Goal: Contribute content: Contribute content

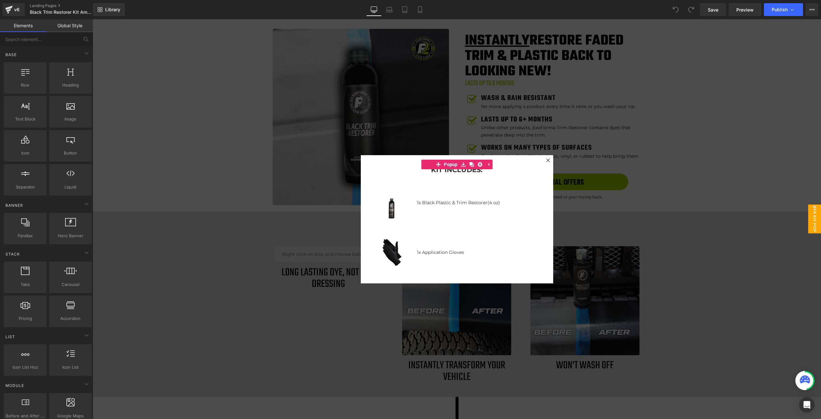
click at [721, 111] on div at bounding box center [457, 219] width 729 height 400
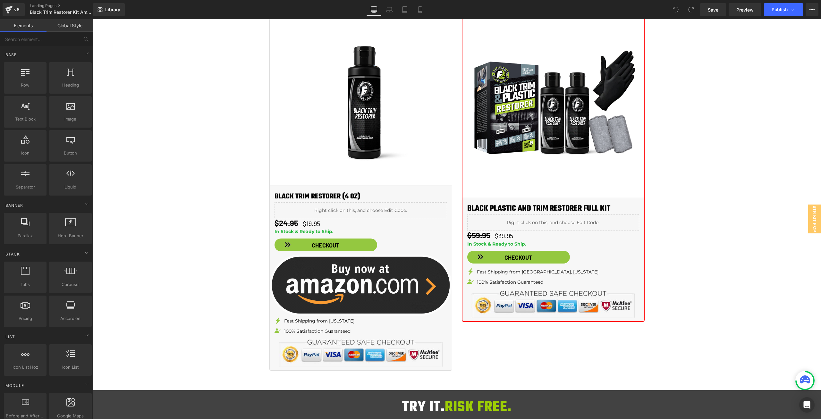
scroll to position [834, 0]
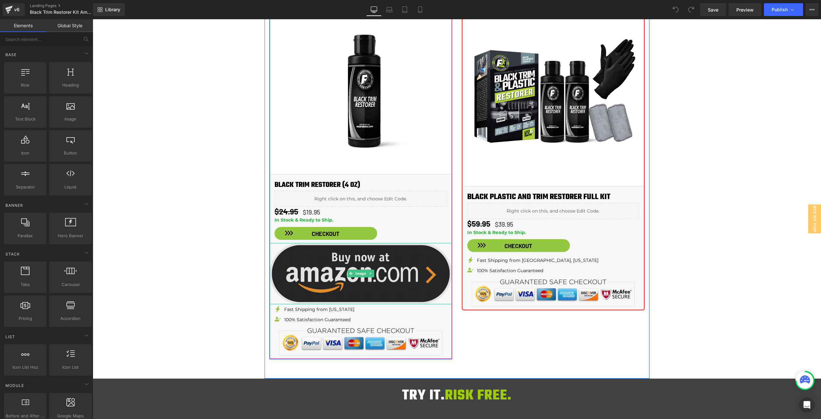
click at [377, 266] on img at bounding box center [361, 273] width 182 height 61
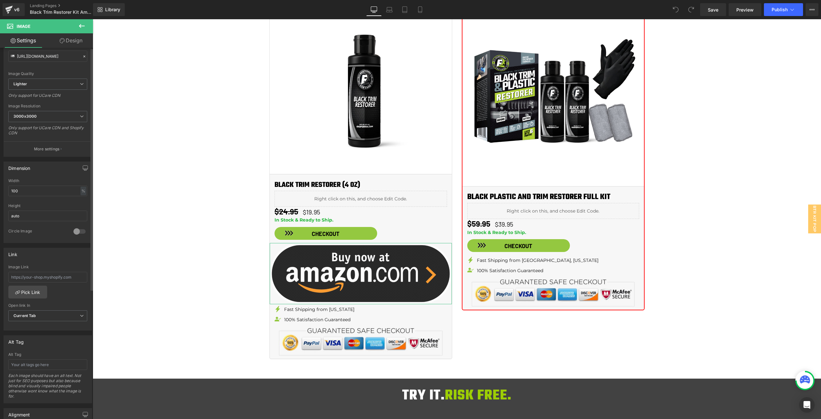
scroll to position [160, 0]
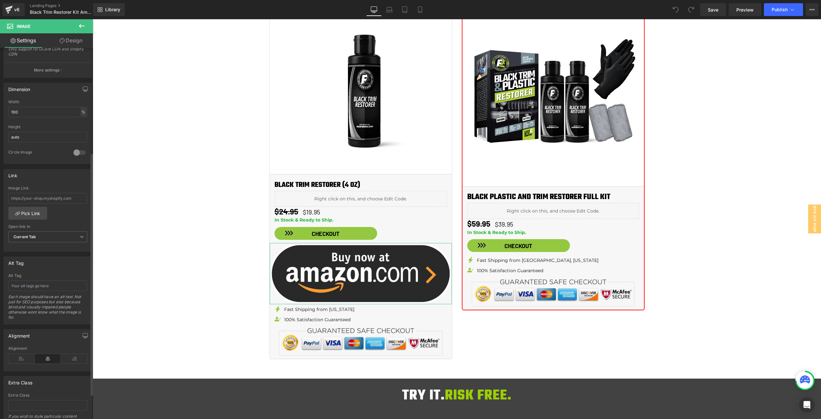
click at [83, 111] on div "%" at bounding box center [84, 112] width 6 height 9
click at [80, 134] on li "px" at bounding box center [83, 131] width 8 height 9
click at [61, 115] on input "100" at bounding box center [47, 112] width 79 height 11
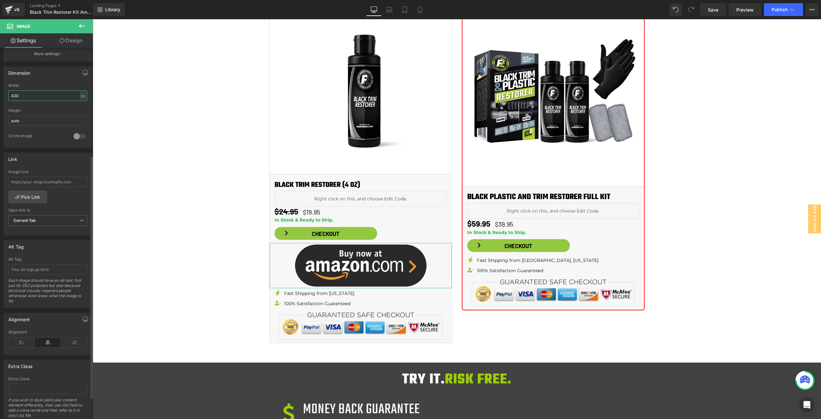
scroll to position [198, 0]
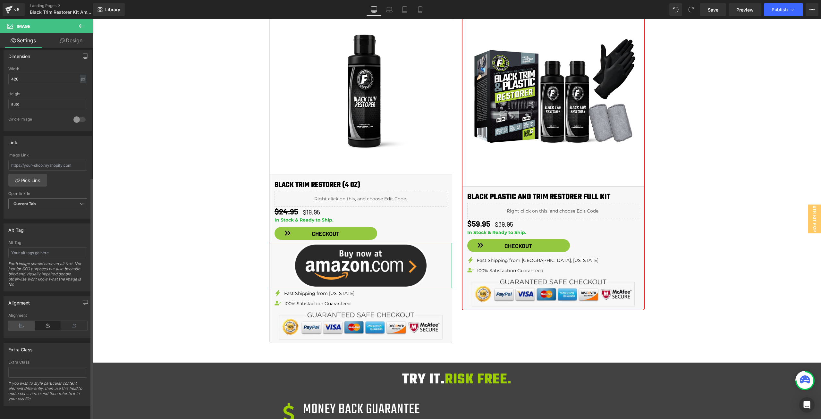
click at [24, 321] on icon at bounding box center [21, 326] width 26 height 10
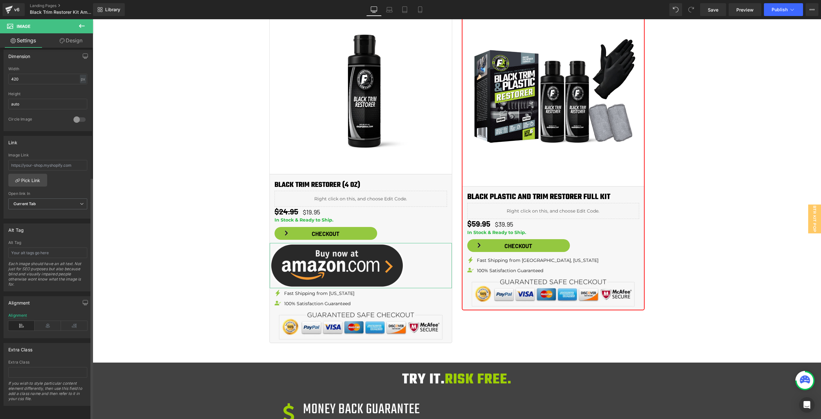
click at [47, 68] on div "Width 420 px % px" at bounding box center [47, 79] width 79 height 25
click at [48, 74] on input "420" at bounding box center [47, 79] width 79 height 11
type input "210"
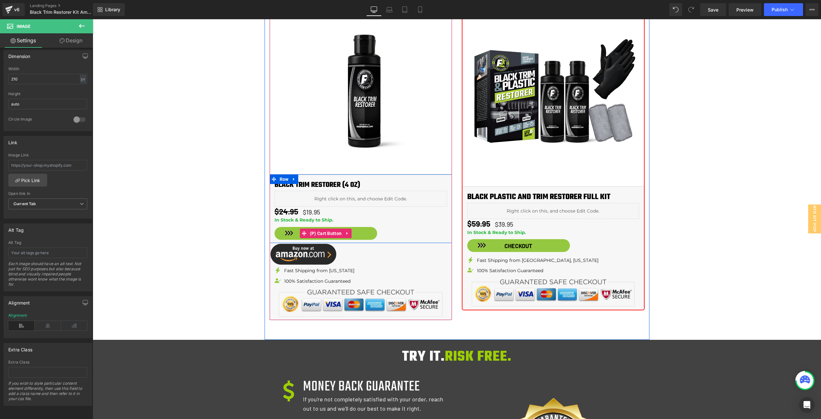
click at [408, 232] on div "Checkout" at bounding box center [361, 233] width 173 height 13
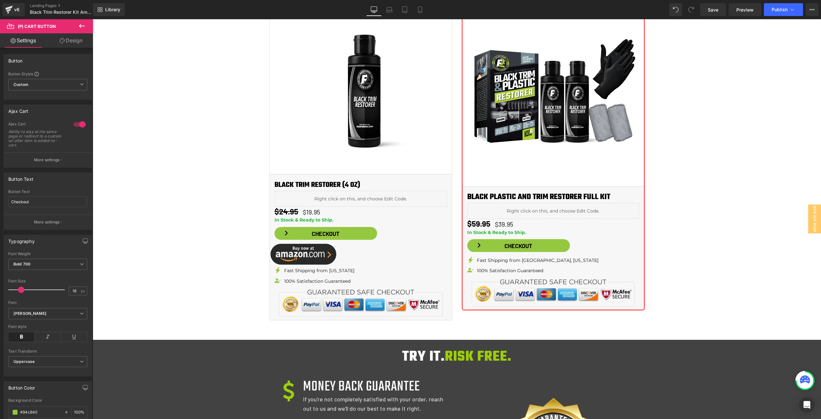
click at [82, 23] on icon at bounding box center [82, 26] width 8 height 8
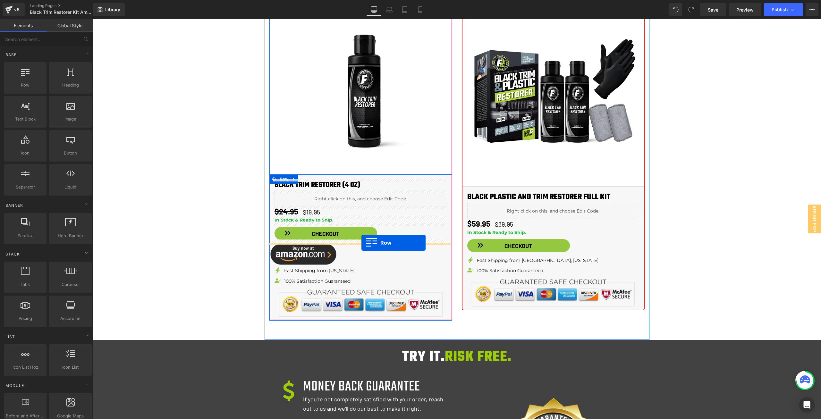
drag, startPoint x: 111, startPoint y: 103, endPoint x: 362, endPoint y: 243, distance: 286.7
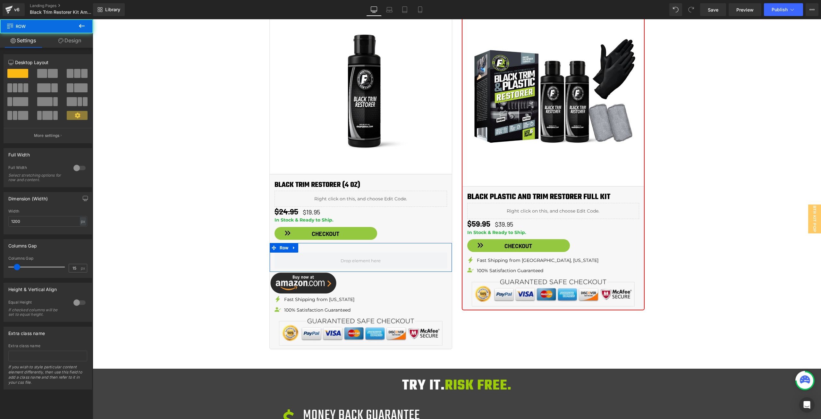
click at [50, 72] on span at bounding box center [53, 73] width 10 height 9
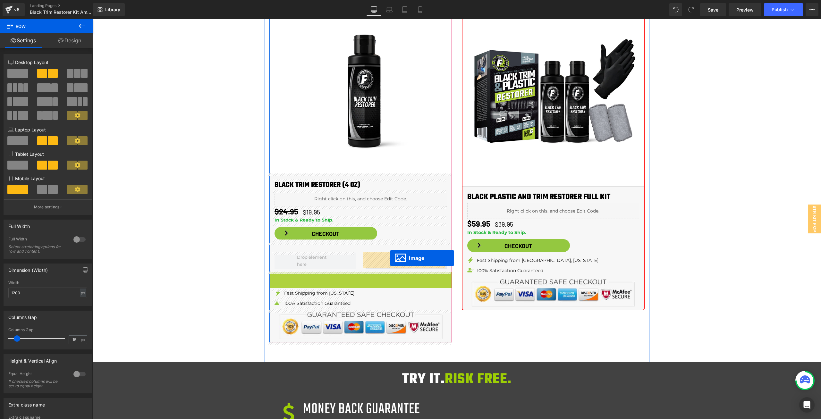
drag, startPoint x: 295, startPoint y: 282, endPoint x: 390, endPoint y: 258, distance: 97.8
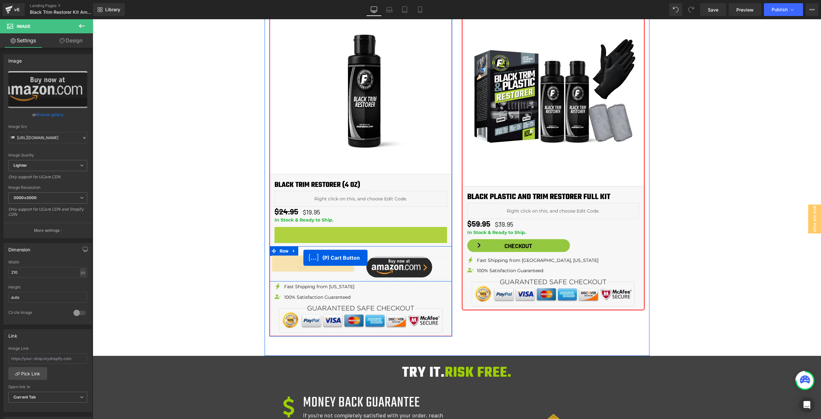
drag, startPoint x: 326, startPoint y: 232, endPoint x: 305, endPoint y: 259, distance: 33.4
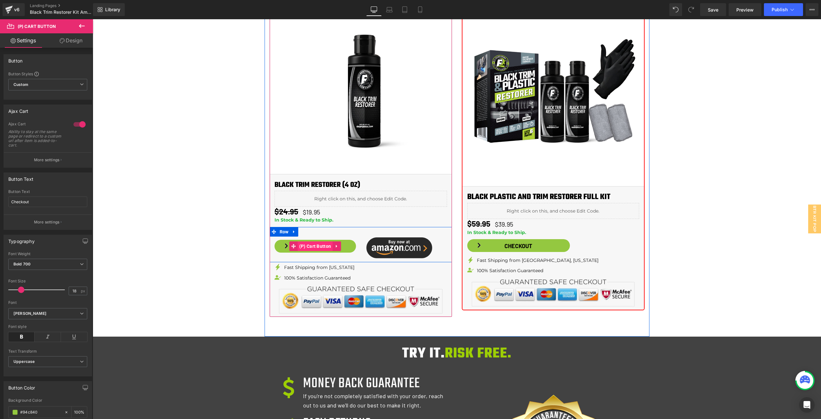
click at [319, 244] on span "(P) Cart Button" at bounding box center [315, 247] width 35 height 10
click at [389, 249] on span at bounding box center [389, 248] width 7 height 8
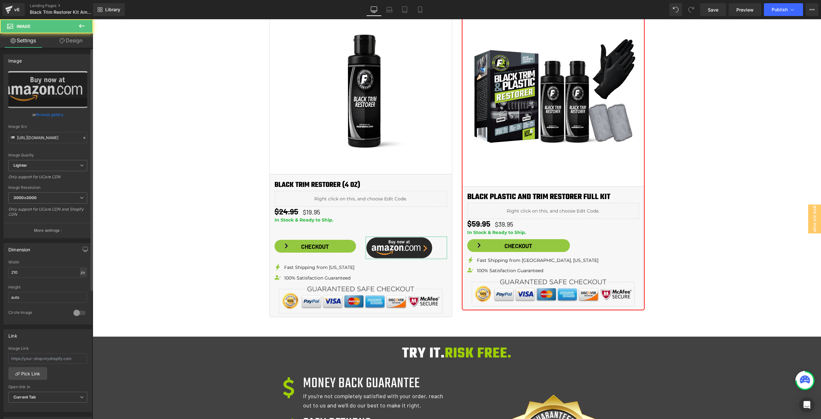
click at [81, 272] on div "px" at bounding box center [83, 272] width 6 height 9
click at [80, 283] on li "%" at bounding box center [83, 282] width 8 height 9
click at [67, 272] on input "210" at bounding box center [47, 272] width 79 height 11
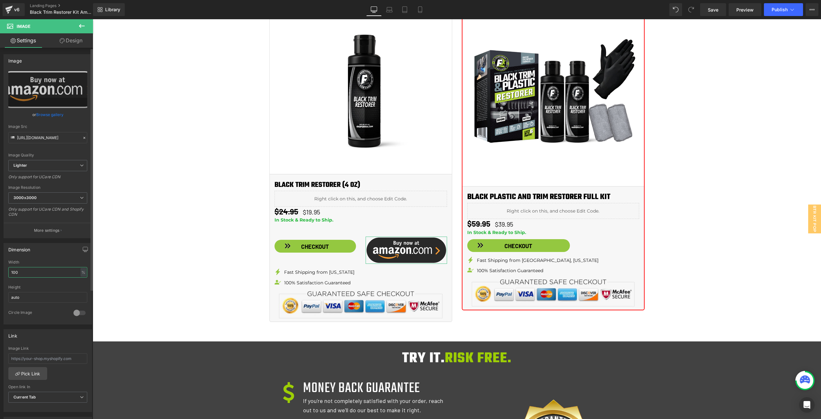
type input "100"
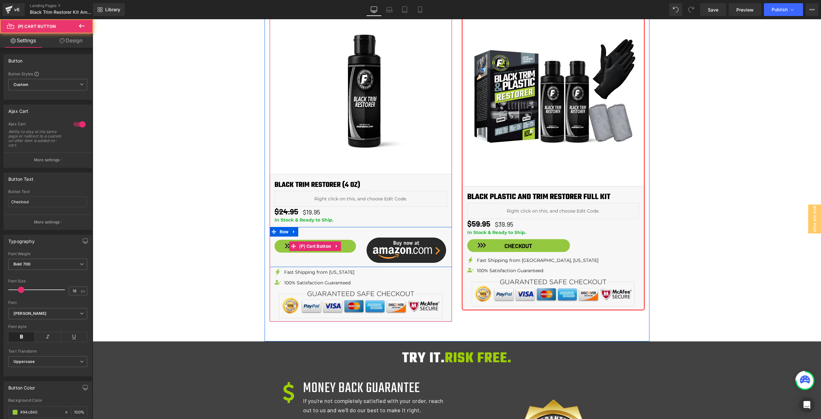
click at [351, 243] on button "Checkout" at bounding box center [315, 246] width 81 height 13
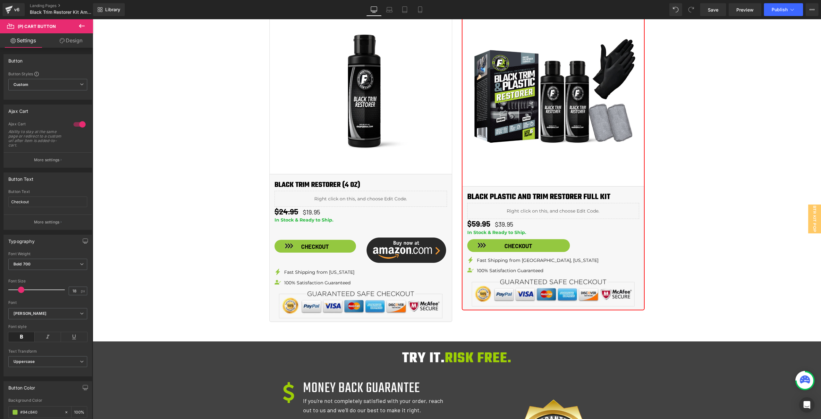
click at [709, 2] on div "Library Desktop Desktop Laptop Tablet Mobile Save Preview Publish Scheduled Vie…" at bounding box center [457, 9] width 728 height 19
click at [708, 7] on span "Save" at bounding box center [713, 9] width 11 height 7
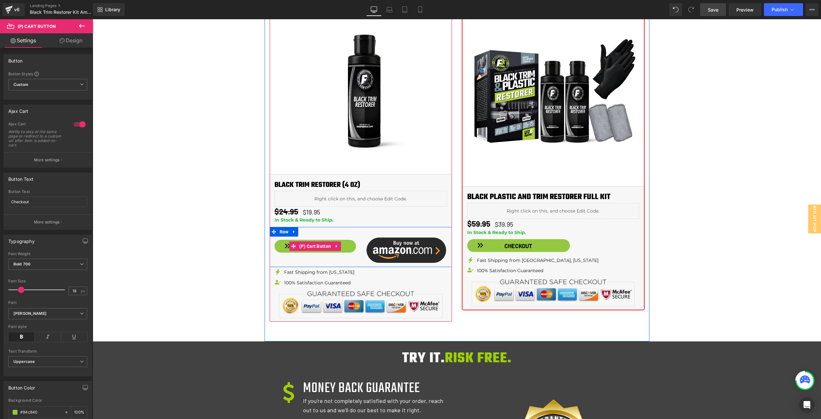
click at [351, 247] on button "Checkout" at bounding box center [315, 246] width 81 height 13
click at [317, 248] on span "(P) Cart Button" at bounding box center [315, 247] width 35 height 10
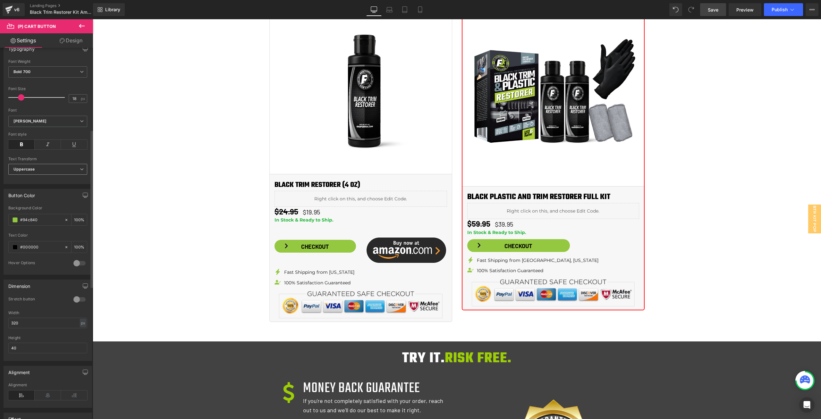
scroll to position [257, 0]
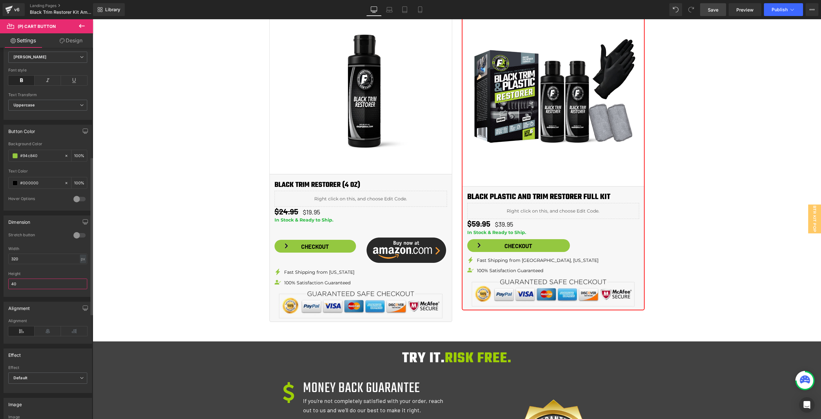
click at [37, 284] on input "40" at bounding box center [47, 284] width 79 height 11
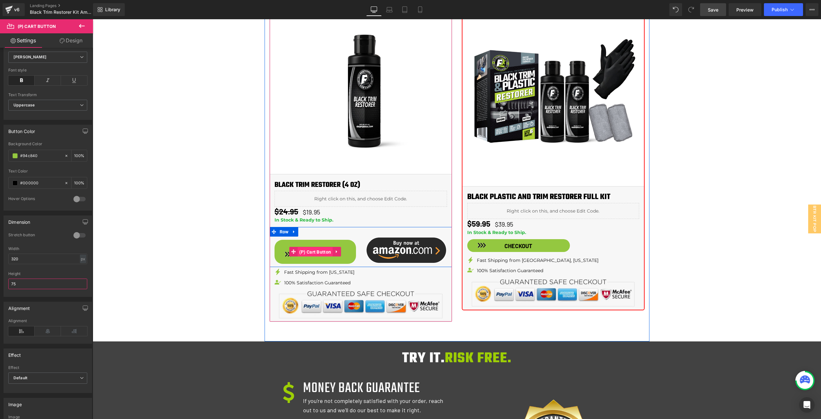
click at [311, 252] on span "(P) Cart Button" at bounding box center [315, 252] width 35 height 10
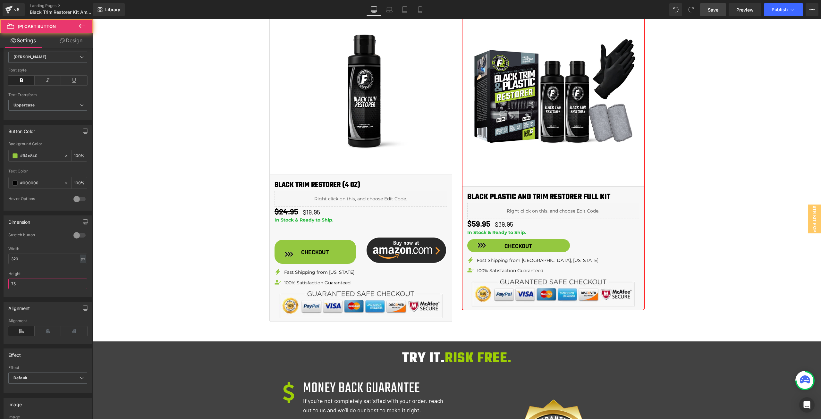
type input "75"
click at [77, 41] on link "Design" at bounding box center [71, 40] width 47 height 14
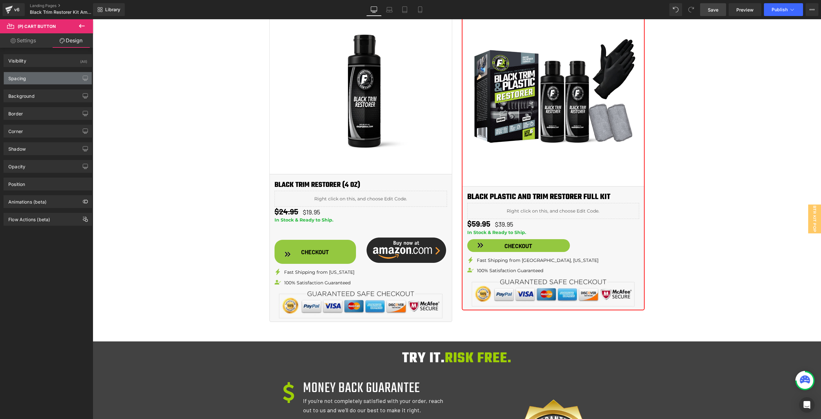
click at [39, 79] on div "Spacing" at bounding box center [48, 78] width 88 height 12
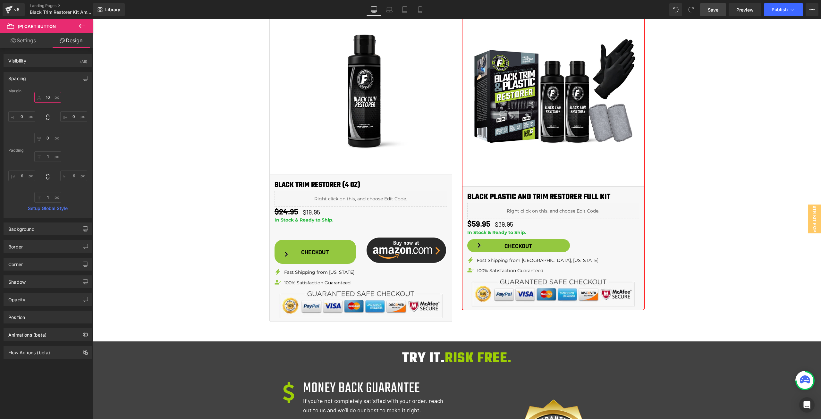
click at [47, 97] on input "10" at bounding box center [47, 97] width 27 height 11
type input "0"
click at [47, 154] on input "0" at bounding box center [47, 156] width 27 height 11
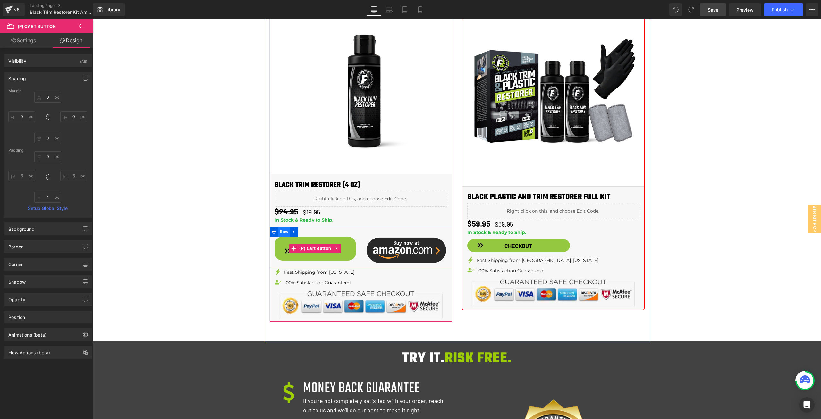
click at [309, 246] on span "(P) Cart Button" at bounding box center [315, 249] width 35 height 10
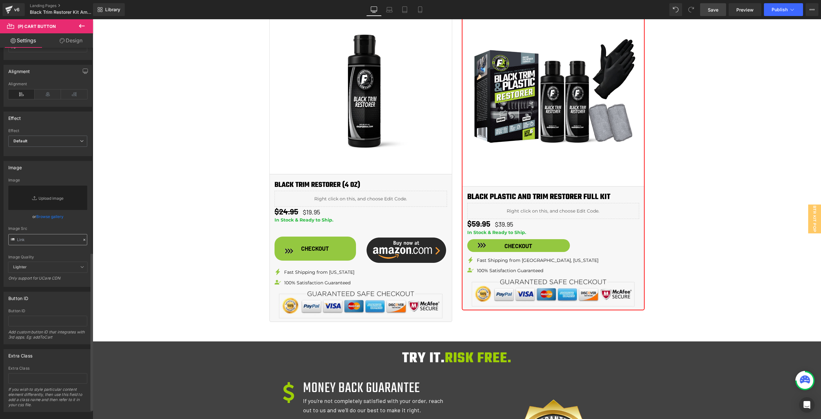
scroll to position [505, 0]
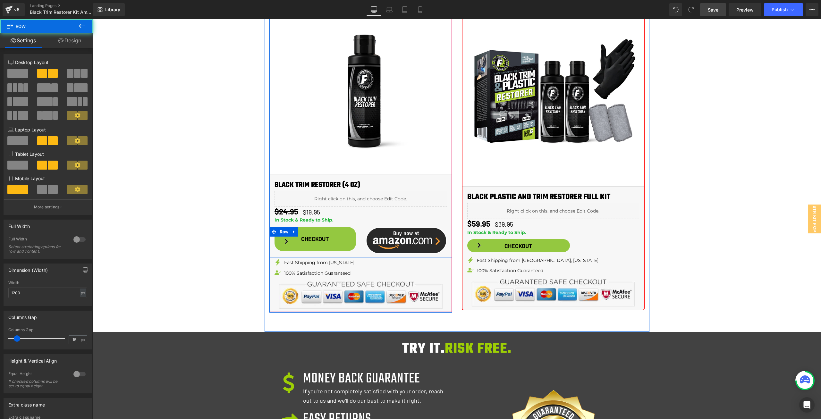
drag, startPoint x: 361, startPoint y: 232, endPoint x: 364, endPoint y: 221, distance: 11.8
click at [364, 221] on div "Sale Off (P) Image BLACK TRIM RESTORER (4 OZ) Heading Liquid $24.95 $19.95 (P) …" at bounding box center [361, 152] width 182 height 321
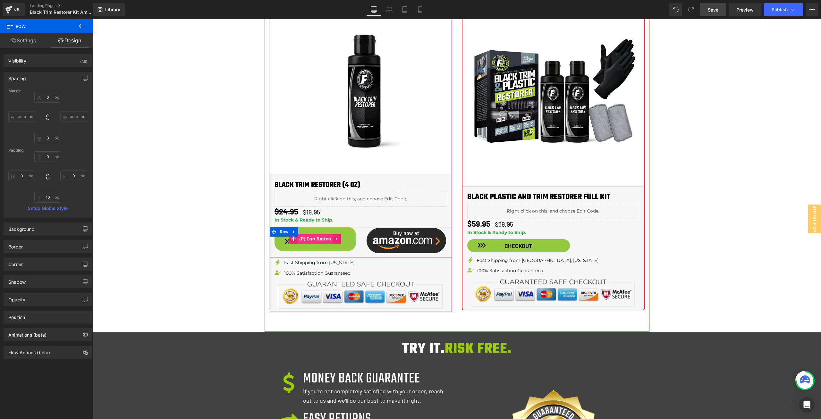
click at [325, 241] on span "(P) Cart Button" at bounding box center [315, 239] width 35 height 10
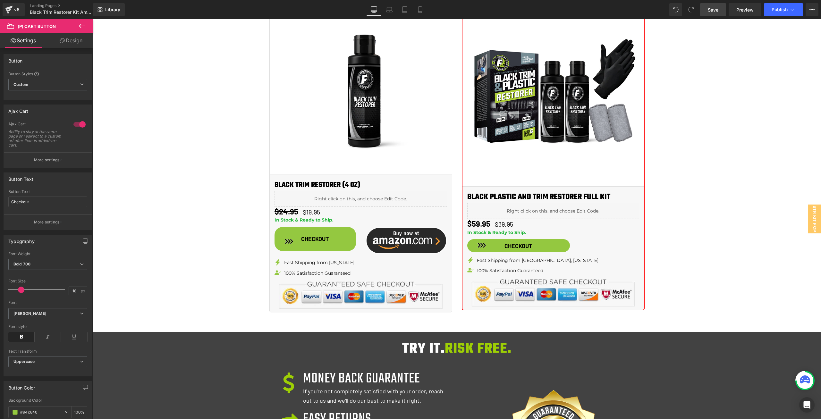
click at [70, 41] on link "Design" at bounding box center [71, 40] width 47 height 14
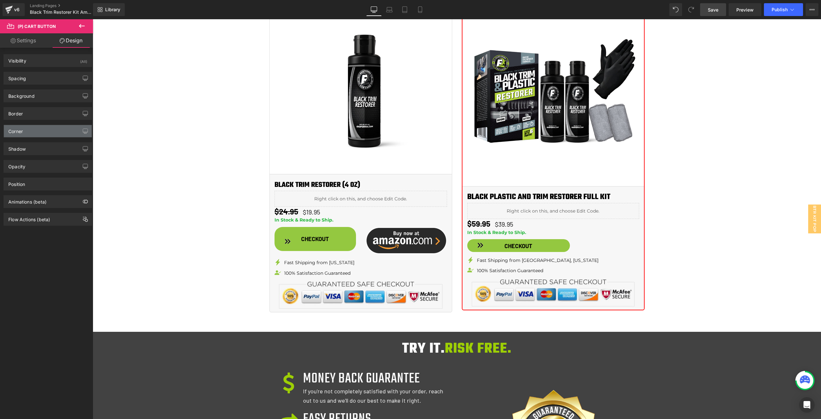
drag, startPoint x: 28, startPoint y: 134, endPoint x: 52, endPoint y: 157, distance: 33.6
click at [28, 134] on div "Corner" at bounding box center [48, 131] width 88 height 12
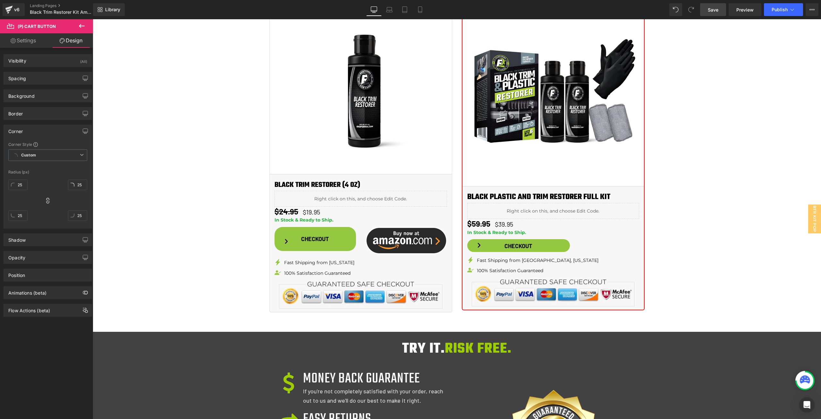
click at [28, 185] on div "25 25 25 25" at bounding box center [47, 202] width 79 height 51
click at [24, 184] on input "25" at bounding box center [17, 185] width 19 height 11
type input "999"
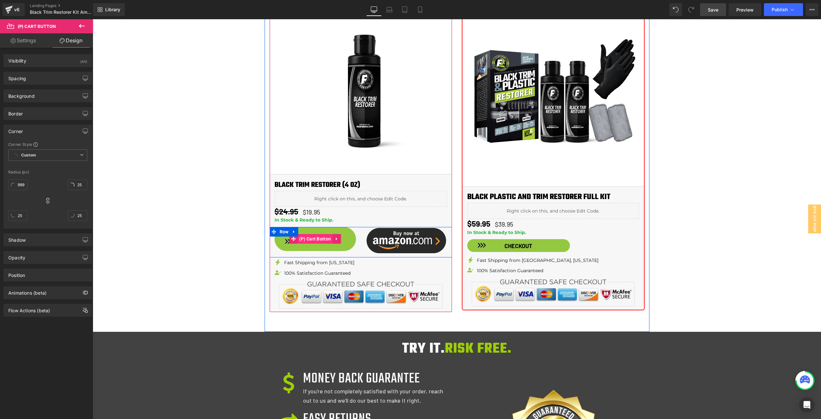
click at [315, 239] on span "(P) Cart Button" at bounding box center [315, 239] width 35 height 10
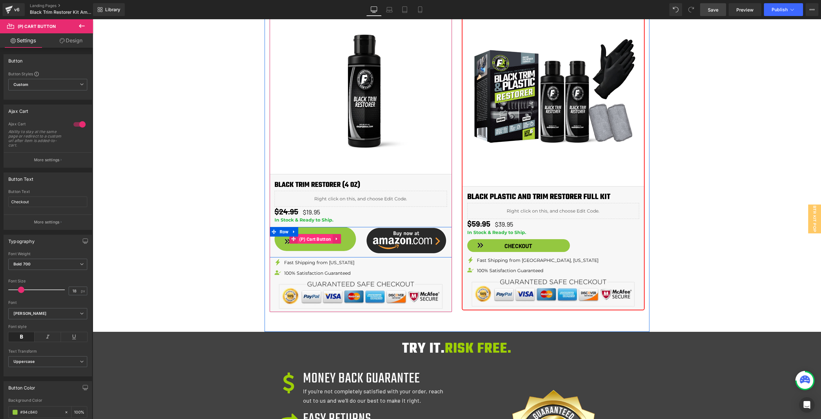
click at [325, 238] on span "(P) Cart Button" at bounding box center [315, 240] width 35 height 10
click at [401, 243] on span "Image" at bounding box center [406, 241] width 13 height 8
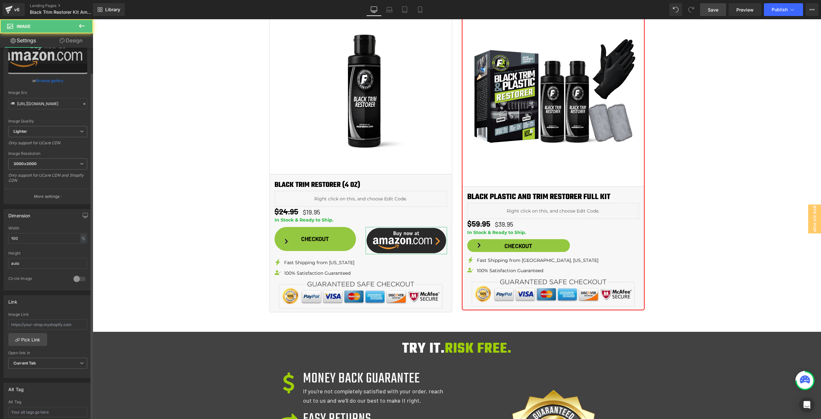
scroll to position [96, 0]
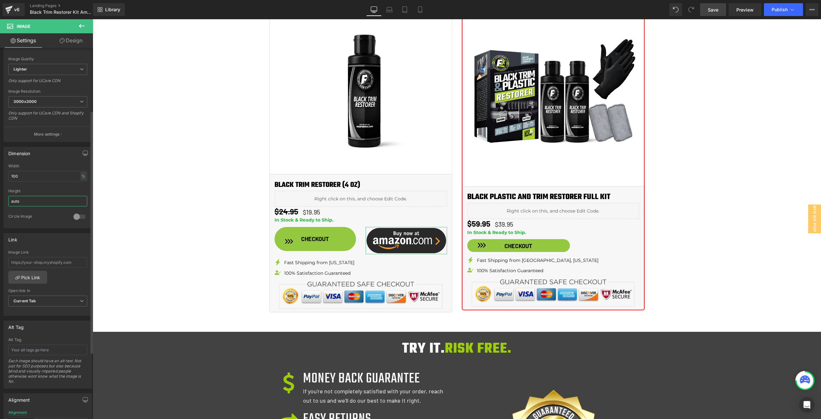
click at [45, 201] on input "auto" at bounding box center [47, 201] width 79 height 11
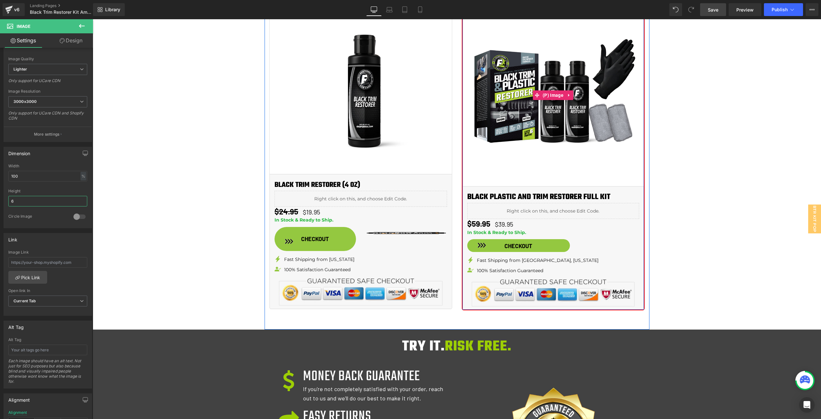
type input "auto"
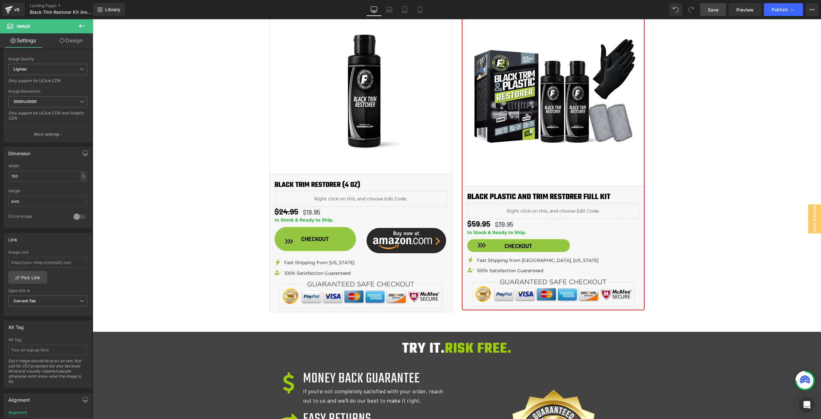
click at [124, 211] on div "Image instantly restore faded trim & plastic back to looking new! Heading LASTS…" at bounding box center [457, 27] width 729 height 1685
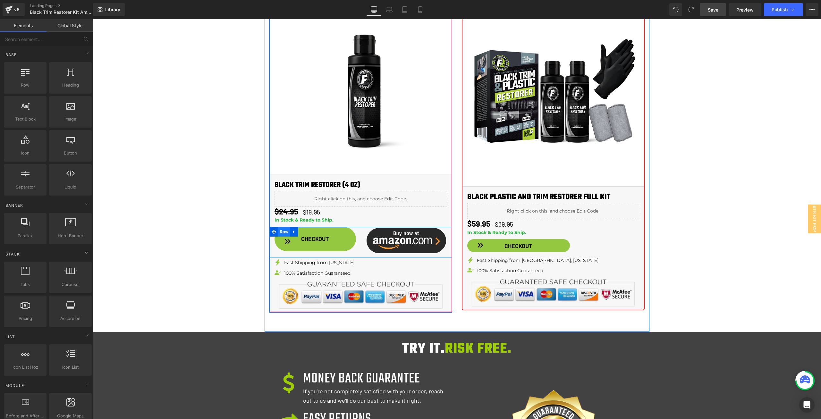
click at [282, 233] on span "Row" at bounding box center [284, 232] width 12 height 10
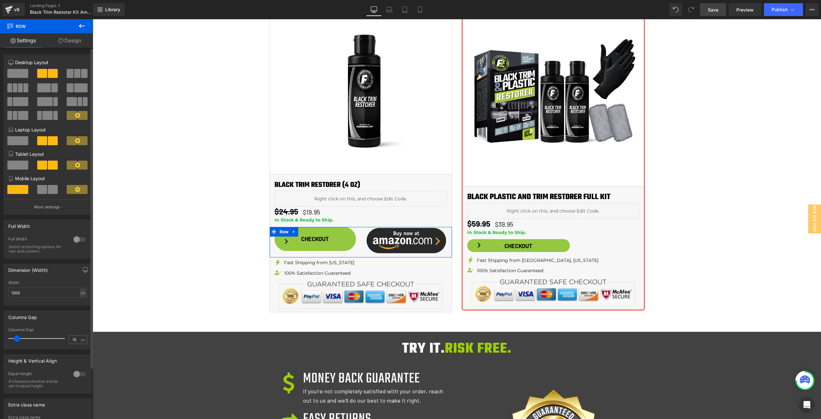
click at [76, 241] on div at bounding box center [79, 240] width 15 height 10
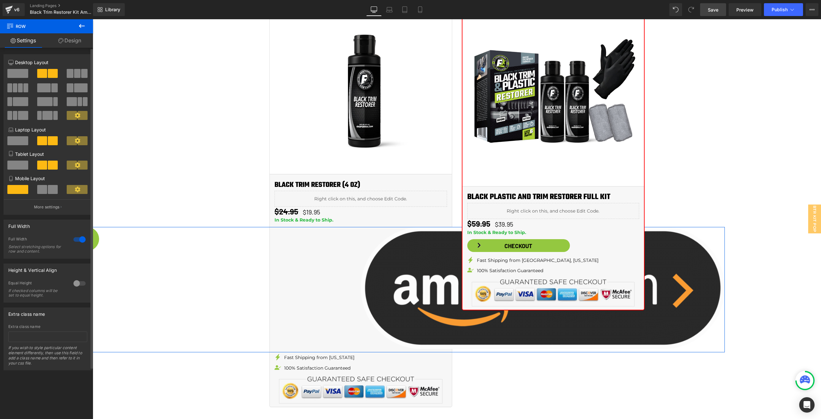
click at [76, 241] on div at bounding box center [79, 240] width 15 height 10
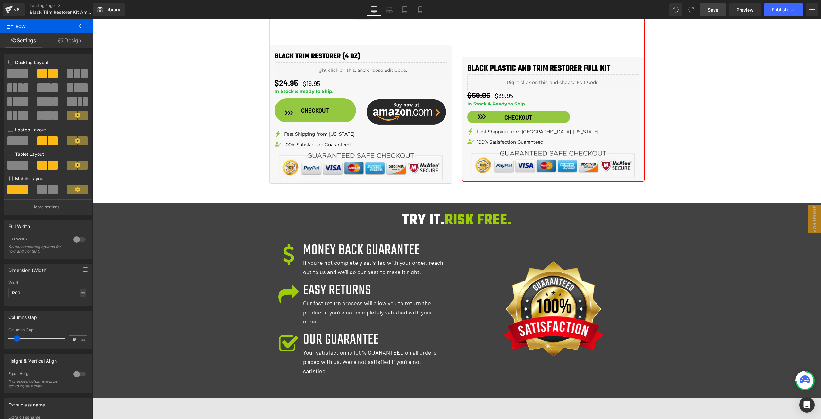
scroll to position [860, 0]
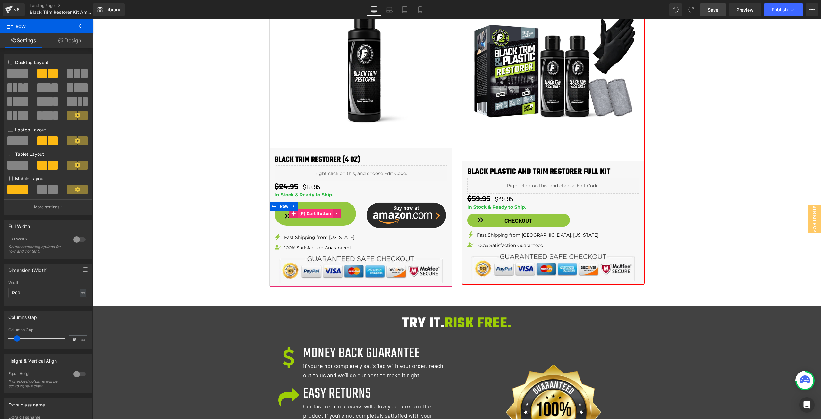
click at [308, 215] on span "(P) Cart Button" at bounding box center [315, 214] width 35 height 10
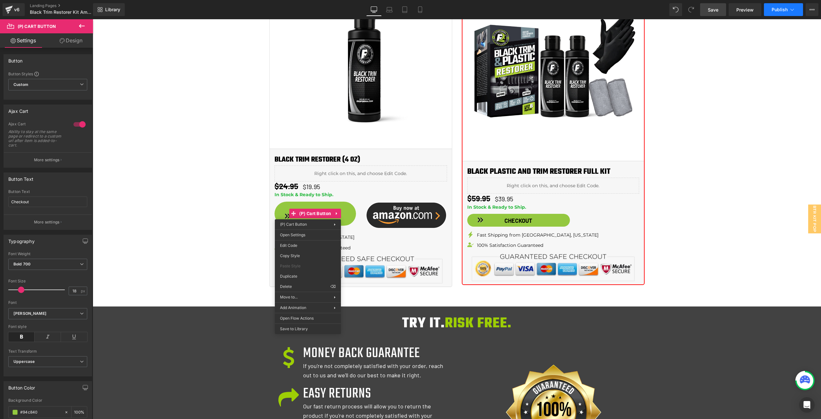
click at [774, 8] on span "Publish" at bounding box center [780, 9] width 16 height 5
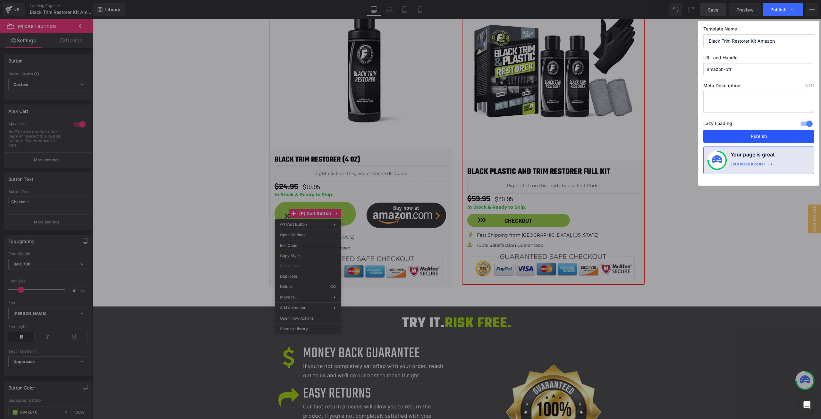
click at [767, 132] on button "Publish" at bounding box center [759, 136] width 111 height 13
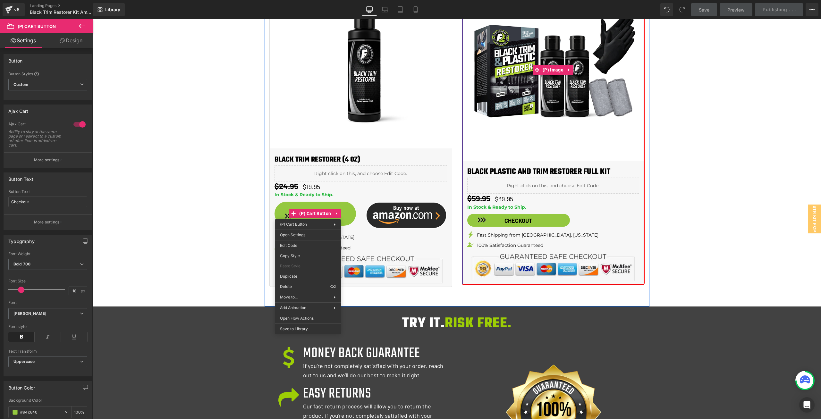
click at [738, 118] on div "Image instantly restore faded trim & plastic back to looking new! Heading LASTS…" at bounding box center [457, 2] width 729 height 1685
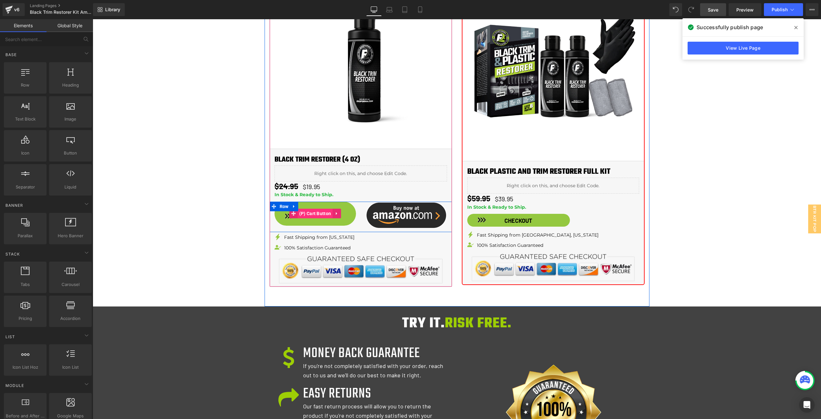
click at [311, 211] on span "(P) Cart Button" at bounding box center [315, 214] width 35 height 10
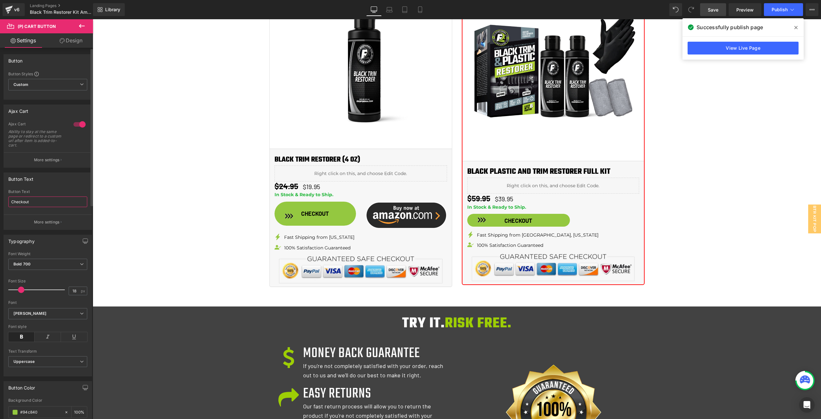
click at [38, 204] on input "Checkout" at bounding box center [47, 202] width 79 height 11
type input "BUY NOW"
click at [25, 288] on span at bounding box center [24, 290] width 6 height 6
click at [780, 5] on button "Publish" at bounding box center [783, 9] width 39 height 13
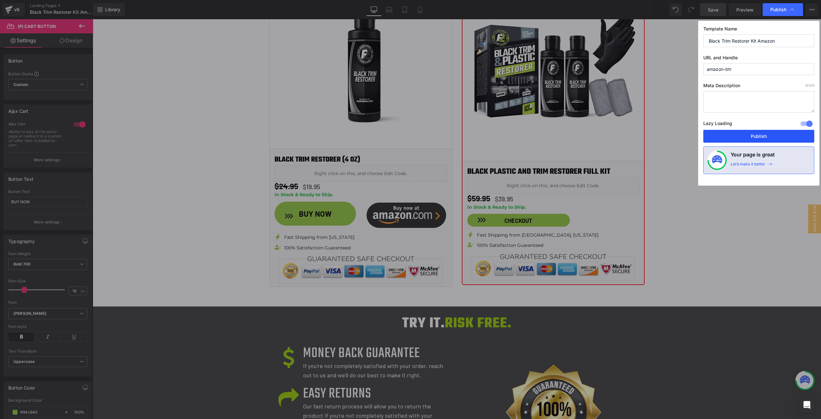
drag, startPoint x: 763, startPoint y: 137, endPoint x: 511, endPoint y: 77, distance: 259.4
click at [763, 137] on button "Publish" at bounding box center [759, 136] width 111 height 13
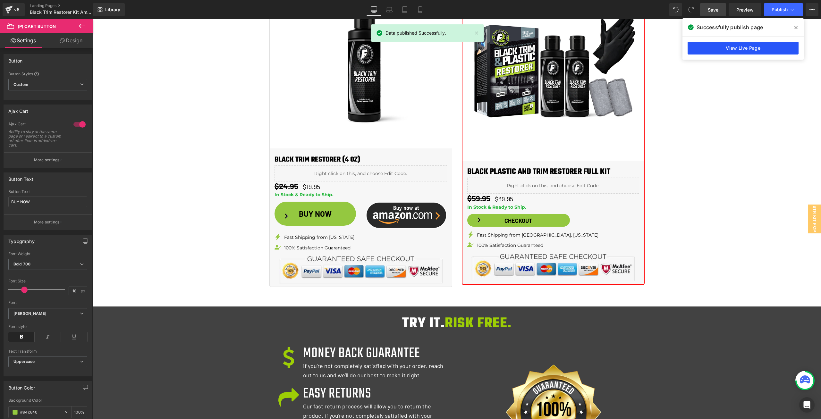
click at [747, 50] on link "View Live Page" at bounding box center [743, 48] width 111 height 13
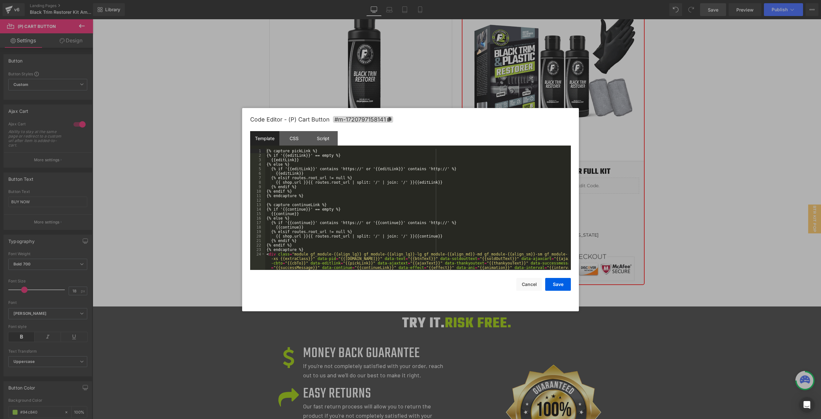
click at [321, 0] on div "(P) Cart Button You are previewing how the will restyle your page. You can not …" at bounding box center [410, 0] width 821 height 0
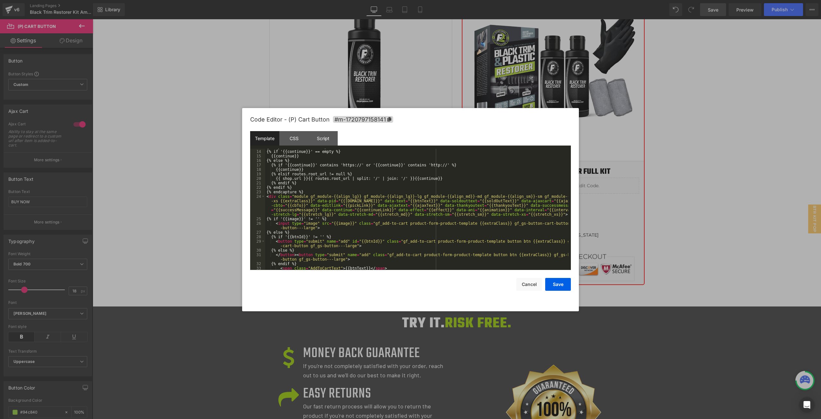
scroll to position [58, 0]
click at [301, 143] on div "CSS" at bounding box center [293, 138] width 29 height 14
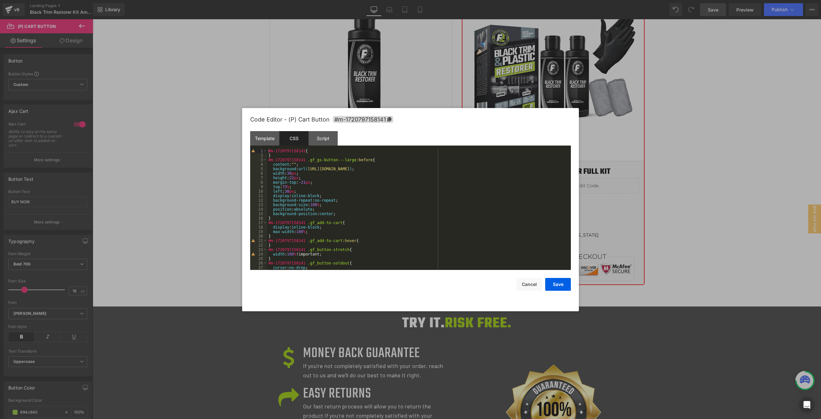
click at [304, 181] on div "#m-1720797158141 { } #m-1720797158141 .gf_gs-button---large :before { content :…" at bounding box center [417, 214] width 301 height 130
click at [551, 287] on button "Save" at bounding box center [558, 284] width 26 height 13
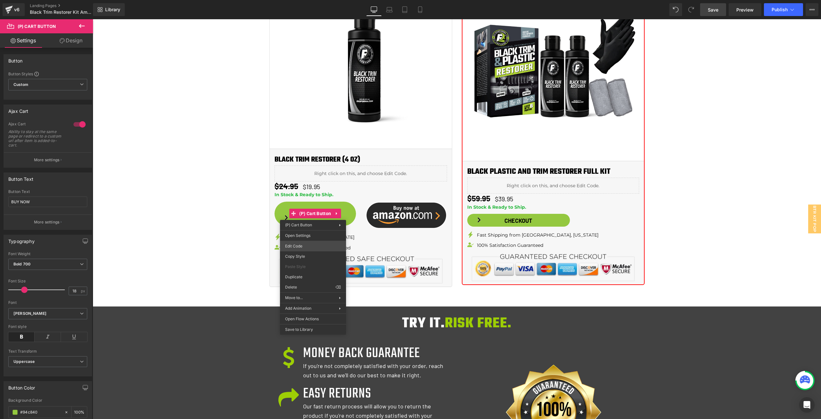
click at [308, 0] on div "(P) Cart Button You are previewing how the will restyle your page. You can not …" at bounding box center [410, 0] width 821 height 0
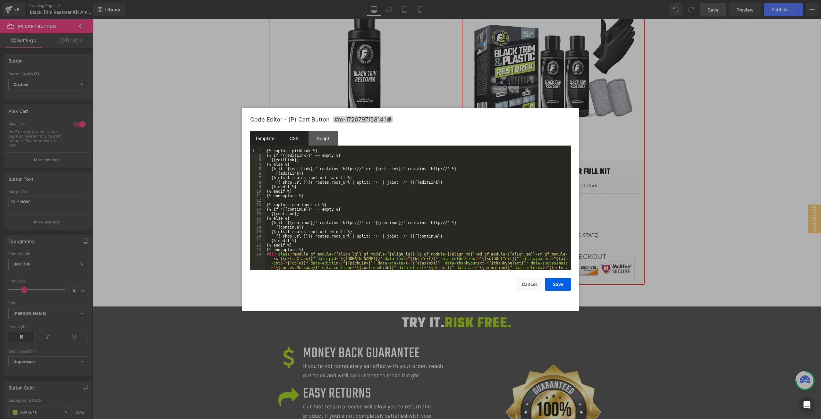
click at [299, 141] on div "CSS" at bounding box center [293, 138] width 29 height 14
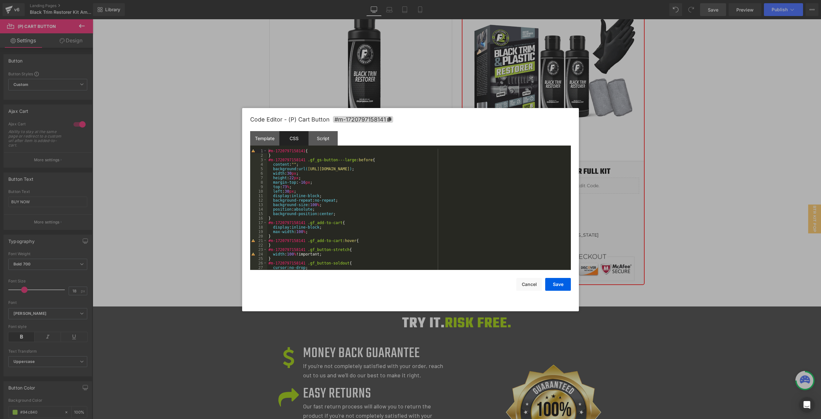
scroll to position [0, 0]
click at [302, 184] on div "#m-1720797158141 { } #m-1720797158141 .gf_gs-button---large :before { content :…" at bounding box center [417, 214] width 301 height 130
click at [559, 283] on button "Save" at bounding box center [558, 284] width 26 height 13
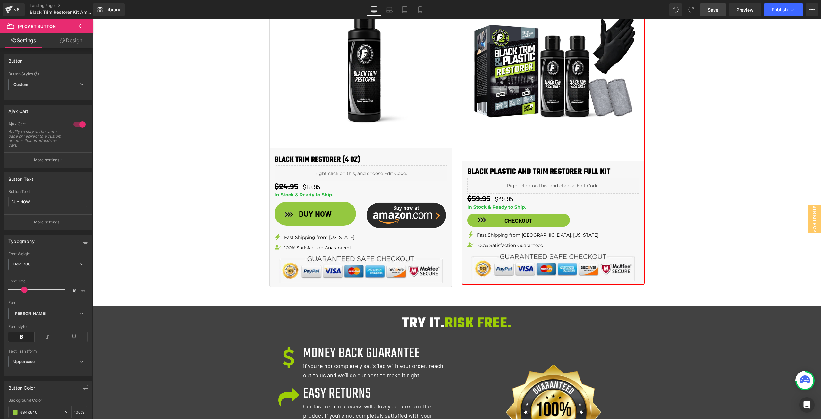
click at [784, 16] on div "Library Desktop Desktop Laptop Tablet Mobile Save Preview Publish Scheduled Vie…" at bounding box center [457, 9] width 728 height 19
click at [782, 12] on button "Publish" at bounding box center [783, 9] width 39 height 13
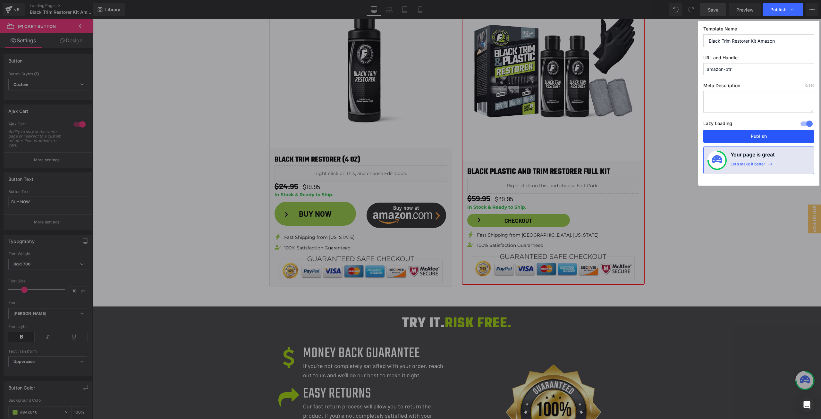
click at [755, 132] on button "Publish" at bounding box center [759, 136] width 111 height 13
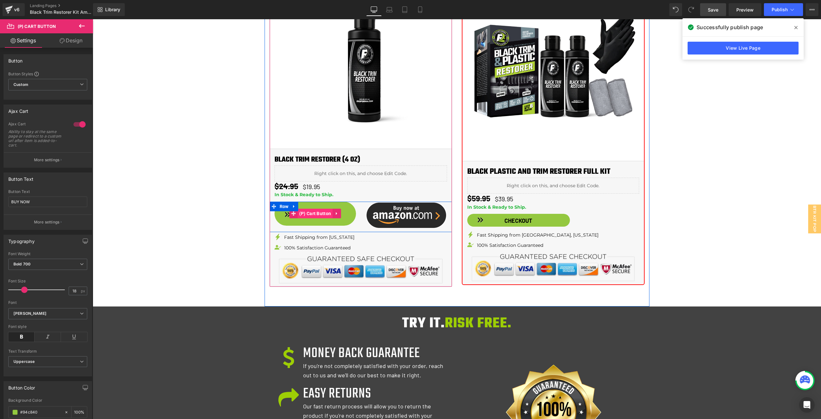
click at [311, 213] on span "(P) Cart Button" at bounding box center [315, 214] width 35 height 10
click at [281, 205] on span "Row" at bounding box center [284, 207] width 12 height 10
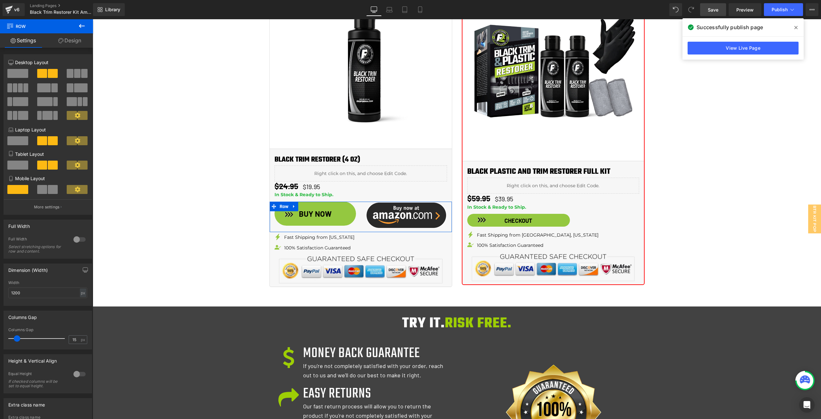
click at [73, 40] on link "Design" at bounding box center [70, 40] width 47 height 14
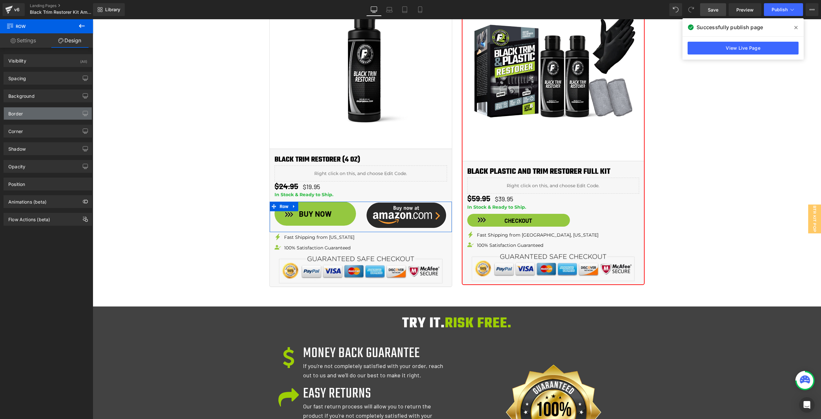
click at [30, 112] on div "Border" at bounding box center [48, 113] width 88 height 12
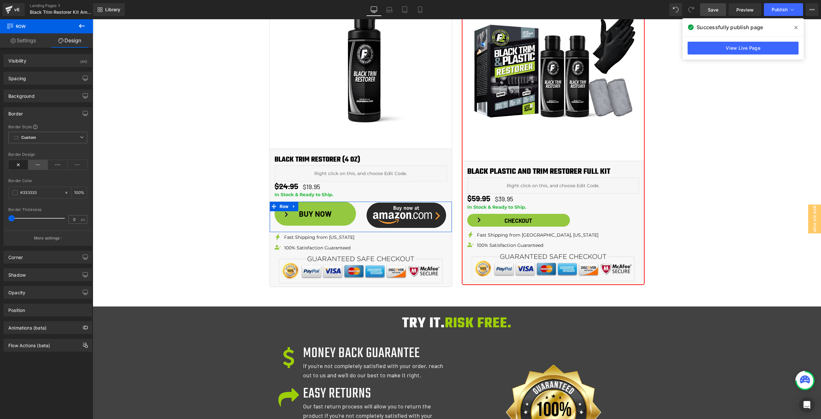
click at [37, 164] on icon at bounding box center [38, 165] width 20 height 10
click at [13, 219] on span at bounding box center [11, 218] width 6 height 6
click at [70, 223] on input "0" at bounding box center [74, 220] width 11 height 8
type input "1"
click at [62, 238] on button "More settings" at bounding box center [48, 238] width 88 height 15
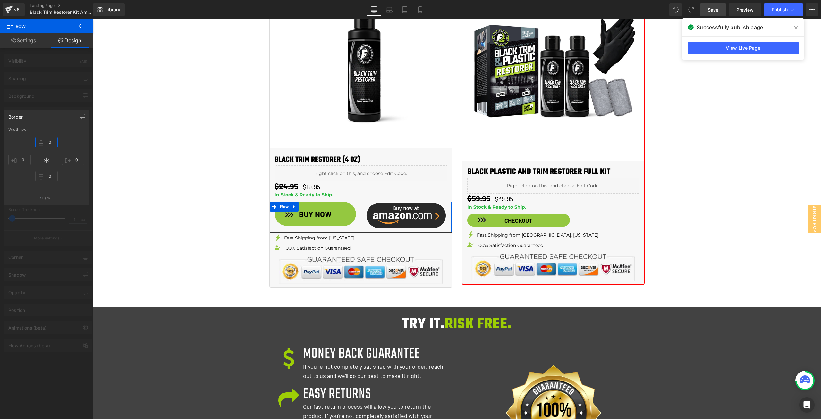
click at [56, 145] on input "0" at bounding box center [46, 142] width 22 height 11
type input "0"
click at [17, 160] on input "0" at bounding box center [19, 160] width 22 height 11
type input "00"
click at [47, 177] on input "0" at bounding box center [46, 176] width 22 height 11
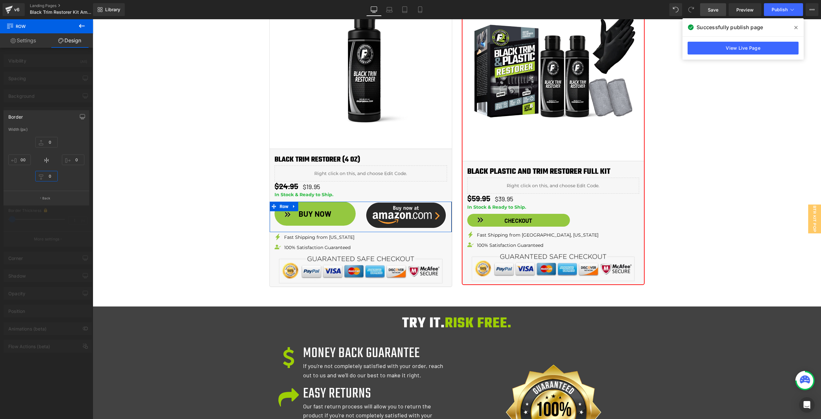
type input "0"
click at [75, 219] on div at bounding box center [46, 220] width 93 height 403
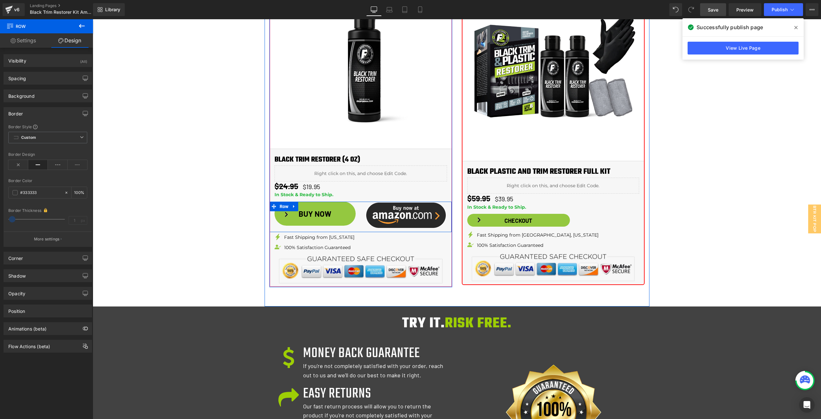
click at [355, 217] on div "BUY NOW (P) Cart Button" at bounding box center [315, 214] width 91 height 24
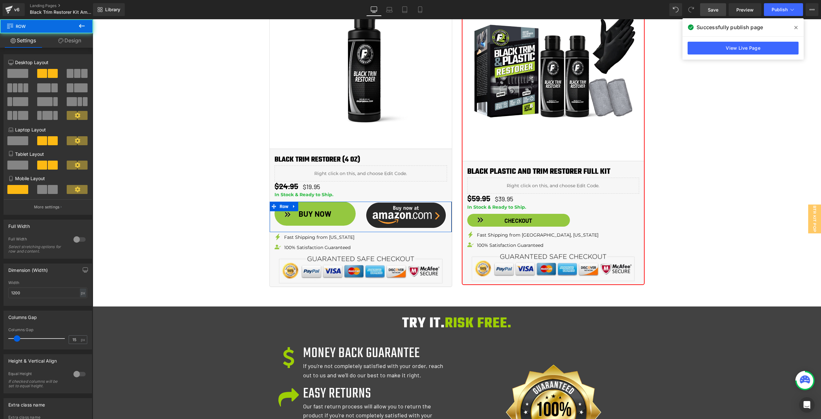
click at [69, 32] on span "Row" at bounding box center [38, 26] width 64 height 14
click at [69, 36] on link "Design" at bounding box center [70, 40] width 47 height 14
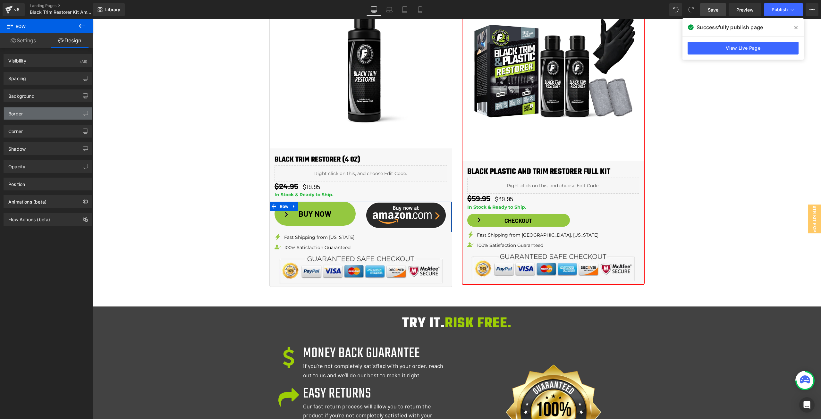
click at [41, 116] on div "Border" at bounding box center [48, 113] width 88 height 12
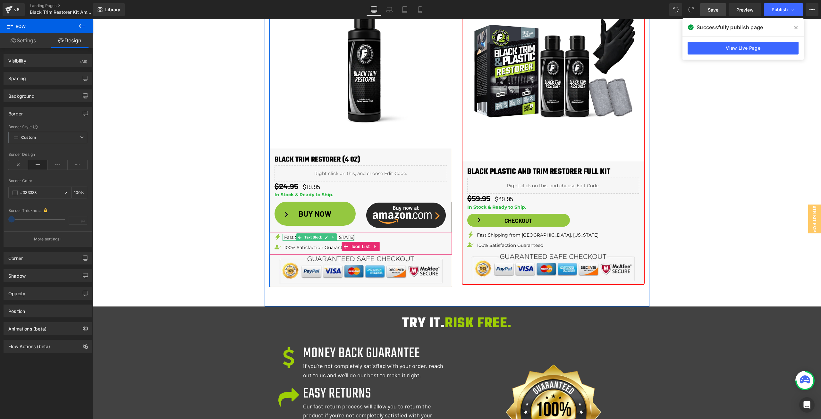
click at [323, 239] on link at bounding box center [326, 238] width 7 height 8
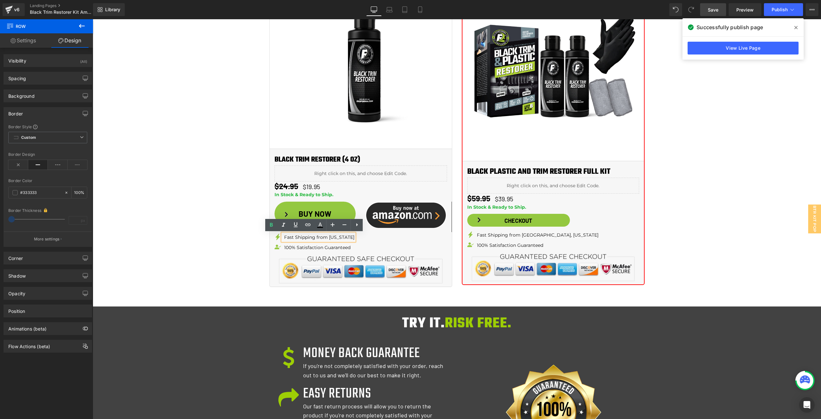
click at [324, 237] on p "Fast Shipping from [US_STATE]" at bounding box center [319, 237] width 70 height 7
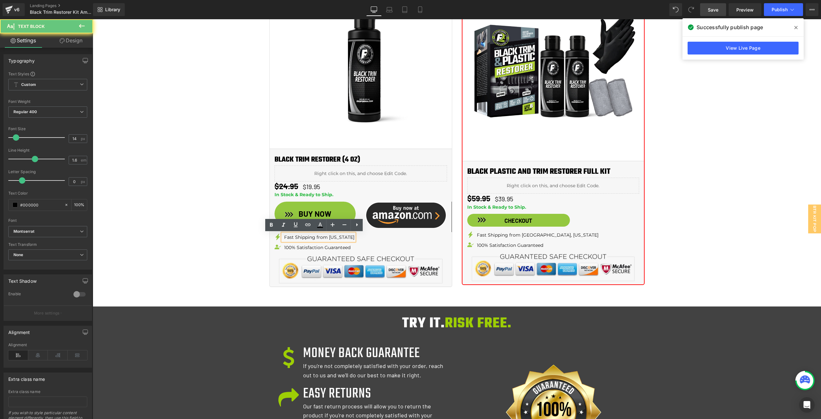
click at [325, 237] on p "Fast Shipping from [US_STATE]" at bounding box center [319, 237] width 70 height 7
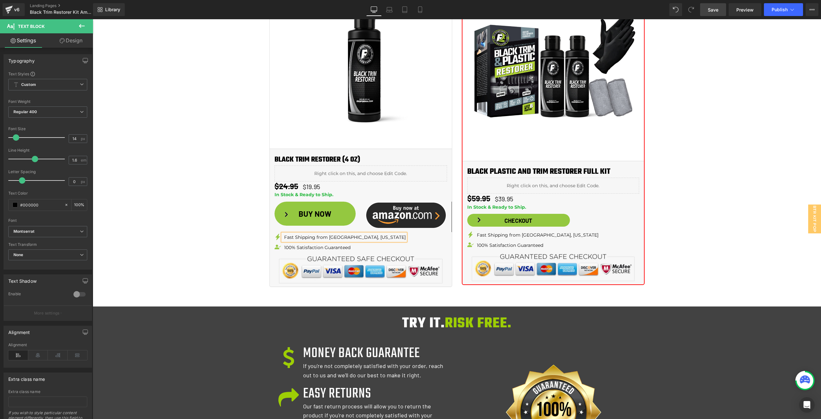
click at [717, 173] on div "Image instantly restore faded trim & plastic back to looking new! Heading LASTS…" at bounding box center [457, 2] width 729 height 1685
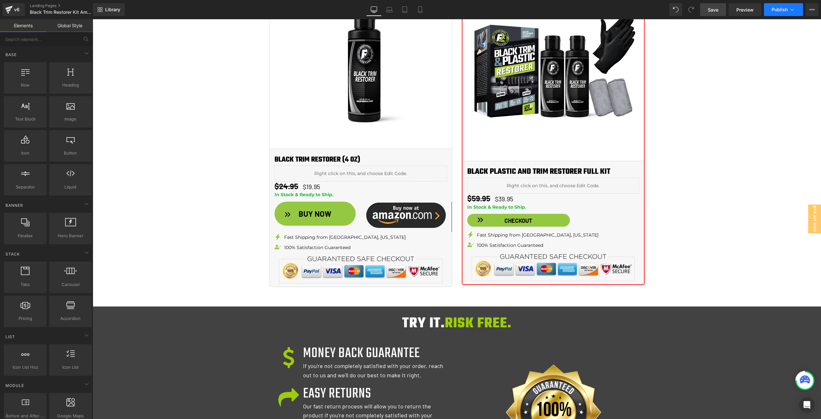
click at [783, 10] on span "Publish" at bounding box center [780, 9] width 16 height 5
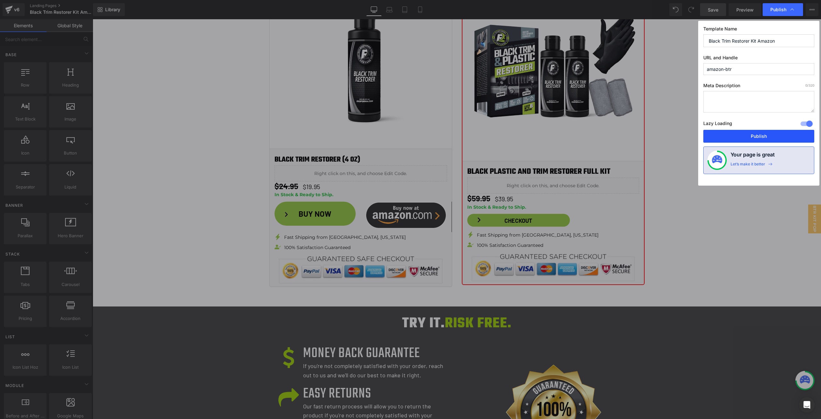
click at [761, 133] on button "Publish" at bounding box center [759, 136] width 111 height 13
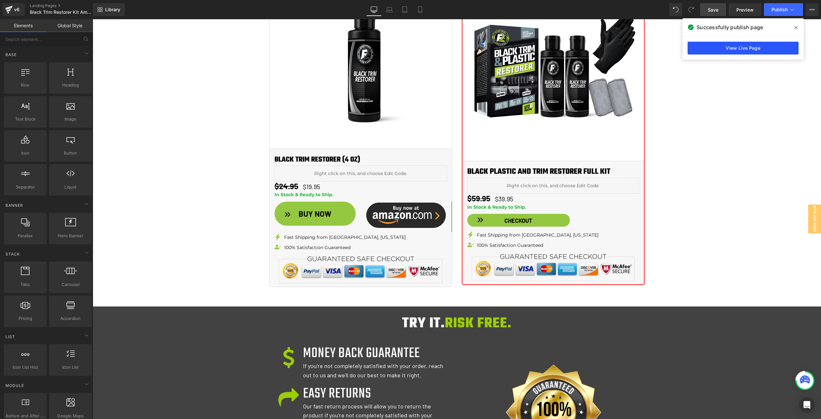
click at [754, 45] on link "View Live Page" at bounding box center [743, 48] width 111 height 13
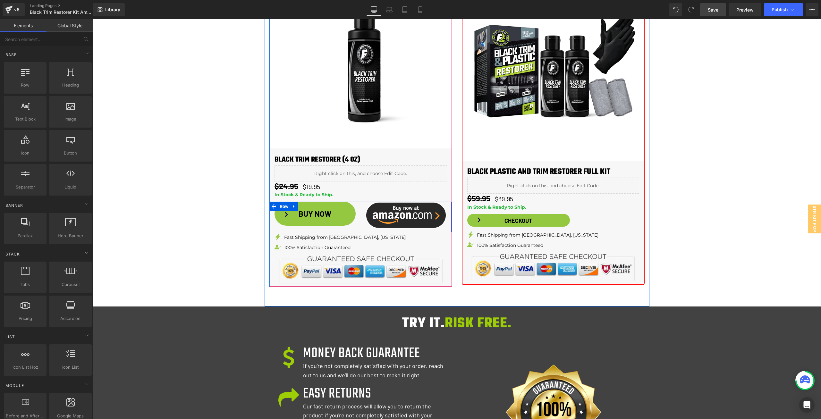
click at [361, 206] on div "Image" at bounding box center [406, 215] width 91 height 27
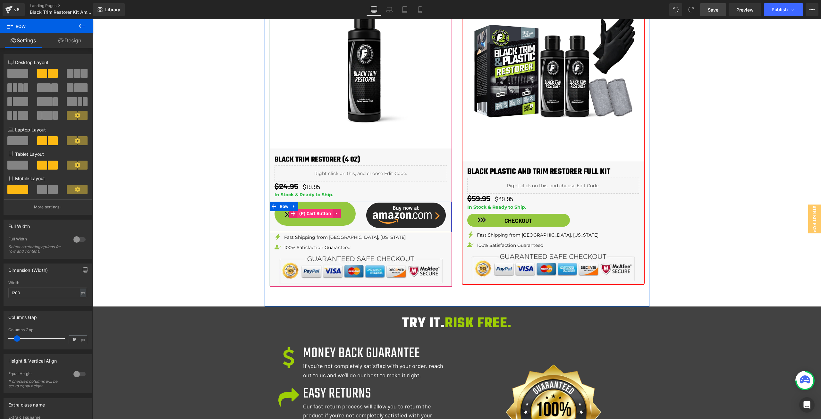
click at [314, 211] on span "(P) Cart Button" at bounding box center [315, 214] width 35 height 10
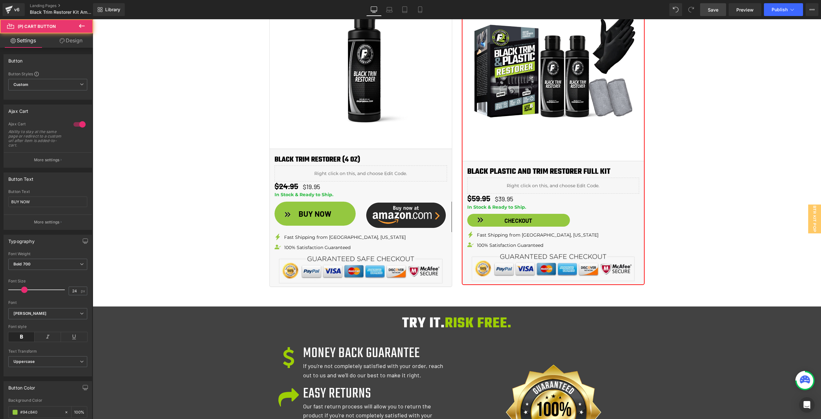
click at [67, 38] on link "Design" at bounding box center [71, 40] width 47 height 14
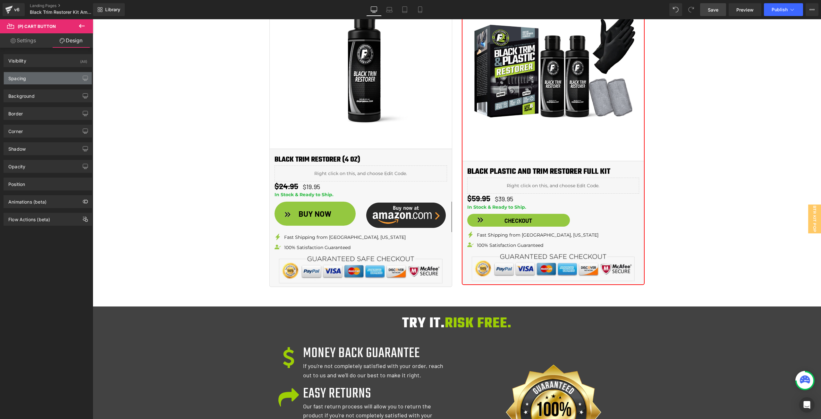
click at [46, 83] on div "Spacing" at bounding box center [48, 78] width 88 height 12
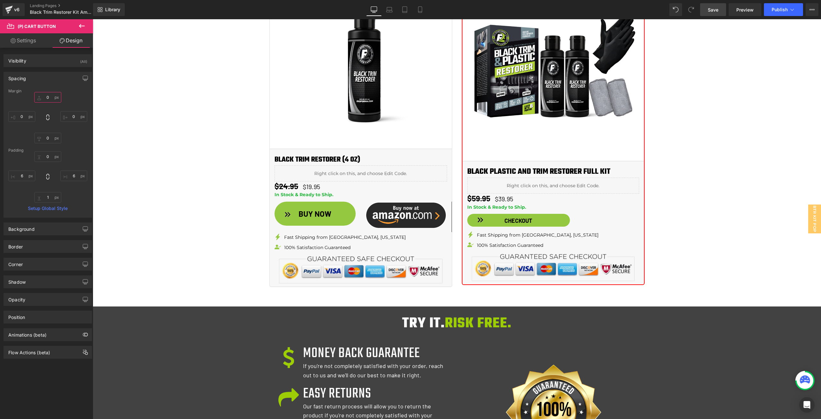
click at [50, 99] on input "0" at bounding box center [47, 97] width 27 height 11
type input "3"
click at [317, 214] on span "(P) Cart Button" at bounding box center [315, 215] width 35 height 10
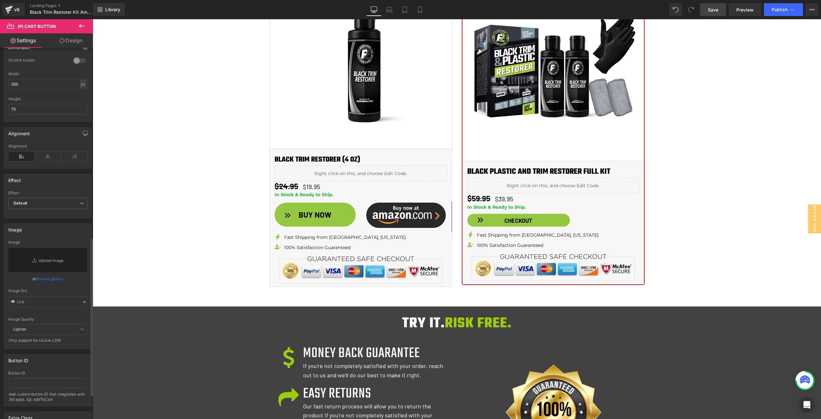
scroll to position [417, 0]
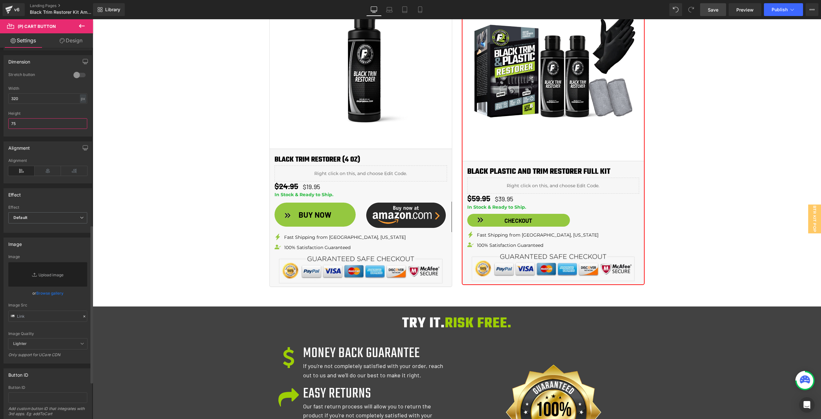
click at [35, 122] on input "75" at bounding box center [47, 123] width 79 height 11
type input "79"
click at [352, 219] on button "BUY NOW" at bounding box center [315, 215] width 81 height 25
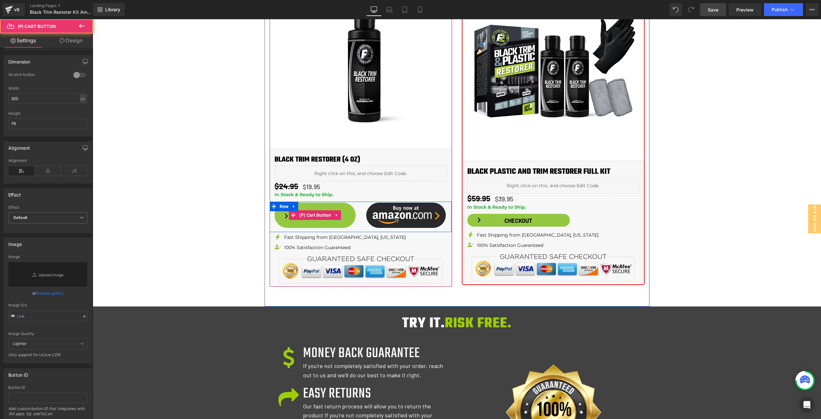
click at [357, 219] on div "BUY NOW (P) Cart Button" at bounding box center [315, 215] width 91 height 26
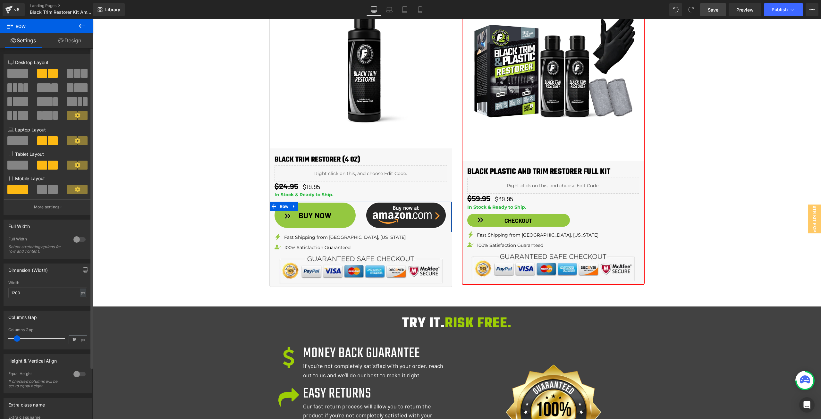
click at [75, 73] on span at bounding box center [77, 73] width 6 height 9
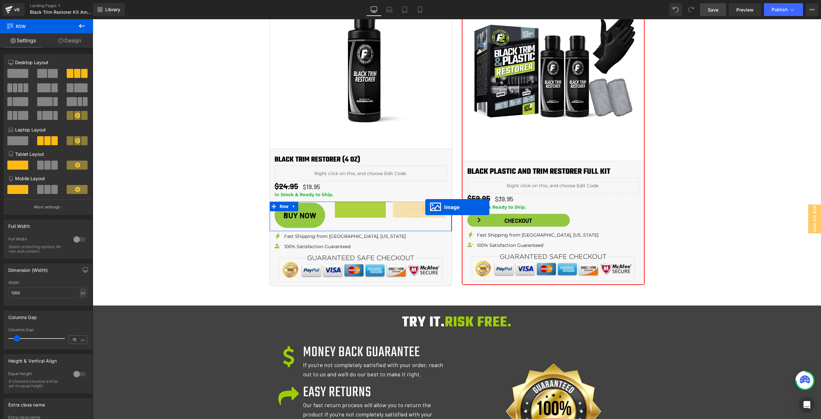
drag, startPoint x: 356, startPoint y: 210, endPoint x: 422, endPoint y: 208, distance: 66.8
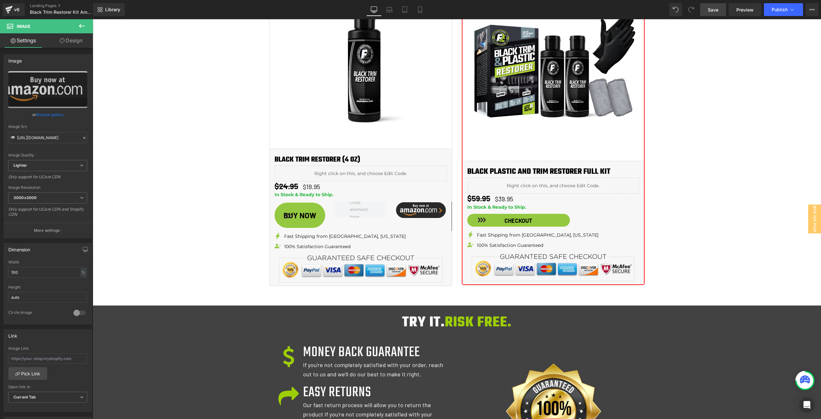
drag, startPoint x: 81, startPoint y: 25, endPoint x: 58, endPoint y: 43, distance: 29.6
click at [81, 24] on icon at bounding box center [82, 26] width 8 height 8
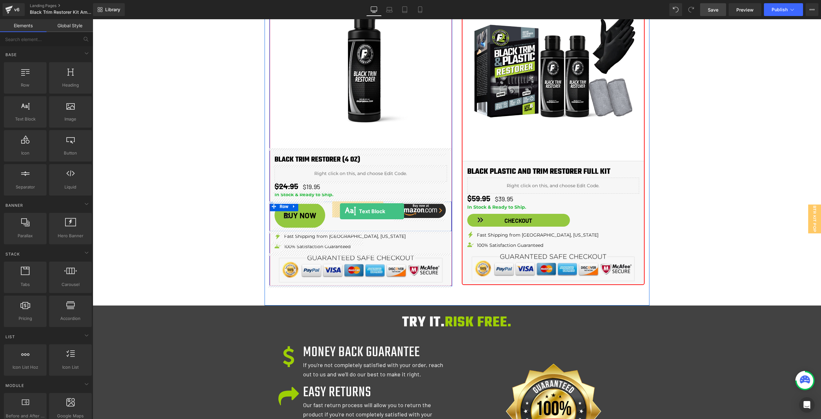
drag, startPoint x: 128, startPoint y: 130, endPoint x: 350, endPoint y: 209, distance: 235.9
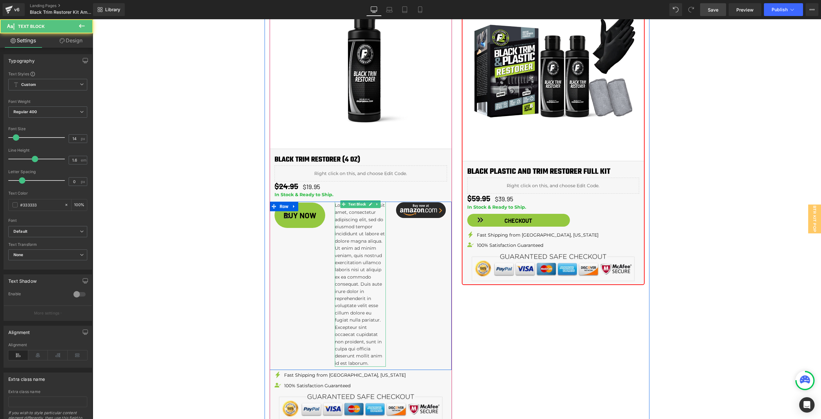
click at [361, 213] on p "Lorem ipsum dolor sit amet, consectetur adipiscing elit, sed do eiusmod tempor …" at bounding box center [360, 284] width 51 height 165
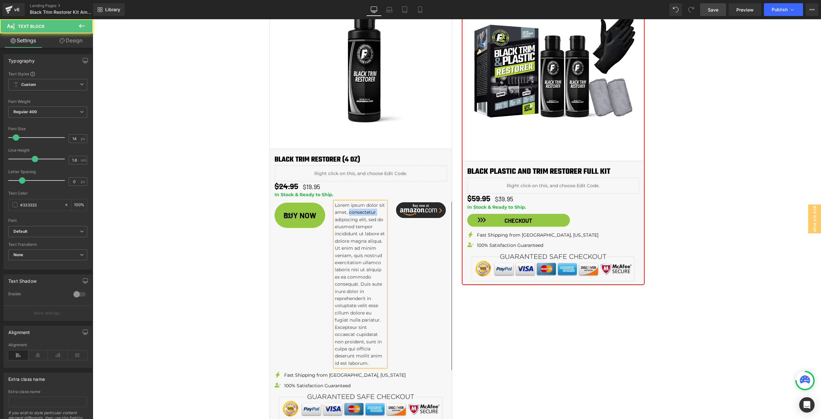
click at [361, 213] on p "Lorem ipsum dolor sit amet, consectetur adipiscing elit, sed do eiusmod tempor …" at bounding box center [360, 284] width 51 height 165
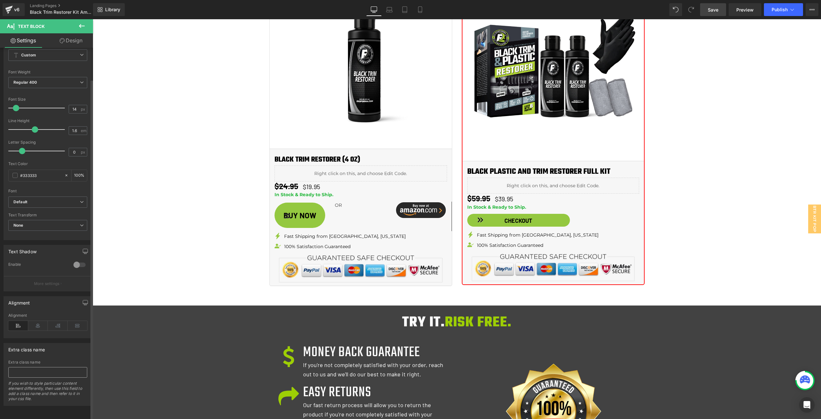
scroll to position [34, 0]
click at [36, 323] on icon at bounding box center [38, 326] width 20 height 10
click at [319, 208] on button "BUY NOW" at bounding box center [300, 215] width 51 height 25
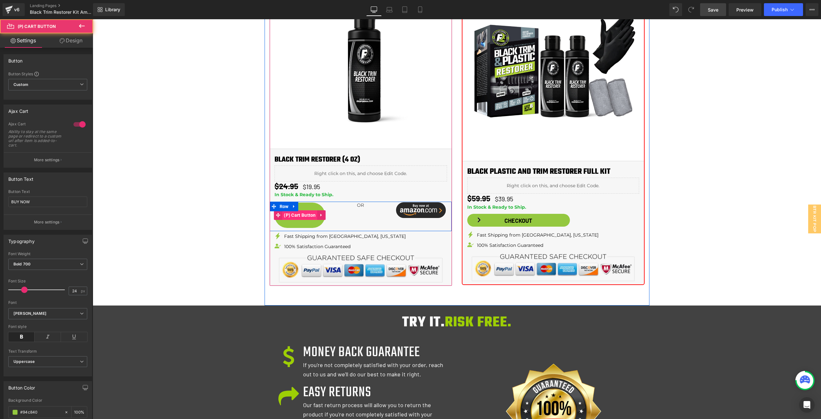
click at [304, 214] on span "(P) Cart Button" at bounding box center [299, 215] width 35 height 10
click at [358, 205] on span "Text Block" at bounding box center [357, 206] width 20 height 8
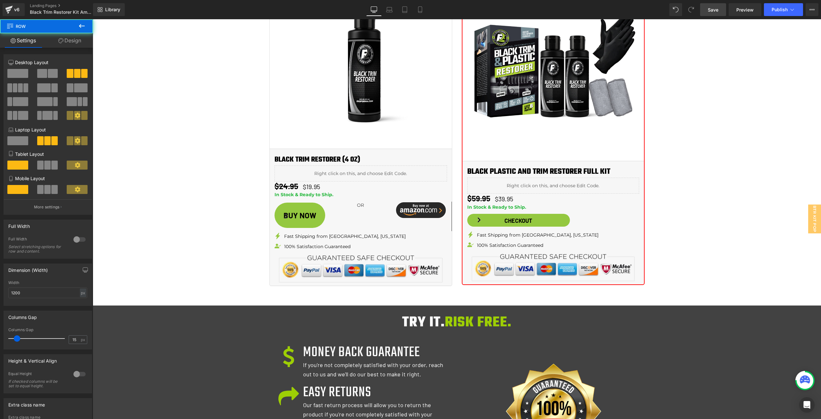
click at [349, 221] on div "BUY NOW (P) Cart Button OR Text Block Image Row" at bounding box center [361, 217] width 182 height 30
click at [78, 40] on link "Design" at bounding box center [70, 40] width 47 height 14
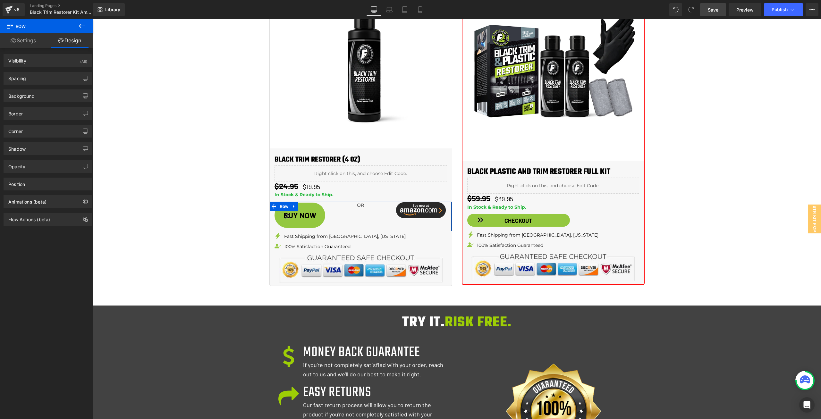
click at [34, 40] on link "Settings" at bounding box center [23, 40] width 47 height 14
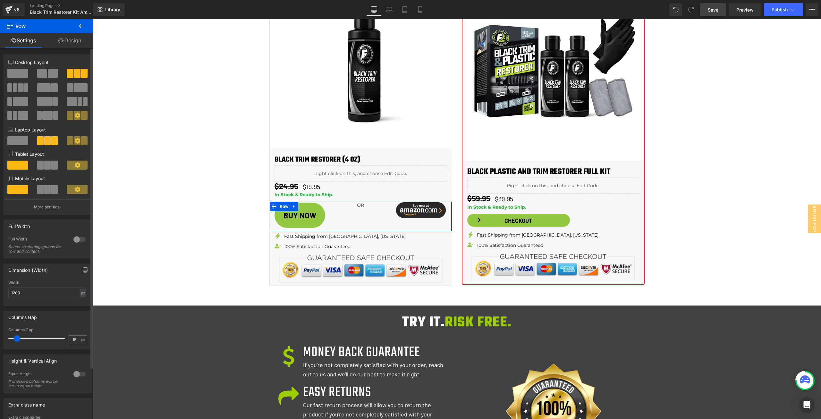
click at [48, 167] on span at bounding box center [47, 165] width 6 height 9
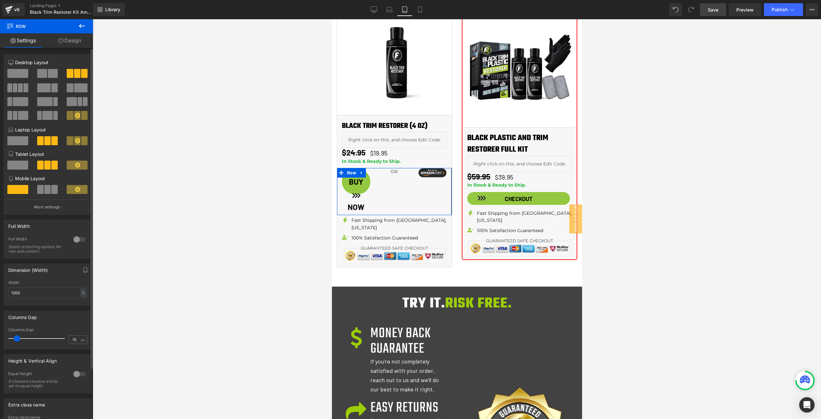
click at [44, 190] on span at bounding box center [47, 189] width 6 height 9
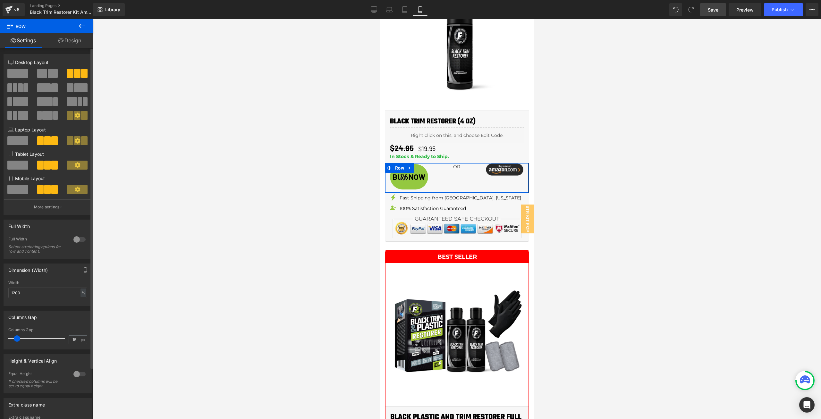
click at [75, 118] on icon at bounding box center [77, 115] width 5 height 5
click at [76, 193] on span at bounding box center [77, 189] width 21 height 9
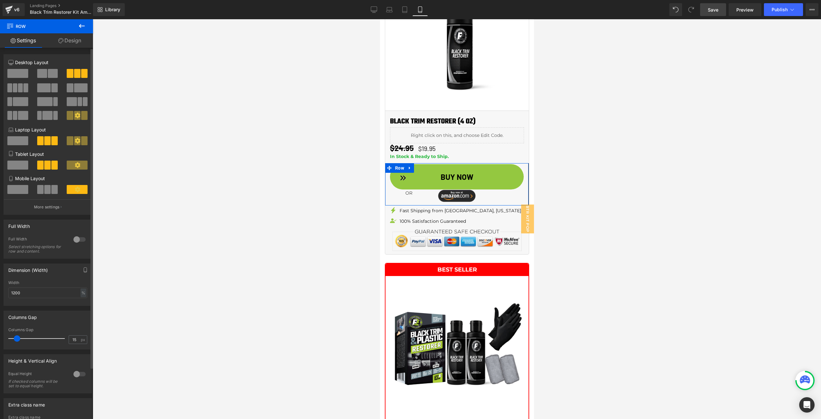
click at [51, 186] on span at bounding box center [54, 189] width 6 height 9
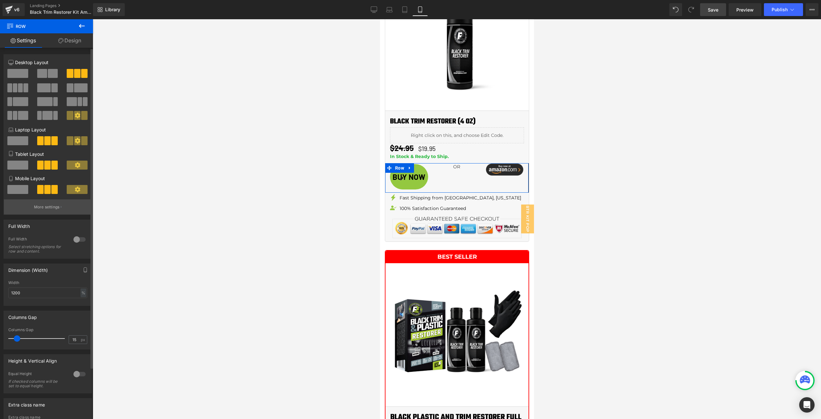
click at [49, 206] on p "More settings" at bounding box center [47, 207] width 26 height 6
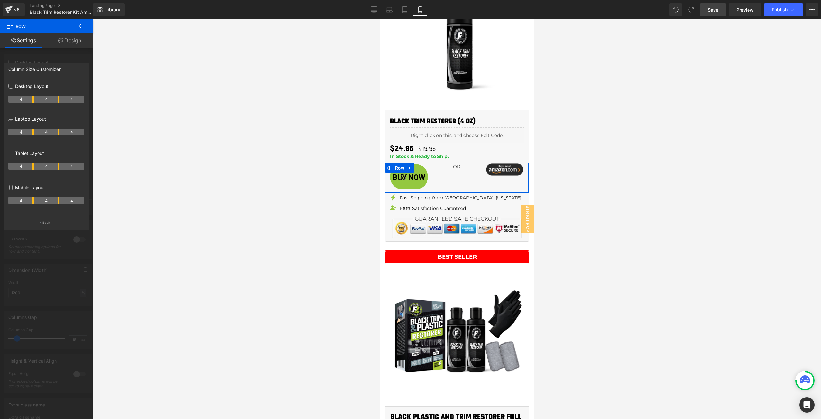
scroll to position [907, 0]
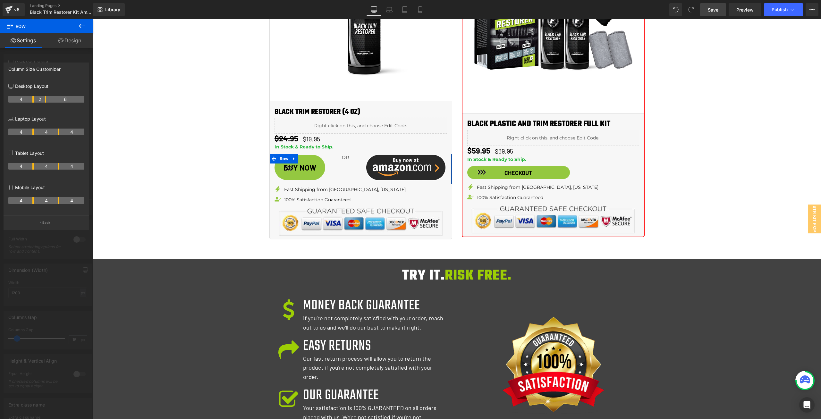
drag, startPoint x: 33, startPoint y: 99, endPoint x: 21, endPoint y: 96, distance: 12.5
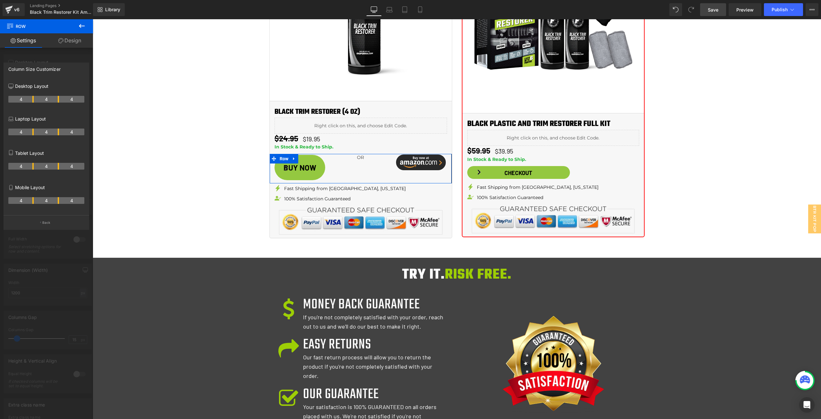
drag, startPoint x: 44, startPoint y: 99, endPoint x: 54, endPoint y: 100, distance: 10.0
drag, startPoint x: 33, startPoint y: 99, endPoint x: 42, endPoint y: 99, distance: 9.0
drag, startPoint x: 58, startPoint y: 99, endPoint x: 53, endPoint y: 99, distance: 5.5
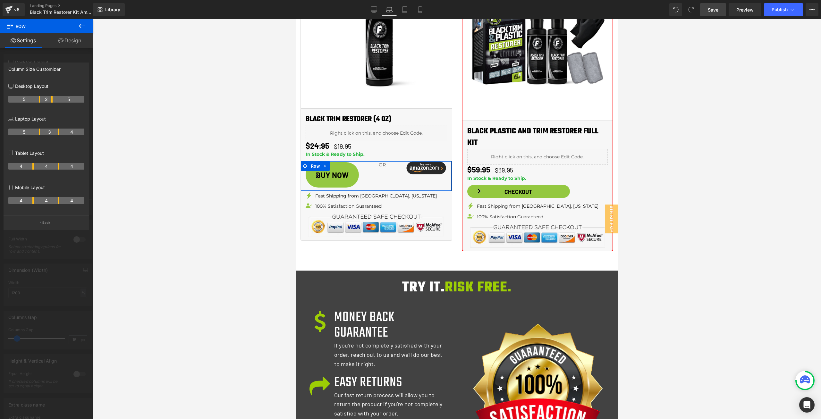
drag, startPoint x: 32, startPoint y: 129, endPoint x: 38, endPoint y: 131, distance: 6.3
click at [38, 131] on th "5" at bounding box center [24, 132] width 32 height 7
click at [60, 130] on th "4" at bounding box center [71, 132] width 25 height 7
drag, startPoint x: 60, startPoint y: 130, endPoint x: 53, endPoint y: 130, distance: 6.7
click at [53, 130] on tr "5 3 4" at bounding box center [46, 132] width 76 height 7
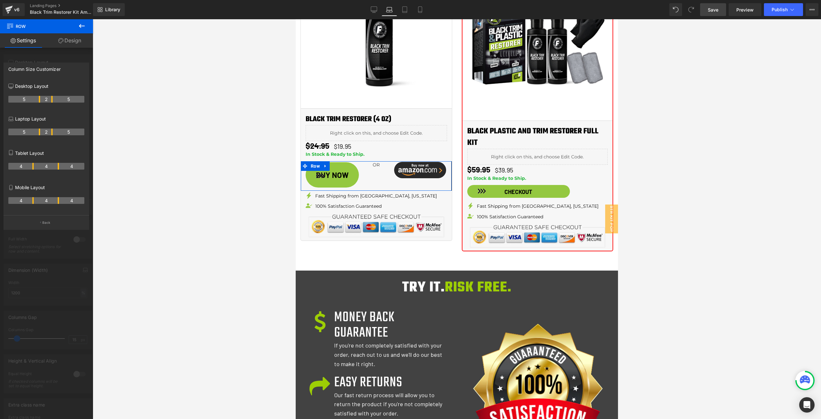
drag, startPoint x: 57, startPoint y: 131, endPoint x: 51, endPoint y: 132, distance: 5.8
click at [52, 131] on th "2" at bounding box center [46, 132] width 13 height 7
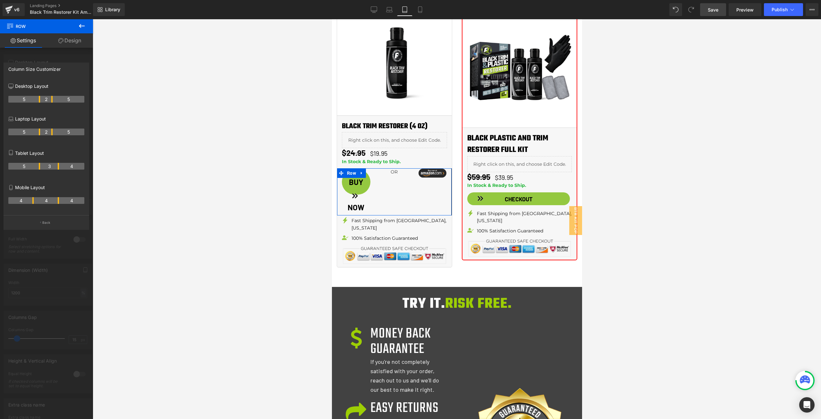
drag, startPoint x: 32, startPoint y: 166, endPoint x: 36, endPoint y: 166, distance: 4.2
click at [36, 166] on th "5" at bounding box center [24, 166] width 32 height 7
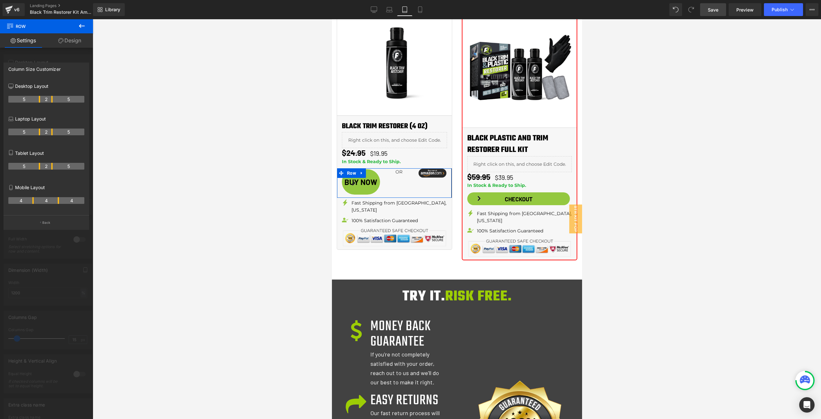
drag, startPoint x: 58, startPoint y: 167, endPoint x: 52, endPoint y: 168, distance: 6.8
click at [52, 168] on th "2" at bounding box center [46, 166] width 13 height 7
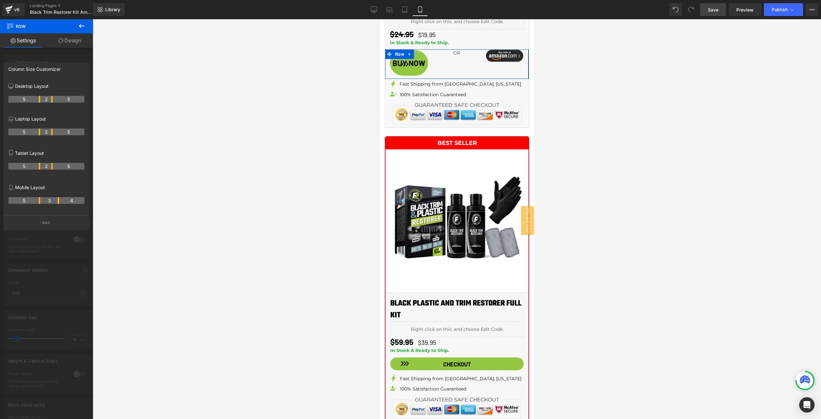
scroll to position [979, 0]
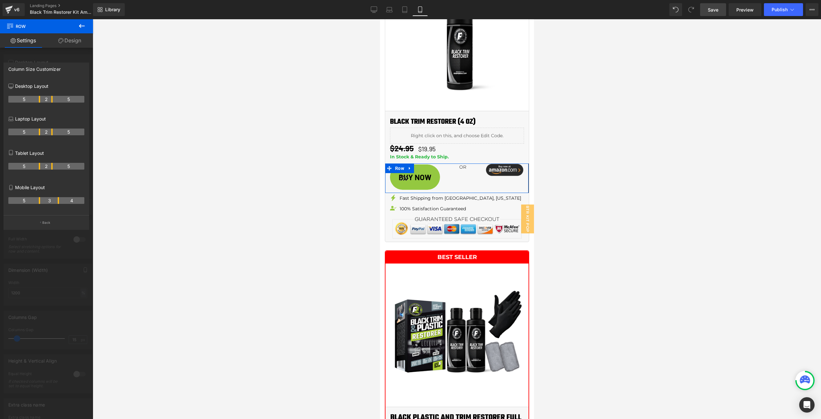
drag, startPoint x: 32, startPoint y: 202, endPoint x: 41, endPoint y: 202, distance: 8.4
click at [37, 202] on th "5" at bounding box center [24, 200] width 32 height 7
click at [59, 200] on th "4" at bounding box center [71, 200] width 25 height 7
drag, startPoint x: 59, startPoint y: 201, endPoint x: 53, endPoint y: 200, distance: 6.2
click at [53, 200] on tr "5 2 5" at bounding box center [46, 200] width 76 height 7
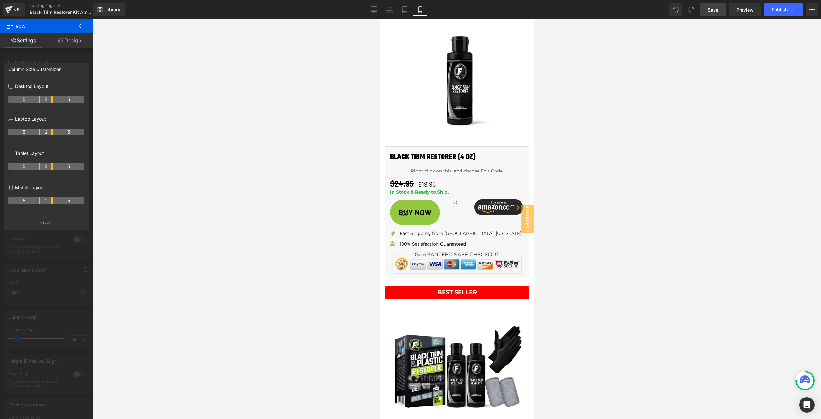
scroll to position [1011, 0]
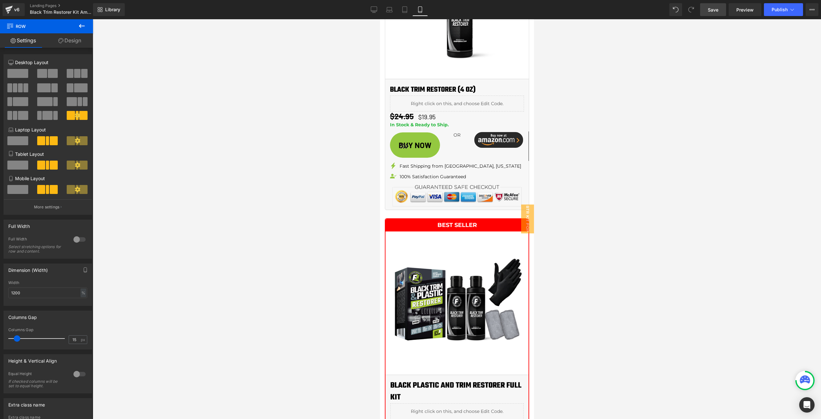
click at [460, 142] on body "Image instantly restore faded trim & plastic back to looking new! Heading LASTS…" at bounding box center [457, 55] width 154 height 2093
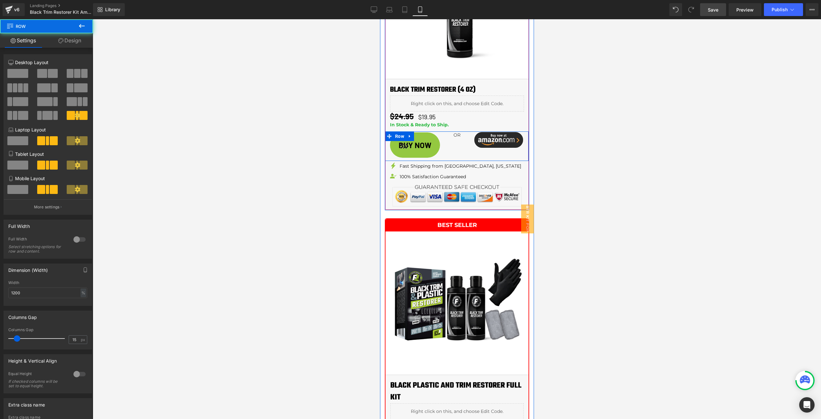
click at [466, 139] on div "BUY NOW (P) Cart Button OR Text Block Image Row" at bounding box center [457, 147] width 144 height 30
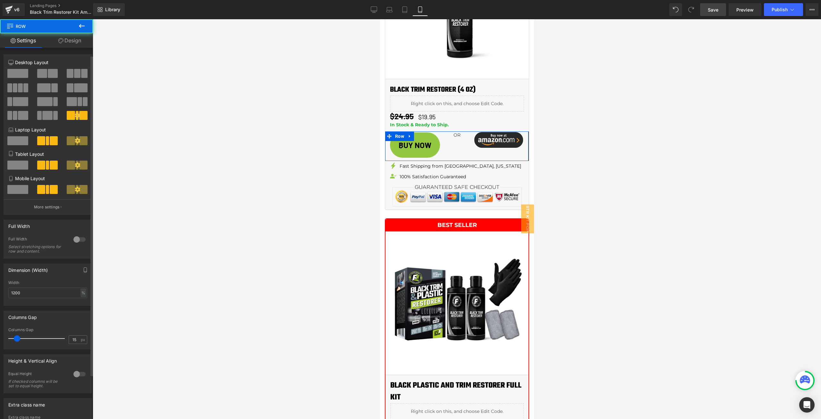
scroll to position [60, 0]
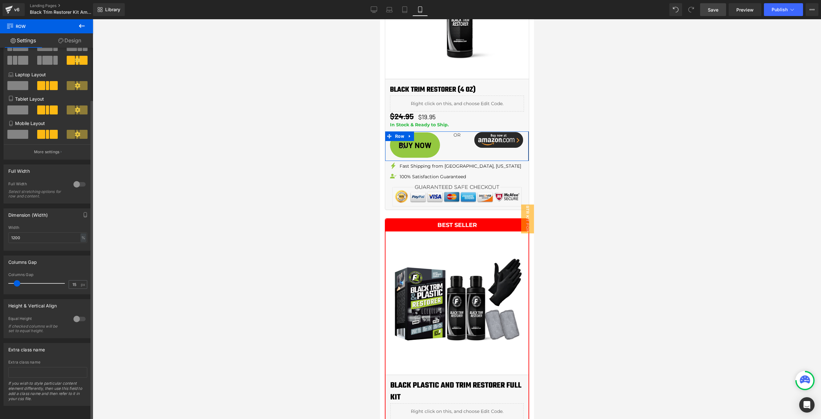
click at [79, 309] on div "Height & Vertical Align 0 Equal Height If checked columns will be set to equal …" at bounding box center [48, 318] width 89 height 39
click at [80, 314] on div at bounding box center [79, 319] width 15 height 10
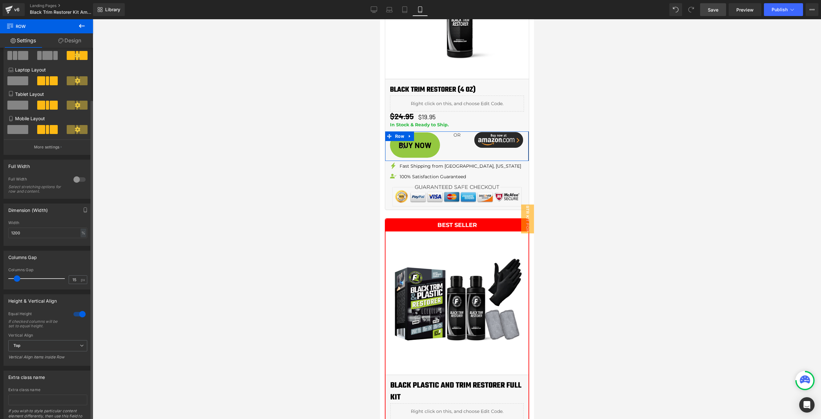
click at [58, 338] on div "Vertical Align Top Top Middle Bottom Vertical Align items inside Row" at bounding box center [47, 348] width 79 height 31
click at [57, 343] on span "Top" at bounding box center [47, 345] width 79 height 11
click at [47, 364] on li "Middle" at bounding box center [46, 367] width 76 height 10
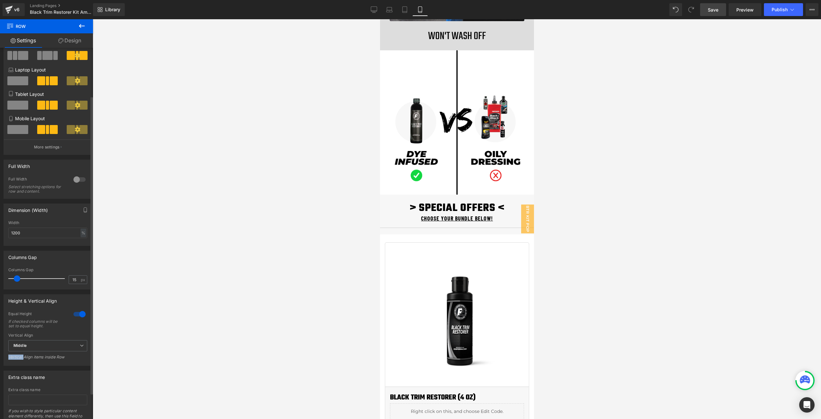
scroll to position [658, 0]
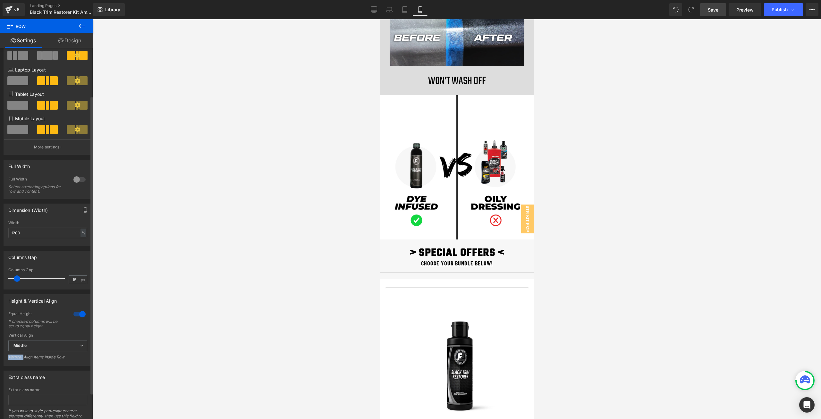
click at [79, 53] on span at bounding box center [83, 55] width 8 height 9
click at [377, 10] on icon at bounding box center [374, 9] width 6 height 5
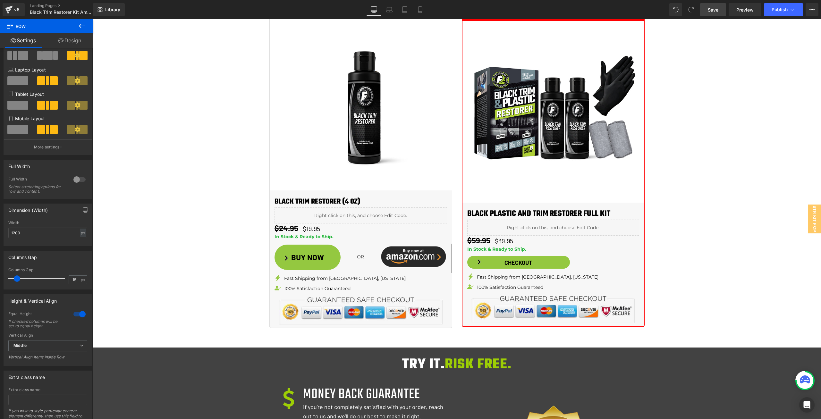
scroll to position [843, 0]
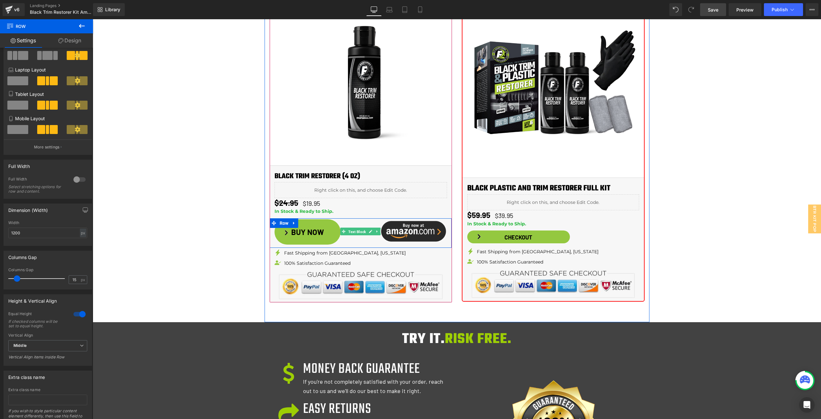
click at [357, 232] on span "Text Block" at bounding box center [357, 232] width 20 height 8
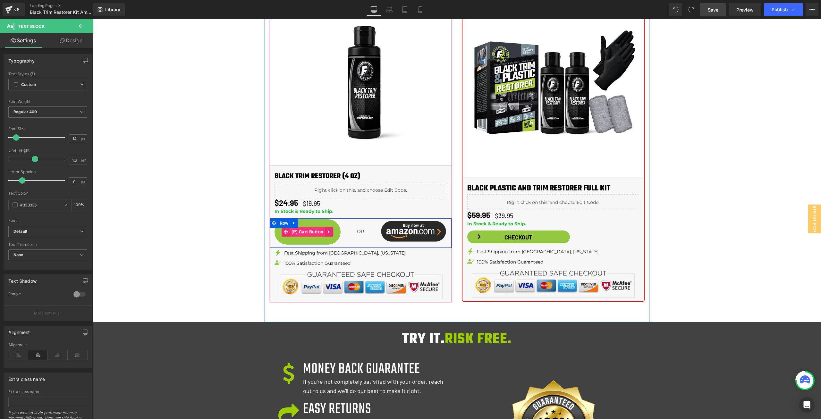
click at [308, 235] on span "(P) Cart Button" at bounding box center [307, 232] width 35 height 10
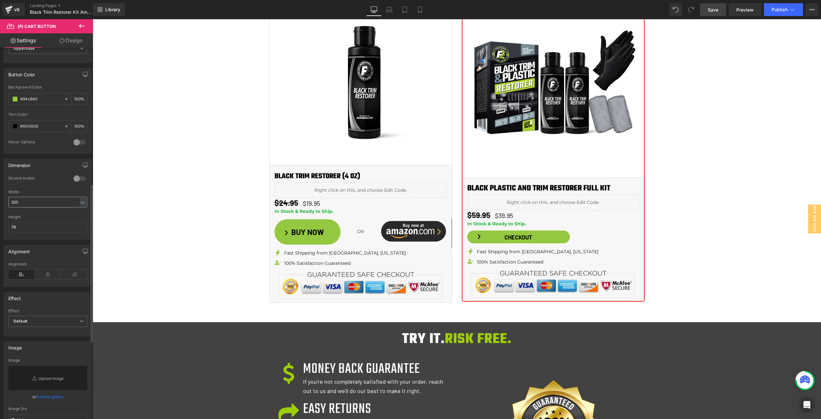
scroll to position [321, 0]
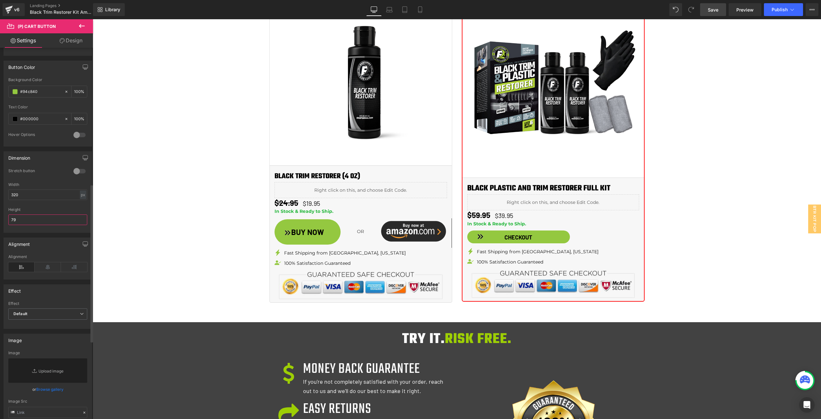
click at [28, 218] on input "79" at bounding box center [47, 220] width 79 height 11
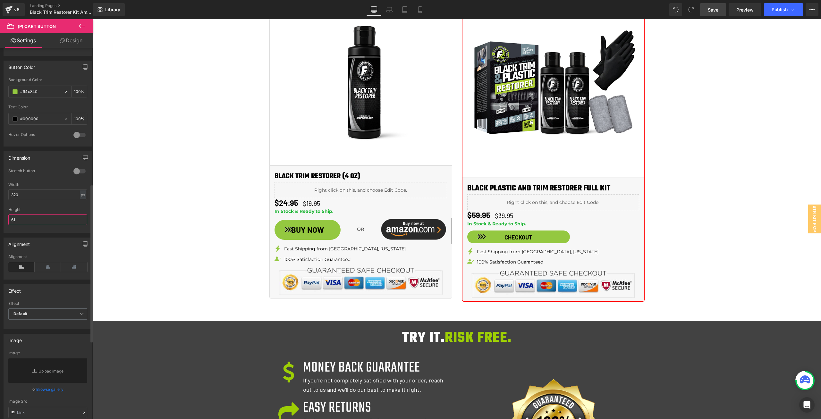
type input "62"
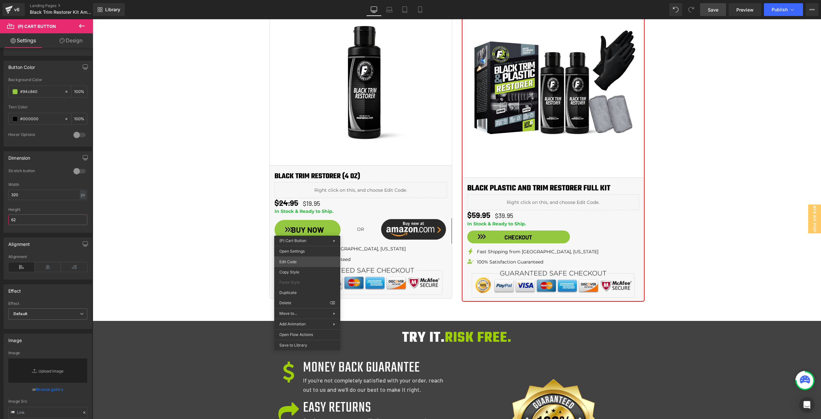
click at [309, 0] on div "(P) Cart Button You are previewing how the will restyle your page. You can not …" at bounding box center [410, 0] width 821 height 0
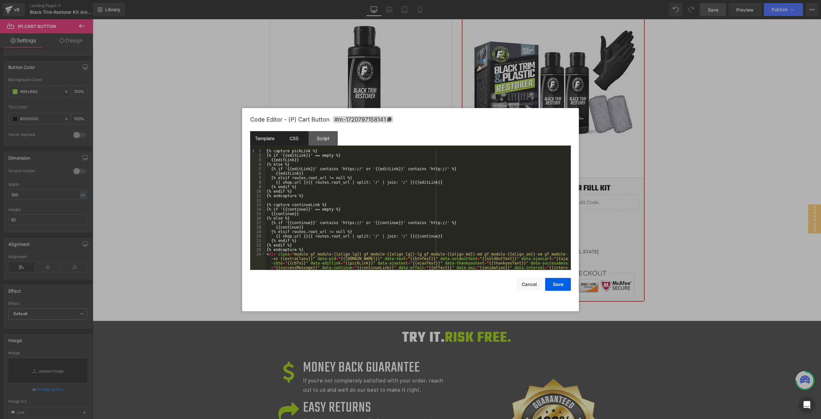
click at [303, 140] on div "CSS" at bounding box center [293, 138] width 29 height 14
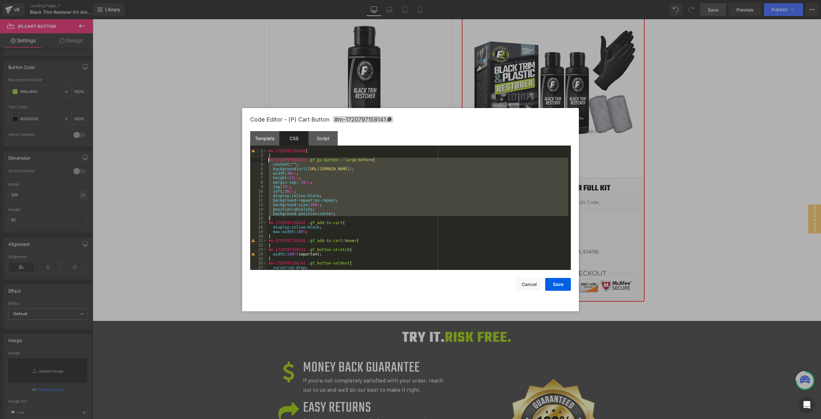
drag, startPoint x: 277, startPoint y: 217, endPoint x: 252, endPoint y: 161, distance: 61.6
click at [252, 161] on pre "1 2 3 4 5 6 7 8 9 10 11 12 13 14 15 16 17 18 19 20 21 22 23 24 25 26 27 28 #m-1…" at bounding box center [410, 209] width 321 height 121
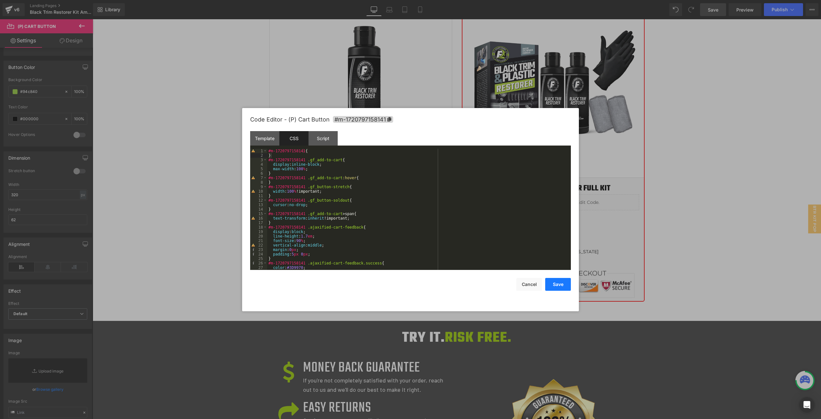
click at [557, 289] on button "Save" at bounding box center [558, 284] width 26 height 13
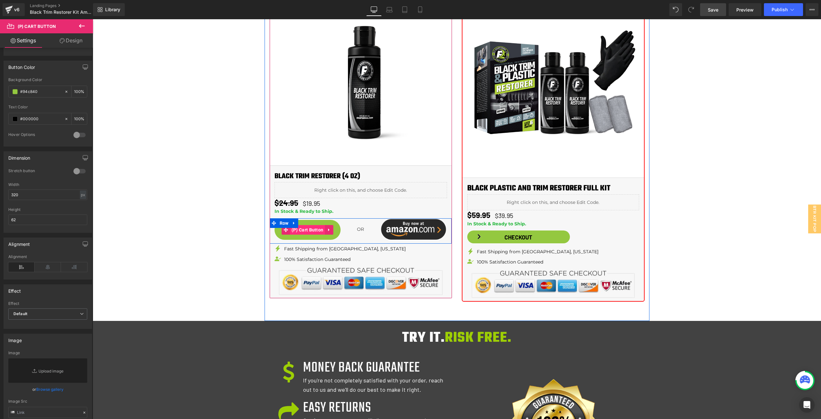
click at [307, 233] on span "(P) Cart Button" at bounding box center [307, 230] width 35 height 10
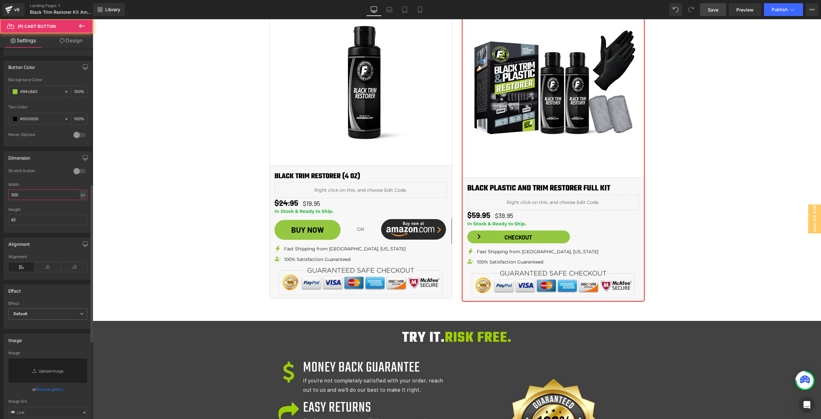
click at [77, 195] on input "320" at bounding box center [47, 195] width 79 height 11
click at [81, 194] on div "px" at bounding box center [83, 195] width 6 height 9
click at [80, 206] on li "%" at bounding box center [83, 204] width 8 height 9
click at [49, 194] on input "320" at bounding box center [47, 195] width 79 height 11
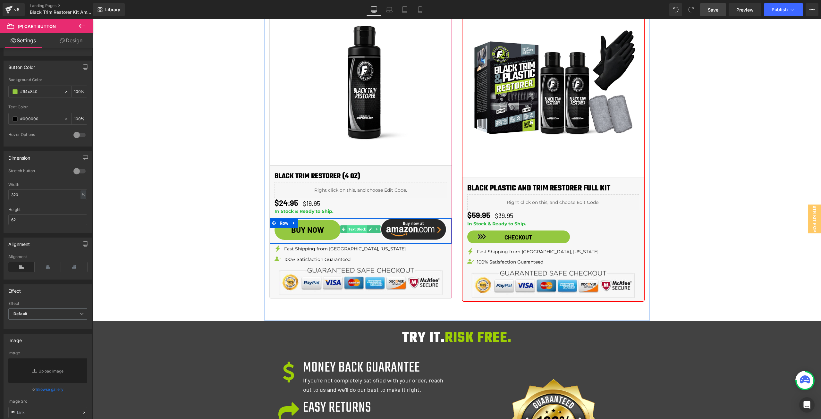
click at [355, 228] on span "Text Block" at bounding box center [357, 230] width 20 height 8
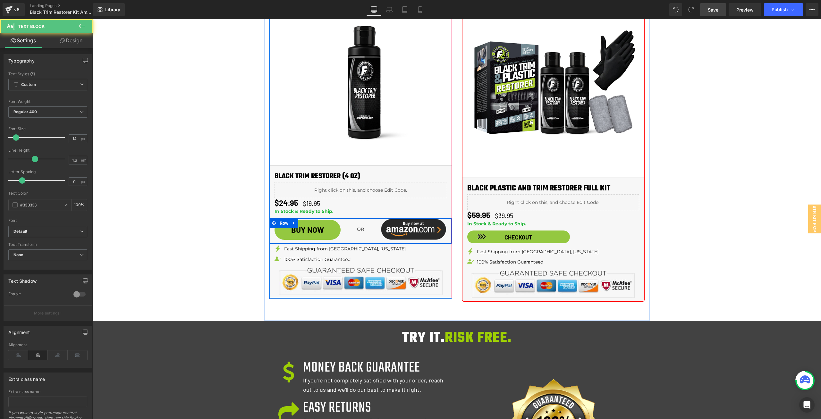
click at [340, 222] on div "BUY NOW (P) Cart Button" at bounding box center [308, 230] width 76 height 22
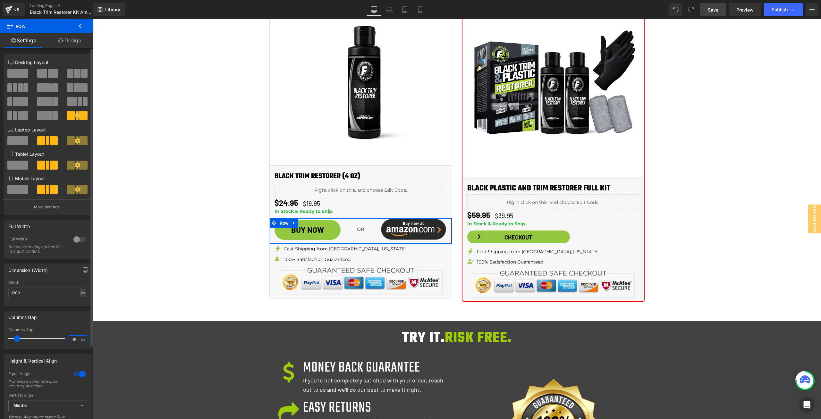
click at [72, 339] on input "15" at bounding box center [74, 340] width 11 height 8
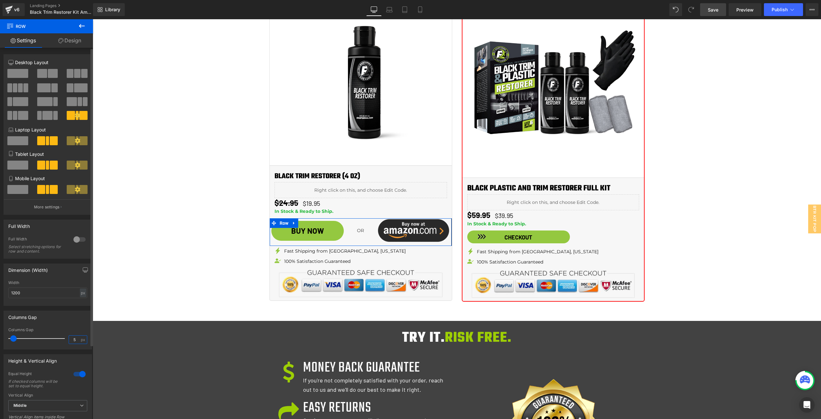
type input "5"
click at [75, 117] on icon at bounding box center [77, 115] width 5 height 5
click at [54, 206] on p "More settings" at bounding box center [47, 207] width 26 height 6
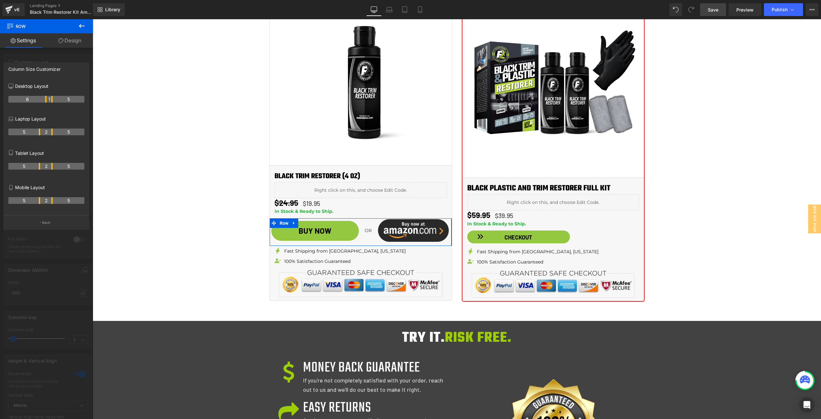
drag, startPoint x: 39, startPoint y: 98, endPoint x: 48, endPoint y: 98, distance: 9.3
drag, startPoint x: 40, startPoint y: 131, endPoint x: 44, endPoint y: 131, distance: 3.9
click at [44, 131] on th "2" at bounding box center [46, 132] width 13 height 7
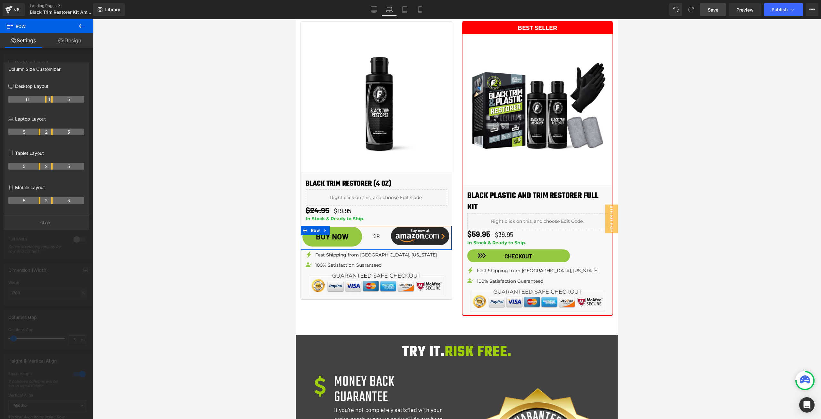
drag, startPoint x: 58, startPoint y: 132, endPoint x: 52, endPoint y: 132, distance: 5.8
click at [52, 132] on th "2" at bounding box center [46, 132] width 13 height 7
drag, startPoint x: 39, startPoint y: 132, endPoint x: 45, endPoint y: 133, distance: 5.6
click at [45, 133] on th "6" at bounding box center [27, 132] width 38 height 7
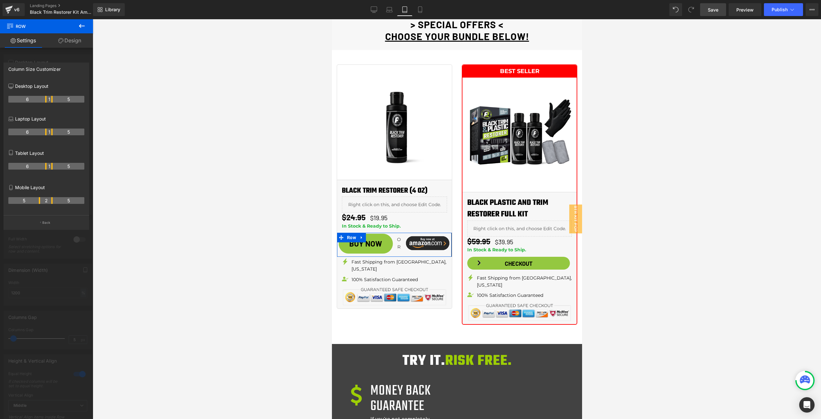
drag, startPoint x: 39, startPoint y: 165, endPoint x: 44, endPoint y: 166, distance: 4.5
click at [44, 166] on th "6" at bounding box center [27, 166] width 38 height 7
drag, startPoint x: 46, startPoint y: 164, endPoint x: 41, endPoint y: 164, distance: 4.8
click at [41, 164] on tr "5 2 5" at bounding box center [46, 166] width 76 height 7
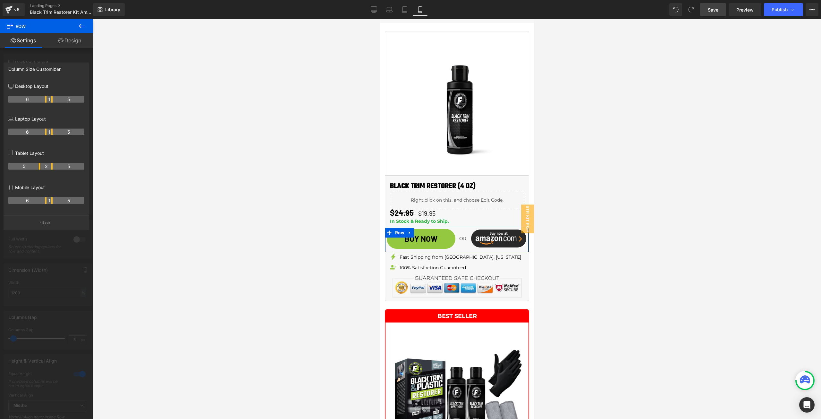
drag, startPoint x: 39, startPoint y: 200, endPoint x: 43, endPoint y: 202, distance: 4.0
click at [43, 202] on th "6" at bounding box center [27, 200] width 38 height 7
click at [420, 230] on body "Image instantly restore faded trim & plastic back to looking new! Heading LASTS…" at bounding box center [457, 148] width 154 height 2087
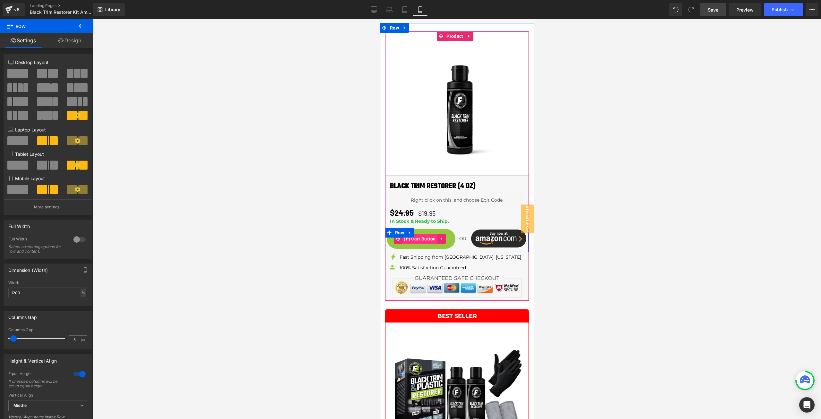
click at [421, 234] on span "(P) Cart Button" at bounding box center [419, 239] width 35 height 10
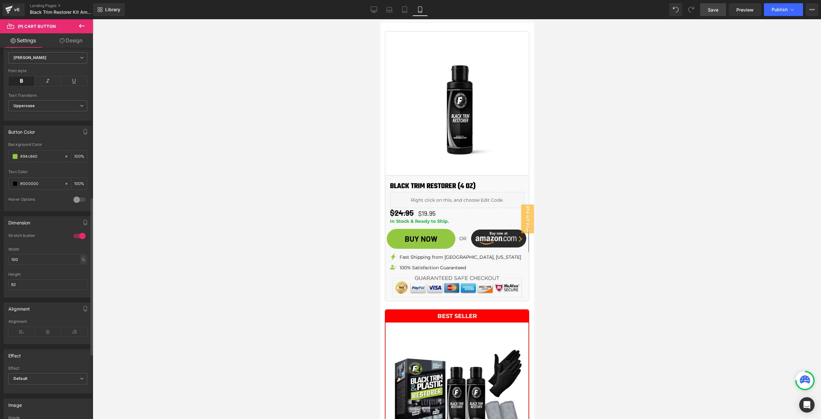
scroll to position [353, 0]
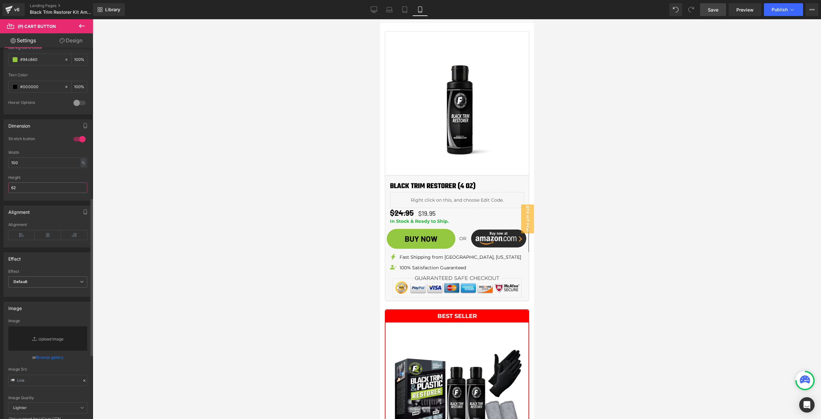
click at [31, 190] on input "62" at bounding box center [47, 188] width 79 height 11
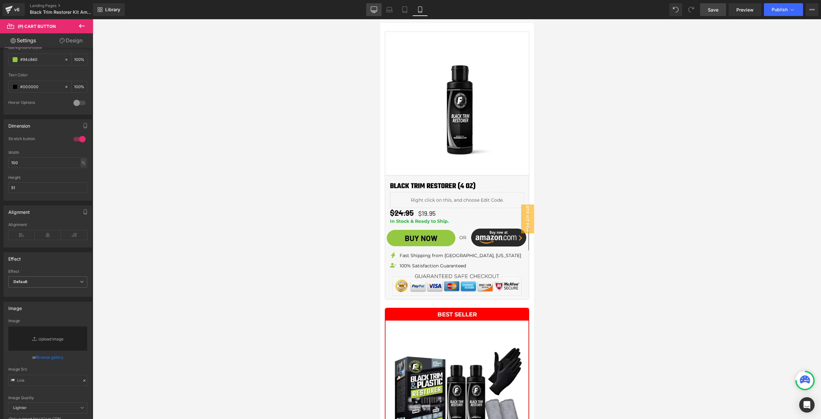
click at [379, 7] on link "Desktop" at bounding box center [373, 9] width 15 height 13
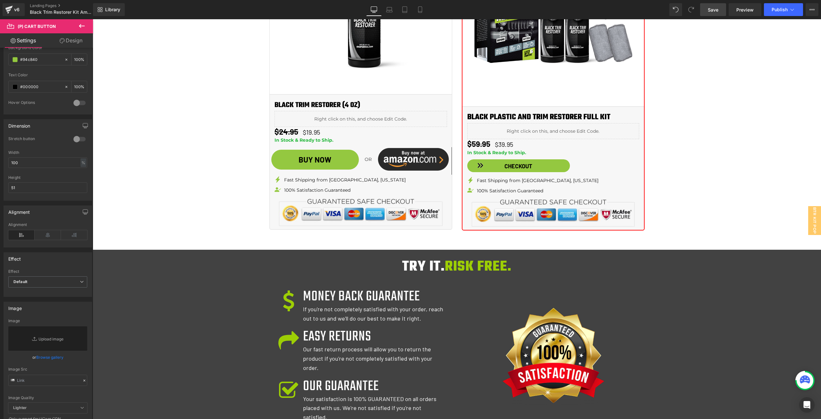
scroll to position [844, 0]
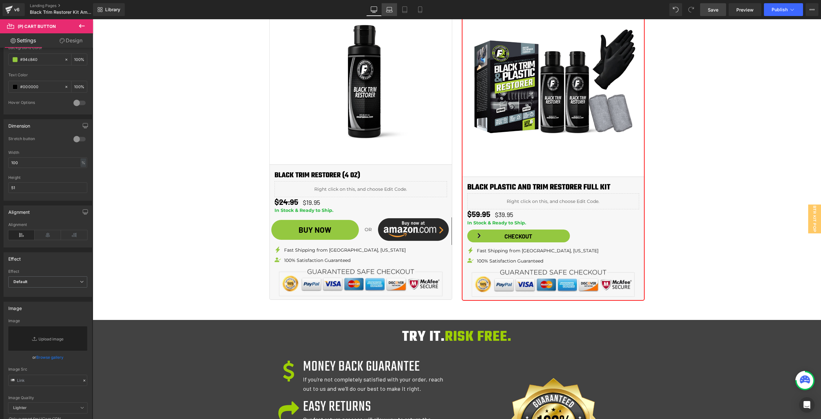
click at [390, 5] on link "Laptop" at bounding box center [389, 9] width 15 height 13
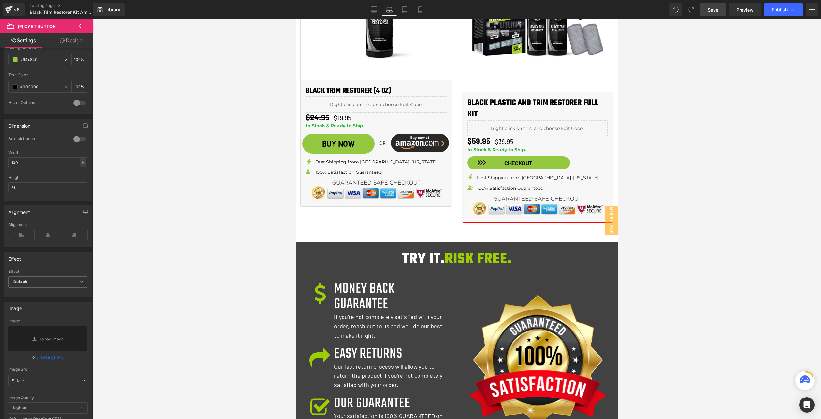
scroll to position [750, 0]
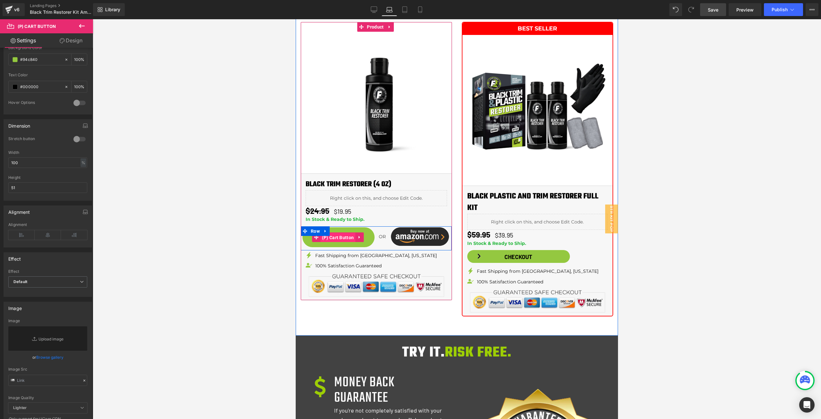
click at [335, 233] on span "(P) Cart Button" at bounding box center [338, 238] width 35 height 10
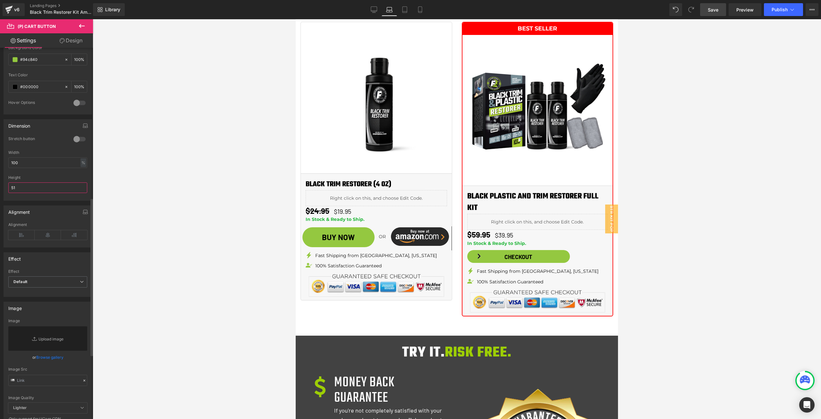
click at [34, 184] on input "51" at bounding box center [47, 188] width 79 height 11
type input "54"
click at [65, 41] on link "Design" at bounding box center [71, 40] width 47 height 14
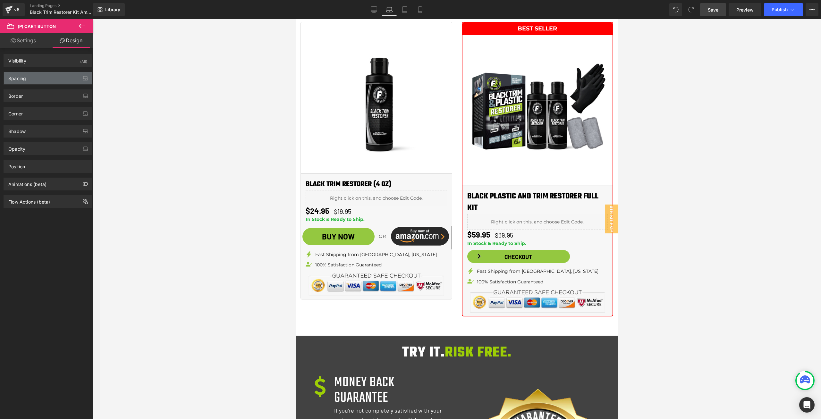
click at [47, 83] on div "Spacing" at bounding box center [48, 78] width 88 height 12
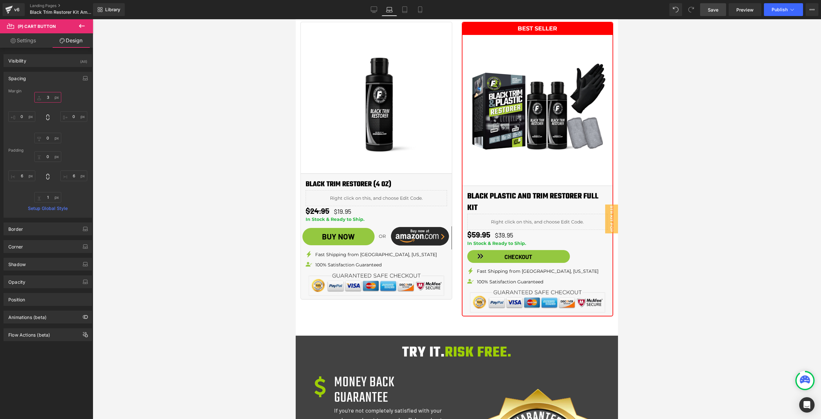
click at [47, 99] on input "text" at bounding box center [47, 97] width 27 height 11
type input "1"
click at [36, 41] on link "Settings" at bounding box center [23, 40] width 47 height 14
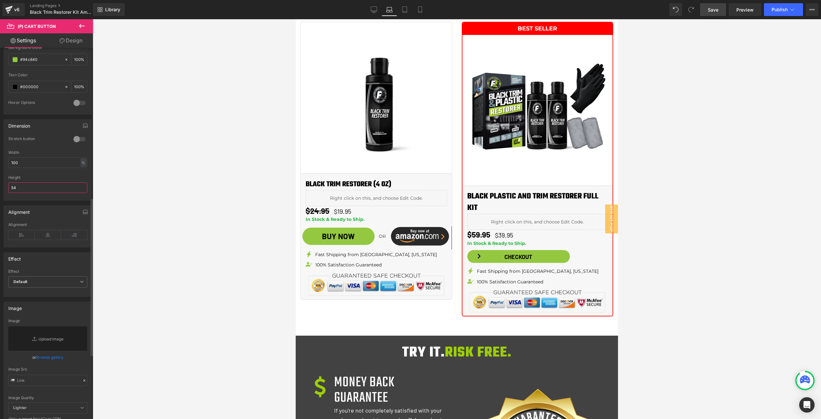
click at [32, 184] on input "54" at bounding box center [47, 188] width 79 height 11
type input "55"
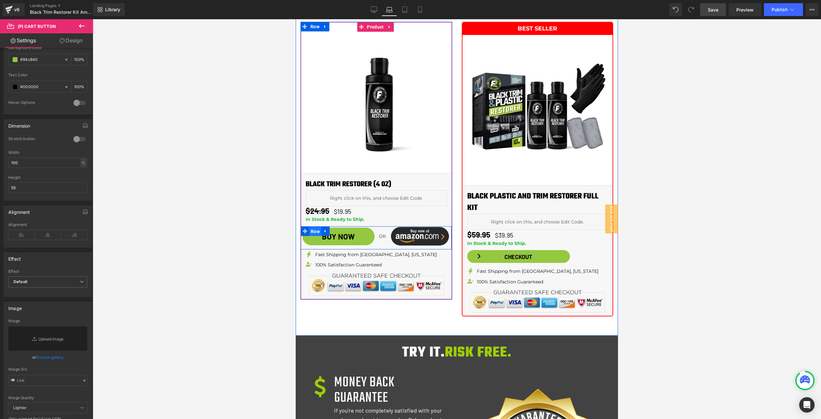
click at [314, 227] on span "Row" at bounding box center [315, 232] width 12 height 10
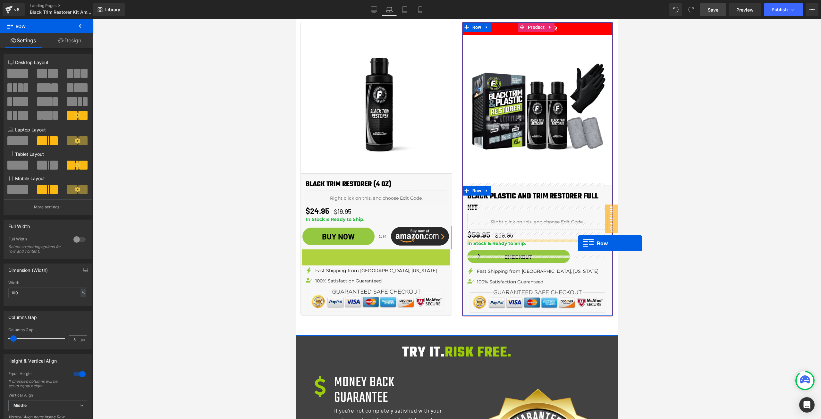
drag, startPoint x: 314, startPoint y: 247, endPoint x: 578, endPoint y: 243, distance: 263.8
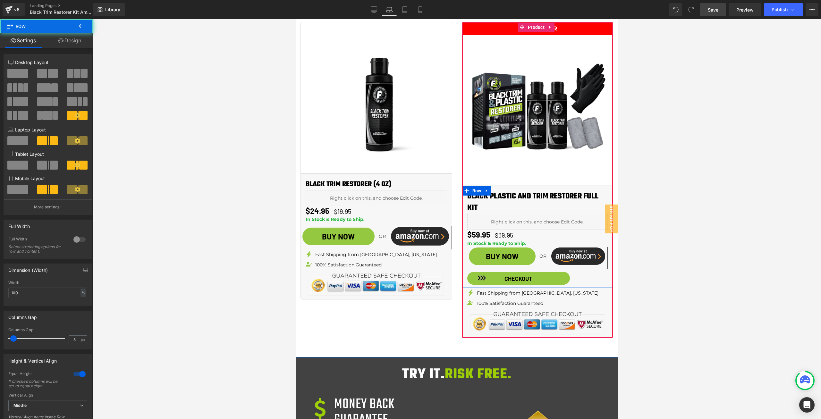
click at [570, 262] on div "Black Plastic and Trim Restorer Full Kit (P) Title Liquid $59.95 $39.95 (P) Pri…" at bounding box center [538, 238] width 150 height 94
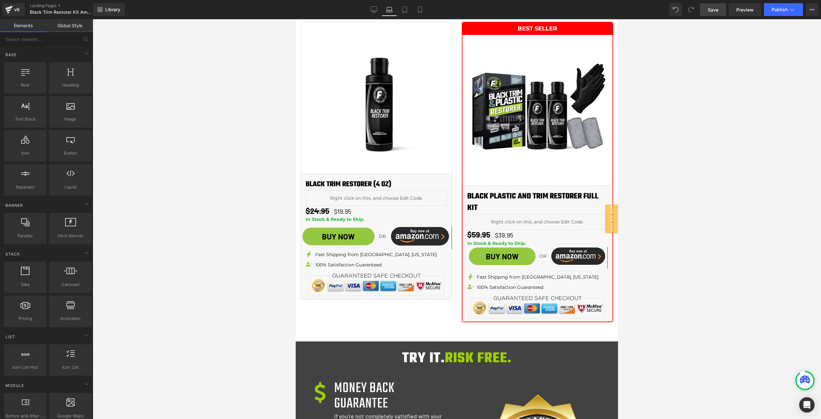
click at [714, 9] on span "Save" at bounding box center [713, 9] width 11 height 7
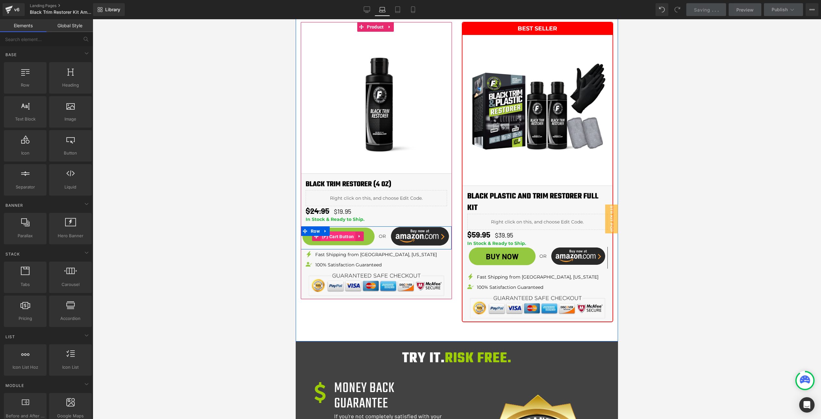
click at [340, 232] on span "(P) Cart Button" at bounding box center [338, 237] width 35 height 10
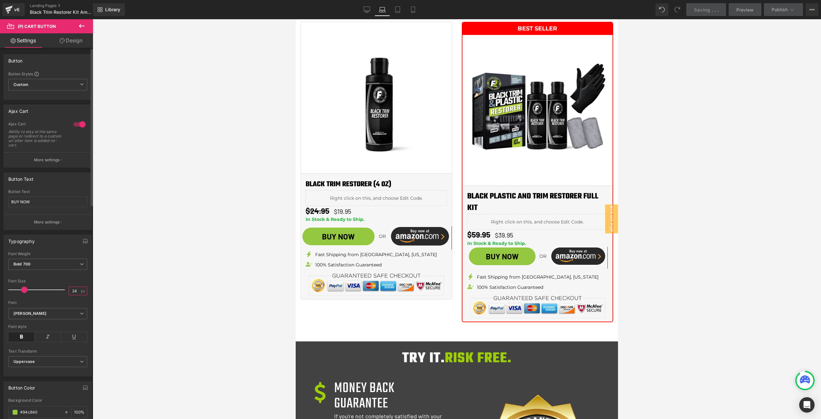
click at [71, 293] on input "24" at bounding box center [74, 291] width 11 height 8
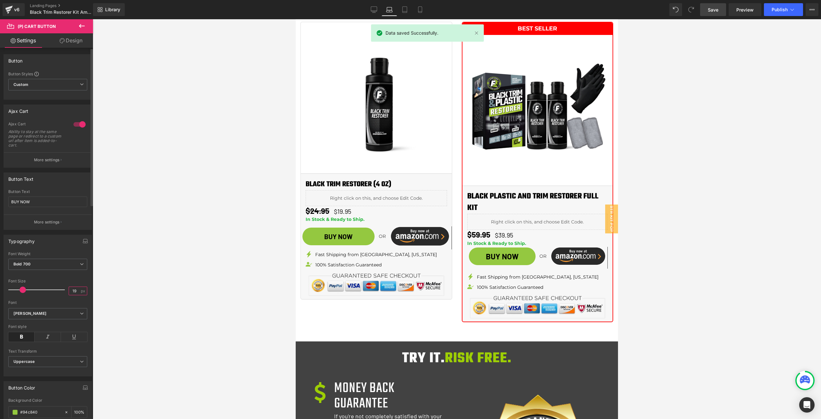
type input "20"
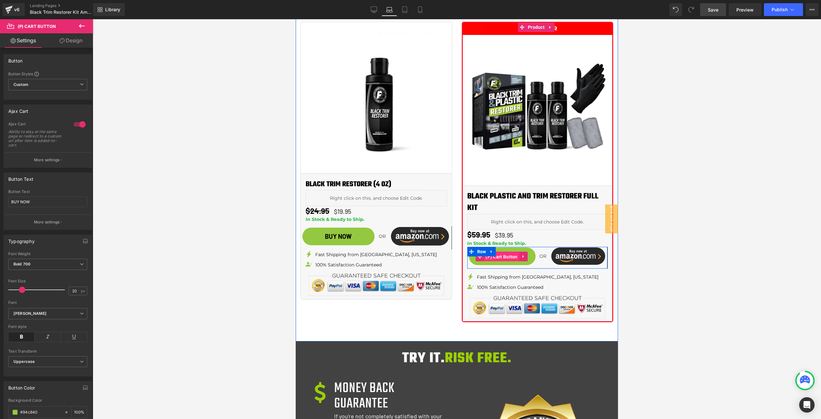
click at [506, 252] on span "(P) Cart Button" at bounding box center [501, 257] width 35 height 10
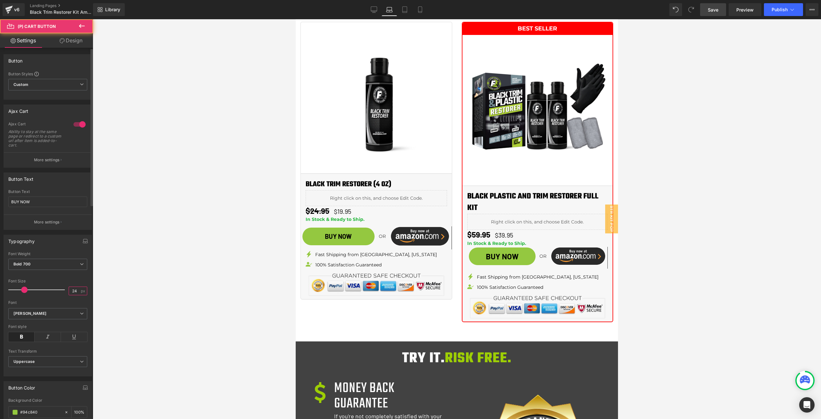
click at [73, 292] on input "24" at bounding box center [74, 291] width 11 height 8
type input "20"
click at [711, 221] on div at bounding box center [457, 219] width 729 height 400
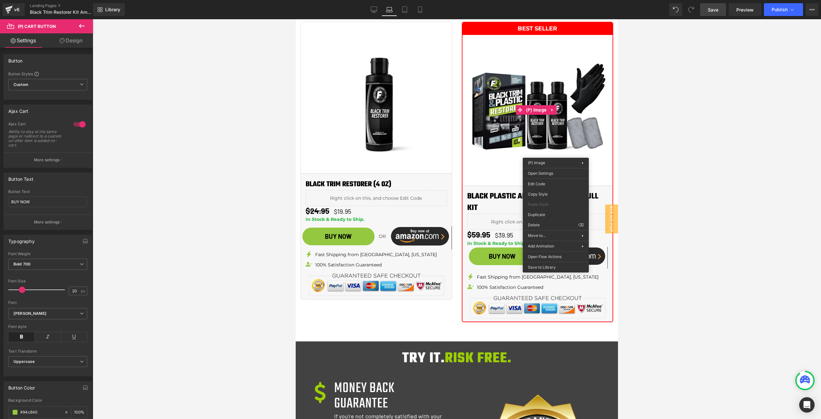
click at [727, 155] on div at bounding box center [457, 219] width 729 height 400
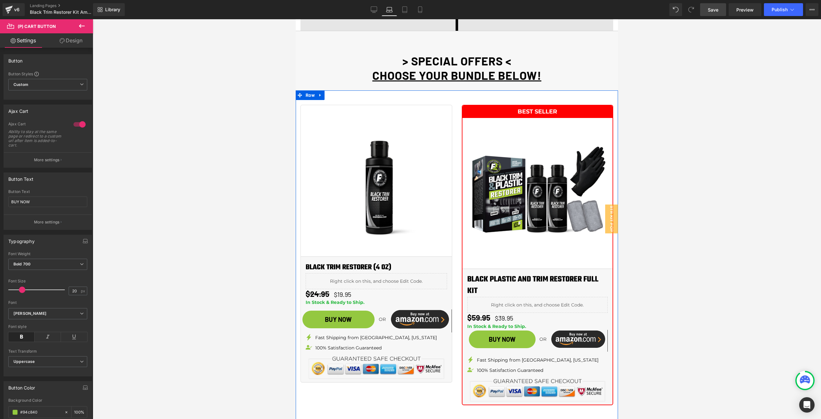
scroll to position [622, 0]
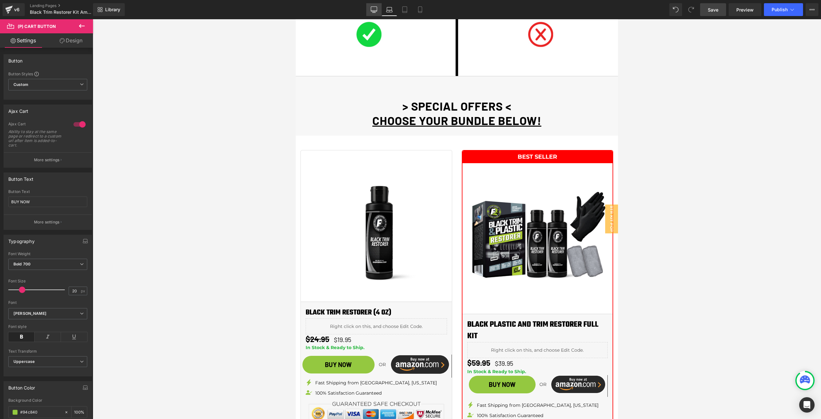
drag, startPoint x: 377, startPoint y: 8, endPoint x: 311, endPoint y: 45, distance: 76.3
click at [377, 8] on icon at bounding box center [374, 9] width 6 height 5
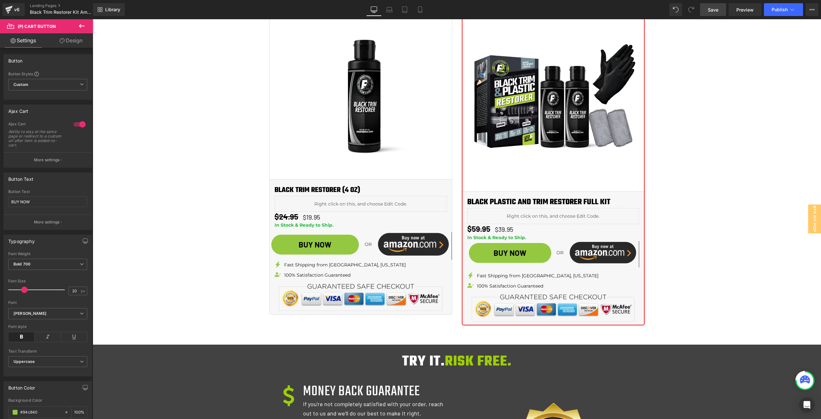
scroll to position [832, 0]
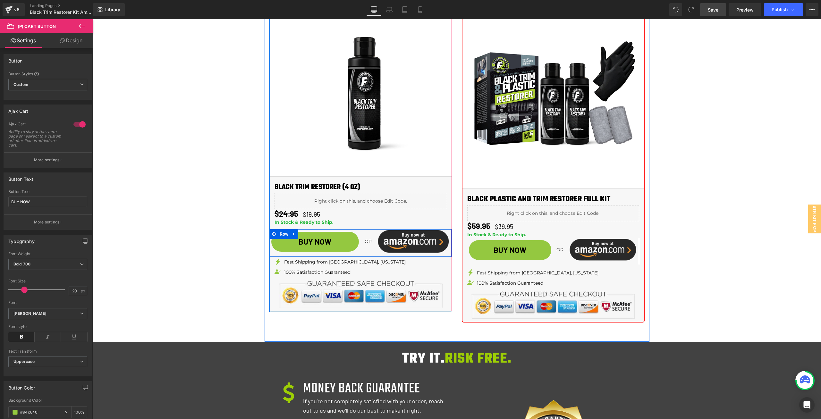
click at [365, 251] on div "OR Text Block" at bounding box center [368, 241] width 15 height 24
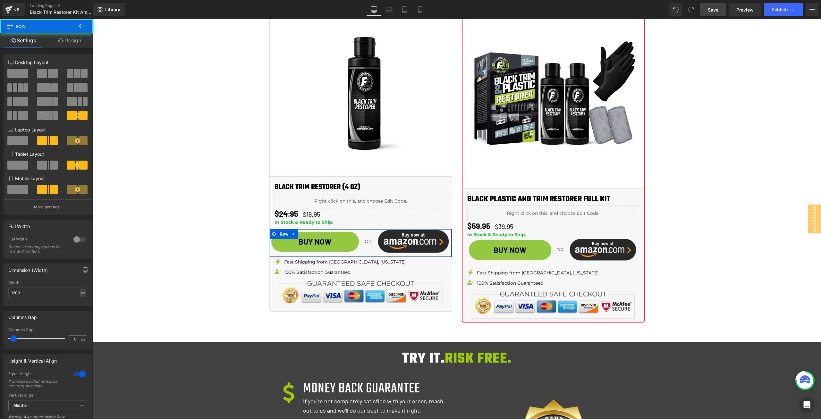
click at [59, 41] on icon at bounding box center [60, 40] width 5 height 5
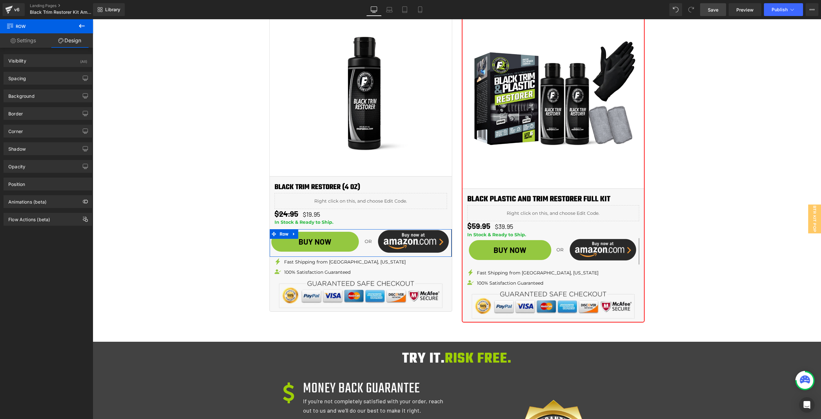
click at [40, 106] on div "Border Border Style Custom Custom Setup Global Style Custom Setup Global Style …" at bounding box center [48, 111] width 96 height 18
click at [41, 110] on div "Border" at bounding box center [48, 113] width 88 height 12
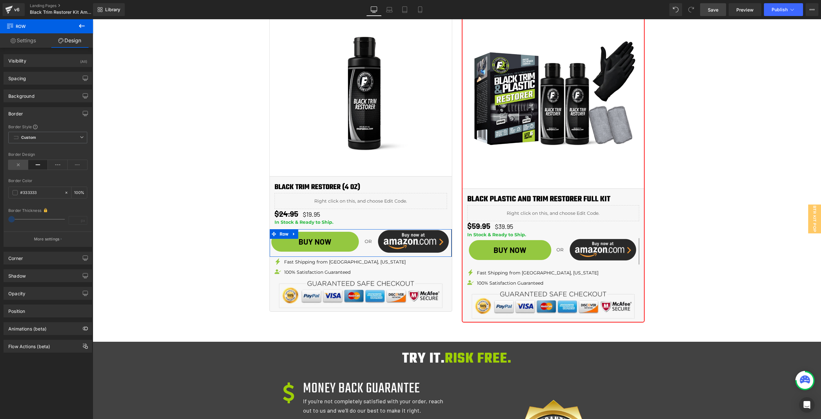
click at [20, 167] on icon at bounding box center [18, 165] width 20 height 10
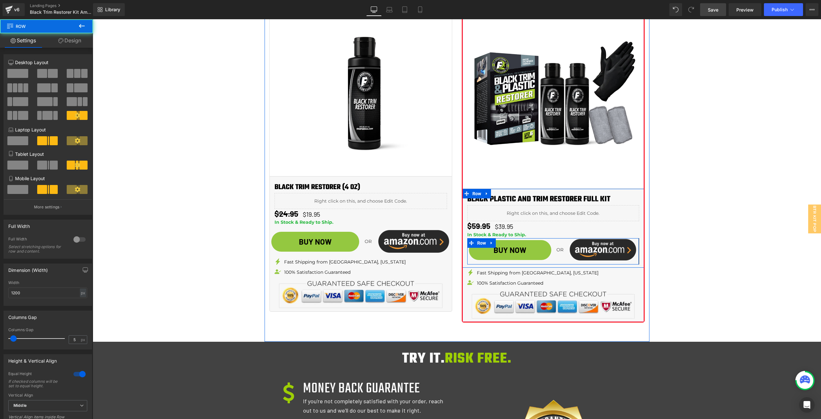
click at [553, 258] on div "OR Text Block" at bounding box center [560, 249] width 14 height 23
click at [64, 41] on link "Design" at bounding box center [70, 40] width 47 height 14
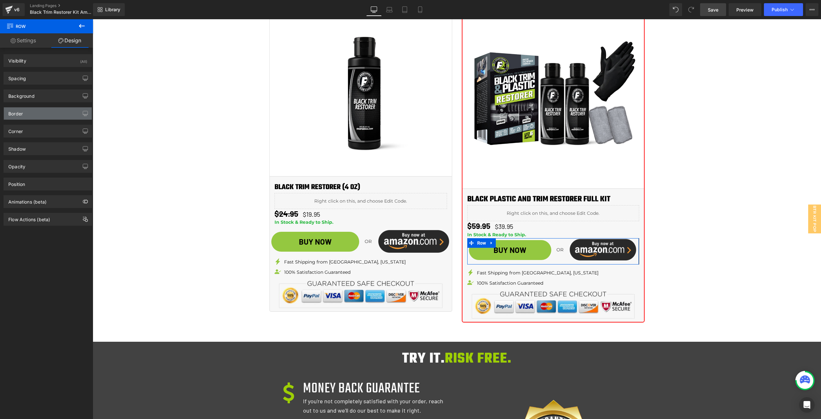
click at [25, 116] on div "Border" at bounding box center [48, 113] width 88 height 12
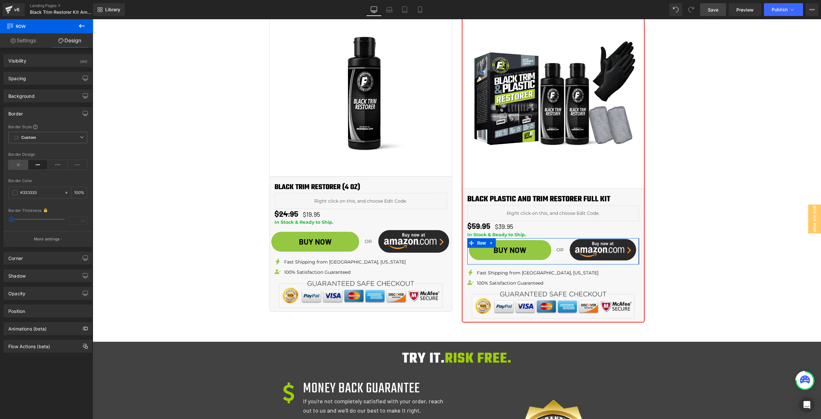
click at [17, 160] on icon at bounding box center [18, 165] width 20 height 10
click at [20, 165] on icon at bounding box center [18, 165] width 20 height 10
click at [81, 21] on button at bounding box center [82, 26] width 22 height 14
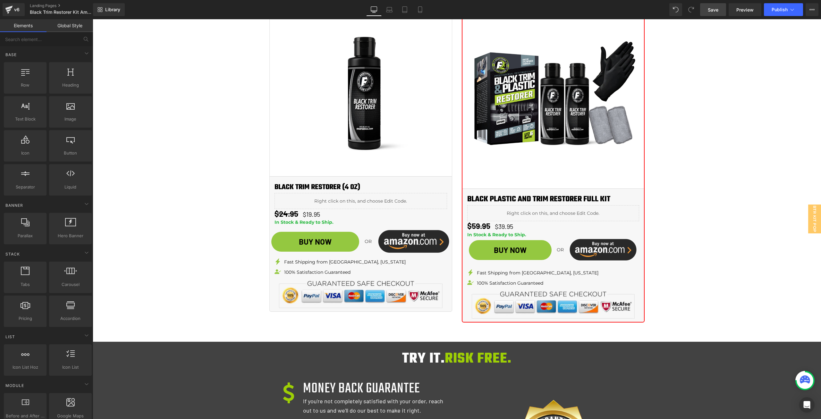
click at [721, 11] on link "Save" at bounding box center [713, 9] width 26 height 13
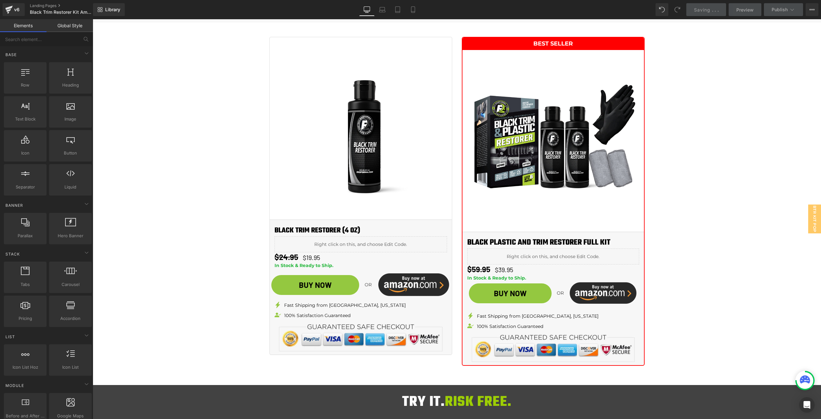
scroll to position [800, 0]
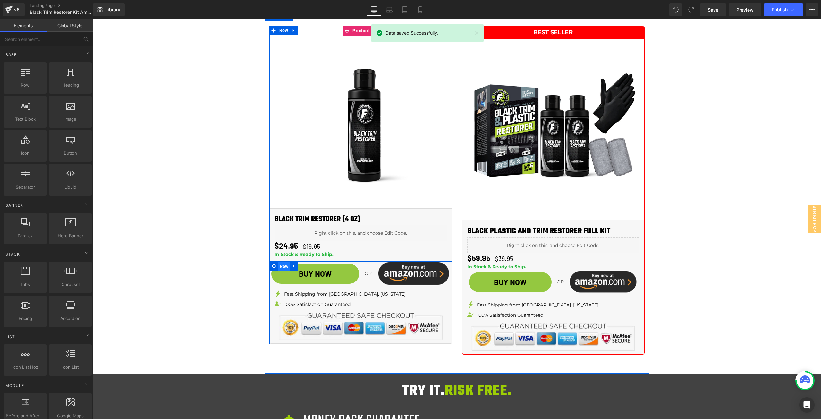
click at [283, 266] on span "Row" at bounding box center [284, 267] width 12 height 10
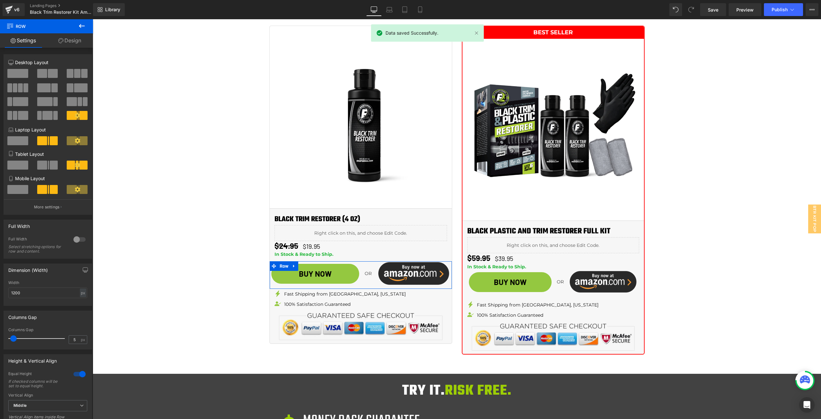
click at [68, 41] on link "Design" at bounding box center [70, 40] width 47 height 14
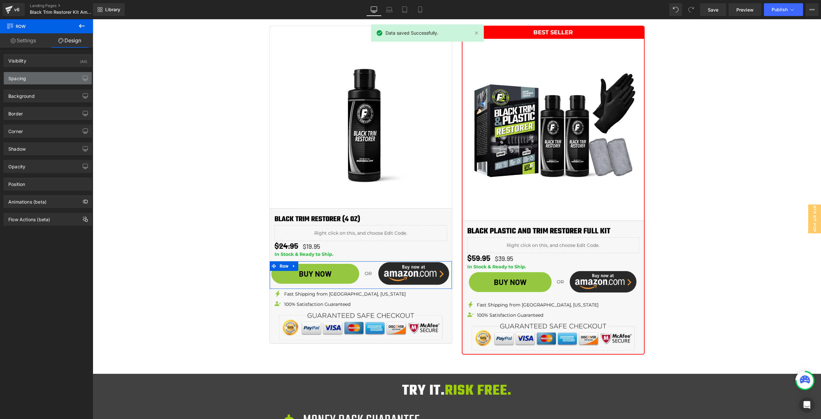
drag, startPoint x: 27, startPoint y: 87, endPoint x: 28, endPoint y: 80, distance: 7.1
click at [27, 85] on div "Background Color & Image color Color transparent 0 % Image Replace Image Upload…" at bounding box center [48, 94] width 96 height 18
click at [28, 77] on div "Spacing" at bounding box center [48, 78] width 88 height 12
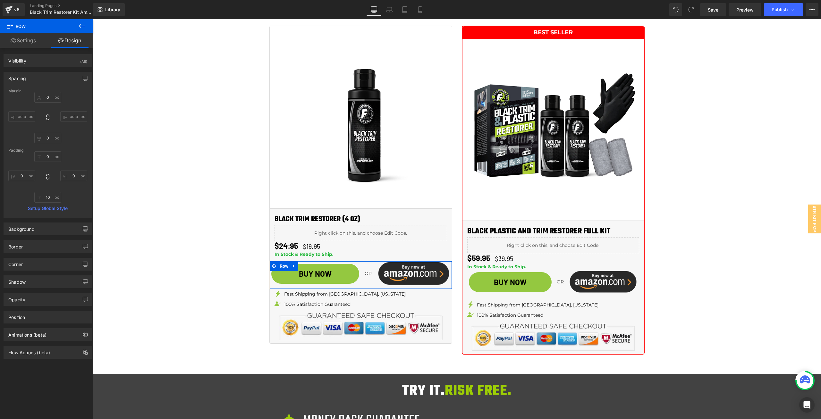
click at [31, 41] on link "Settings" at bounding box center [23, 40] width 47 height 14
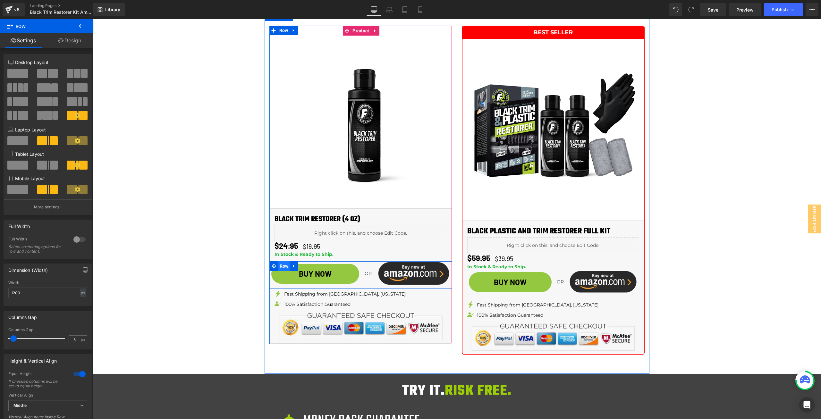
click at [281, 268] on span "Row" at bounding box center [284, 266] width 12 height 10
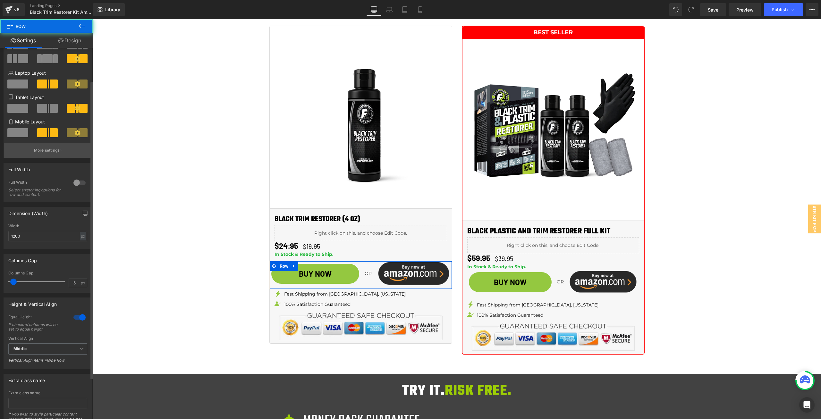
scroll to position [92, 0]
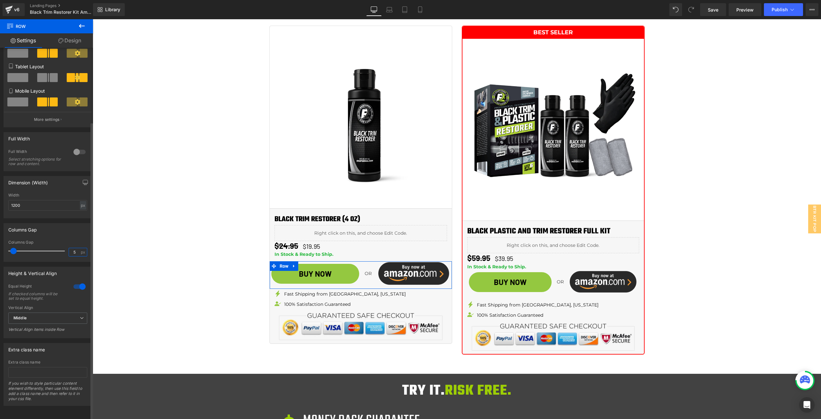
click at [70, 248] on input "5" at bounding box center [74, 252] width 11 height 8
type input "15"
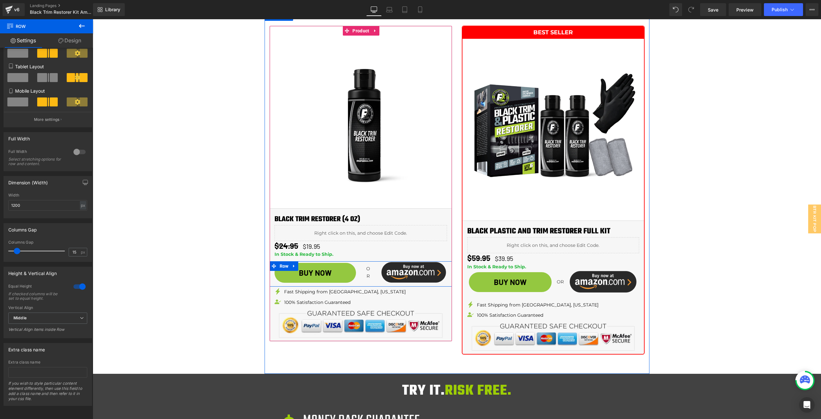
click at [366, 272] on span "Text Block" at bounding box center [376, 269] width 20 height 8
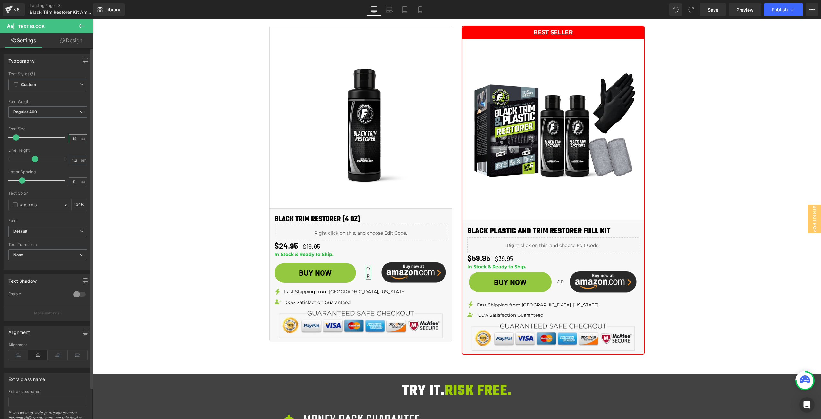
click at [71, 140] on input "14" at bounding box center [74, 139] width 11 height 8
type input "11"
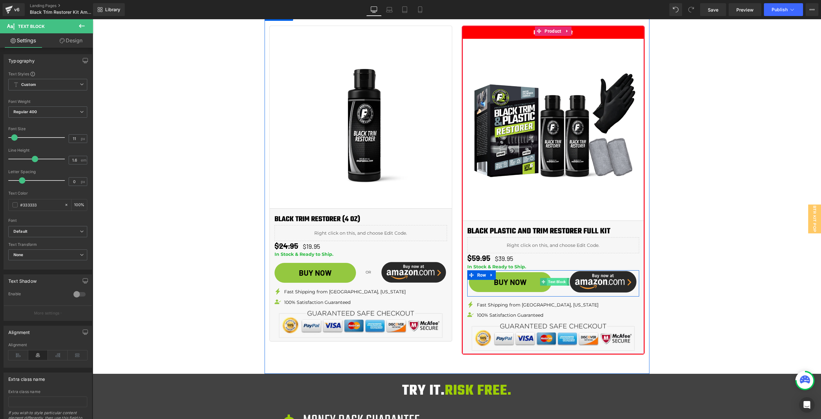
click at [558, 282] on span "Text Block" at bounding box center [557, 282] width 20 height 8
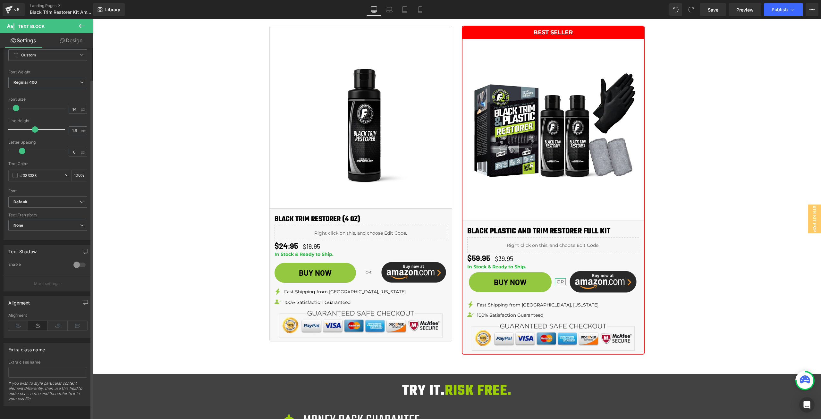
scroll to position [34, 0]
click at [387, 10] on link "Laptop" at bounding box center [389, 9] width 15 height 13
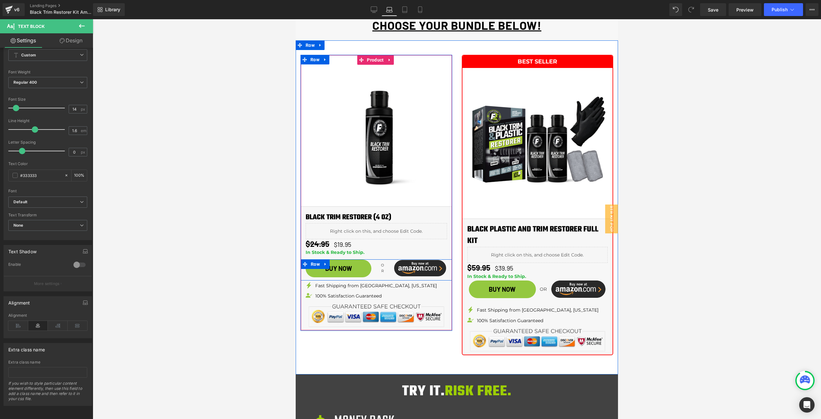
click at [382, 262] on span "Text Block" at bounding box center [381, 266] width 20 height 8
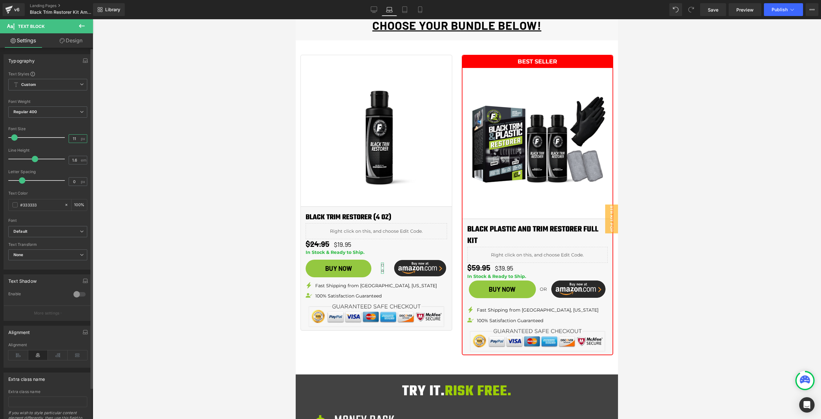
click at [77, 138] on input "11" at bounding box center [74, 139] width 11 height 8
type input "7"
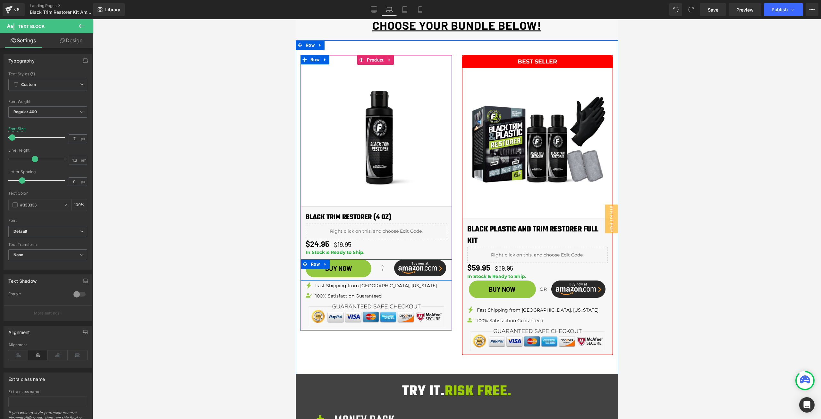
click at [378, 260] on div "OR Text Block" at bounding box center [382, 269] width 13 height 18
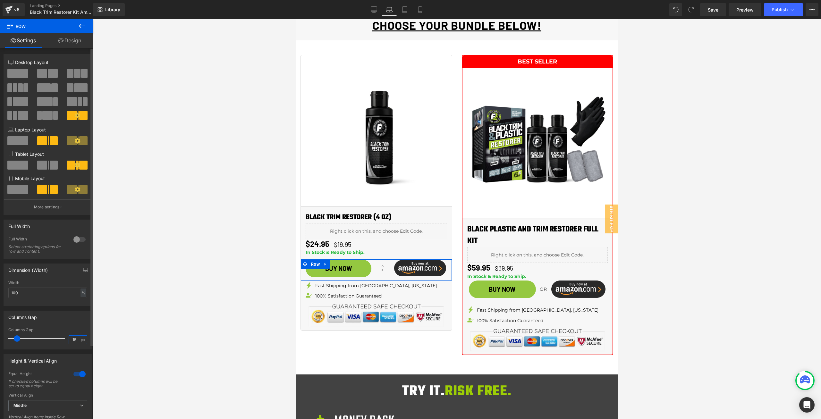
drag, startPoint x: 75, startPoint y: 339, endPoint x: 67, endPoint y: 344, distance: 9.3
click at [69, 344] on div "15 px" at bounding box center [78, 340] width 19 height 9
type input "5"
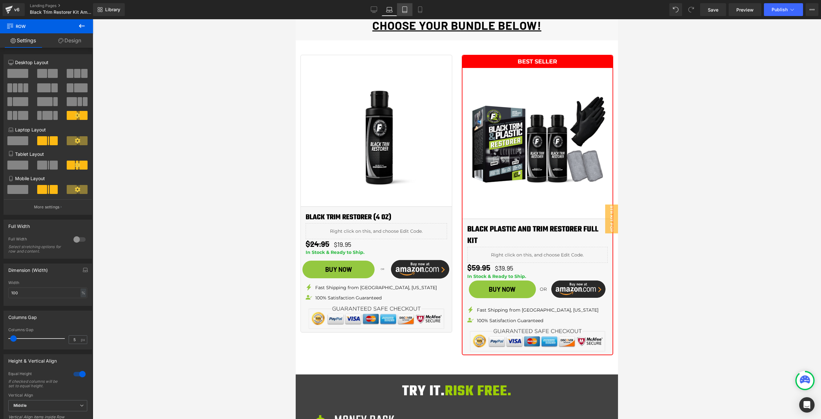
click at [406, 10] on icon at bounding box center [405, 9] width 6 height 6
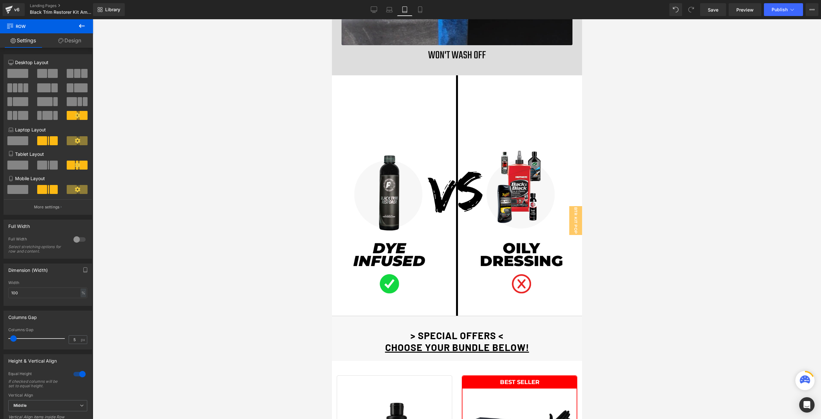
scroll to position [995, 0]
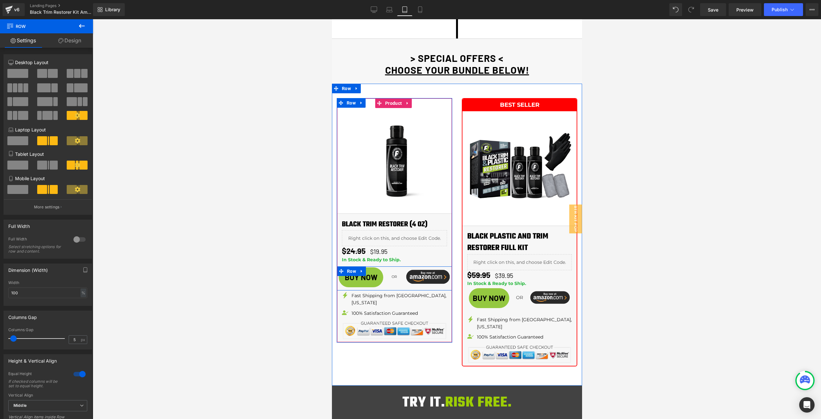
click at [394, 267] on div "OR Text Block" at bounding box center [394, 277] width 19 height 21
click at [369, 273] on span "(P) Cart Button" at bounding box center [360, 278] width 35 height 10
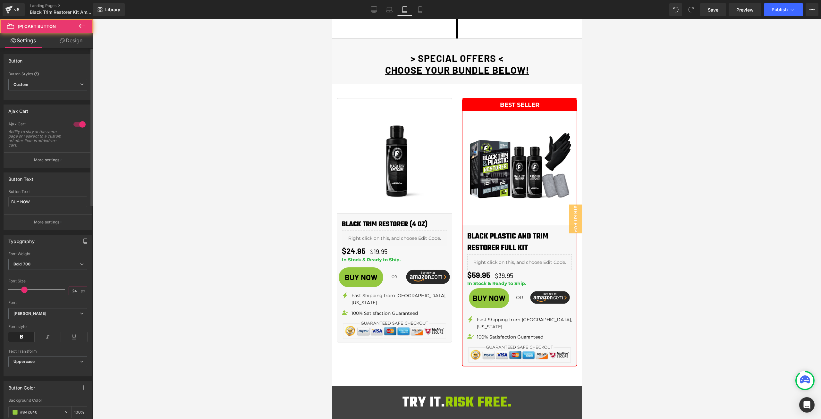
click at [73, 295] on input "24" at bounding box center [74, 291] width 11 height 8
type input "18"
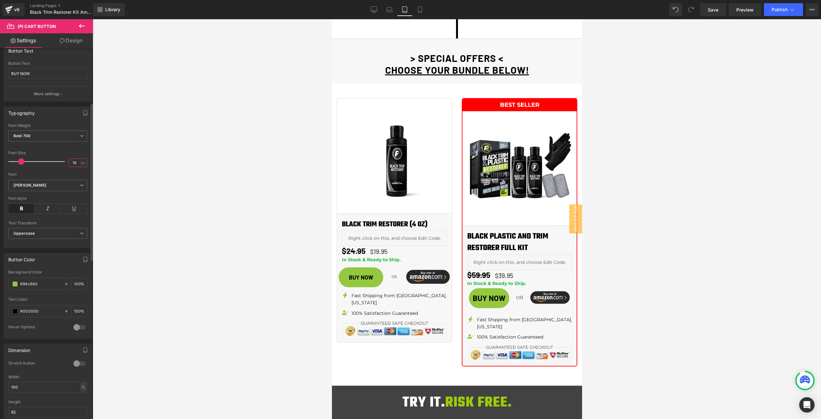
scroll to position [193, 0]
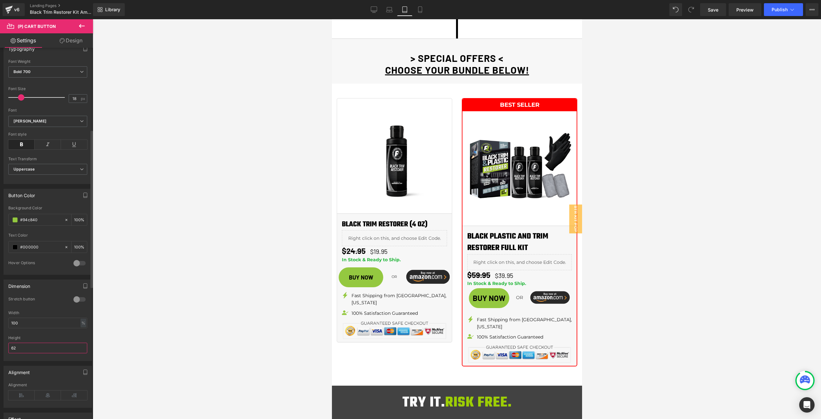
click at [40, 348] on input "62" at bounding box center [47, 348] width 79 height 11
type input "42"
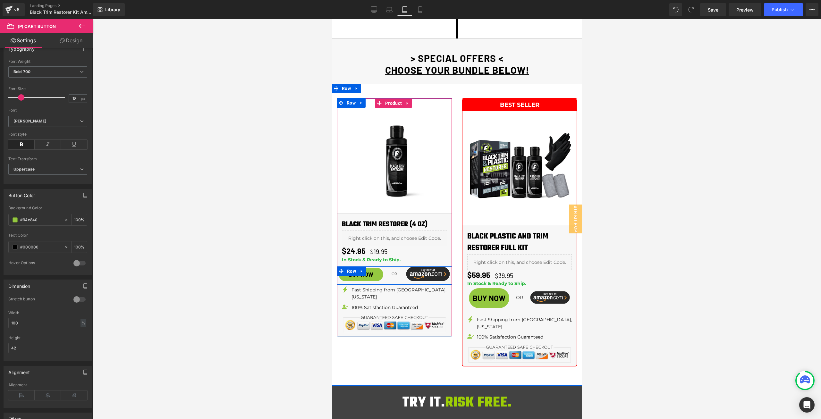
click at [393, 270] on span "Text Block" at bounding box center [391, 274] width 20 height 8
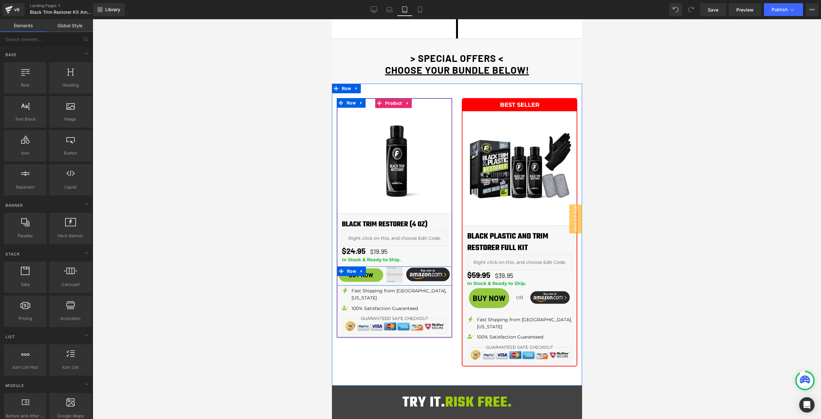
click at [392, 262] on span at bounding box center [394, 274] width 22 height 25
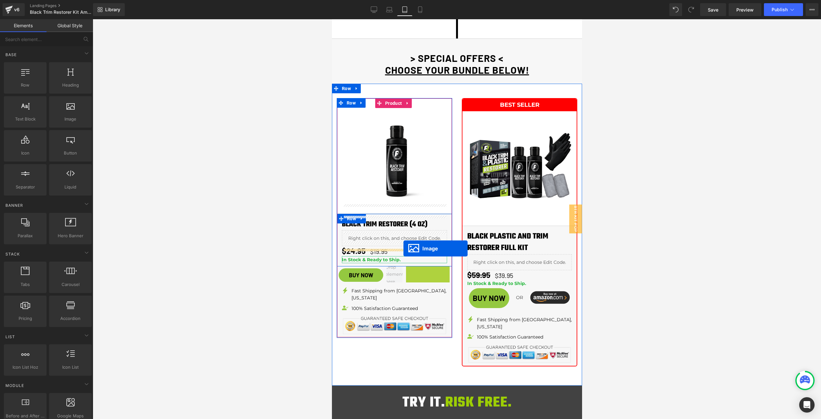
drag, startPoint x: 421, startPoint y: 261, endPoint x: 403, endPoint y: 249, distance: 21.0
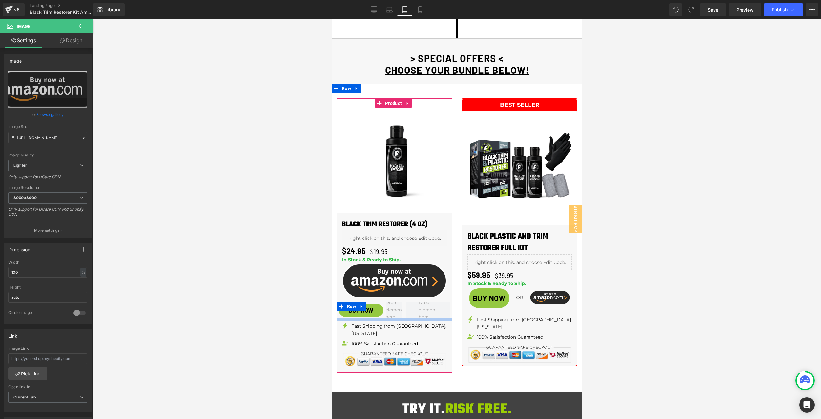
click at [397, 318] on div at bounding box center [394, 319] width 115 height 3
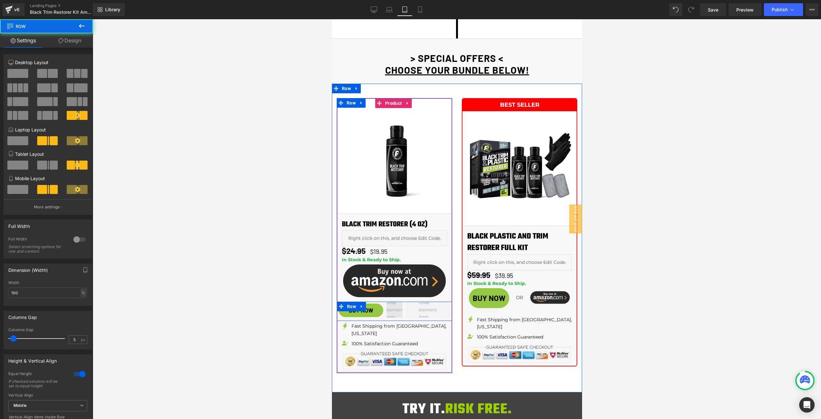
click at [400, 299] on span at bounding box center [394, 310] width 22 height 25
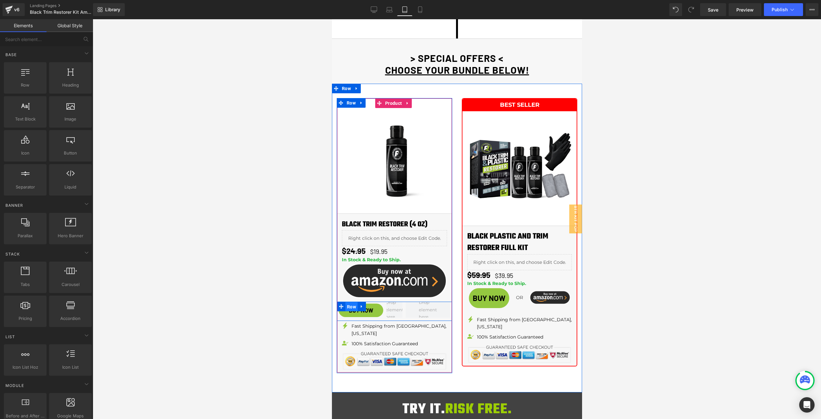
click at [352, 302] on span "Row" at bounding box center [351, 307] width 12 height 10
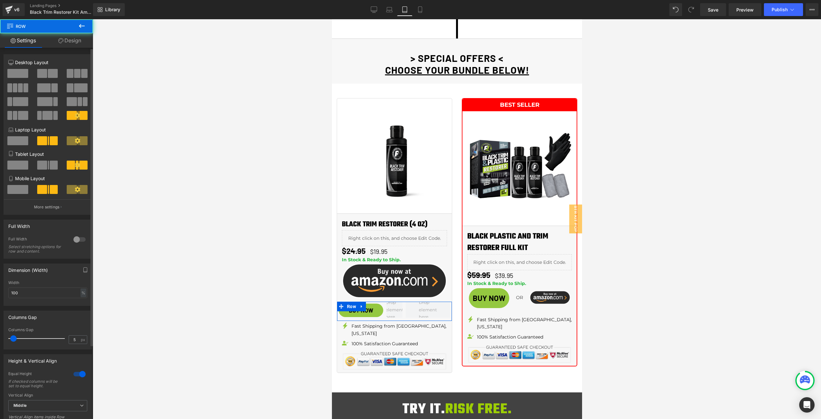
click at [48, 75] on span at bounding box center [53, 73] width 10 height 9
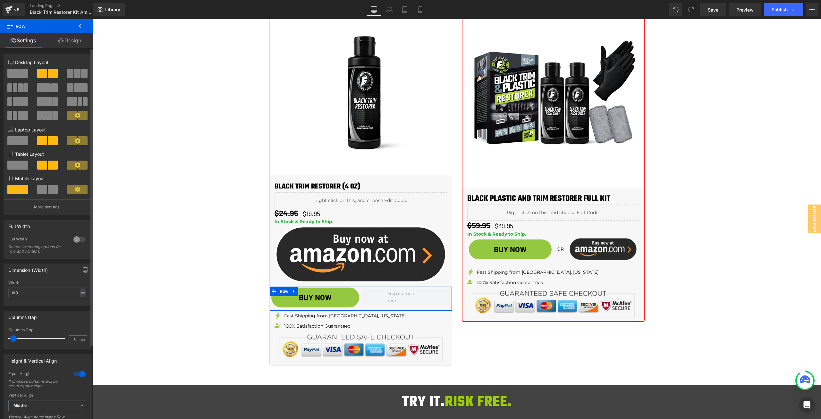
click at [46, 189] on span at bounding box center [42, 189] width 10 height 9
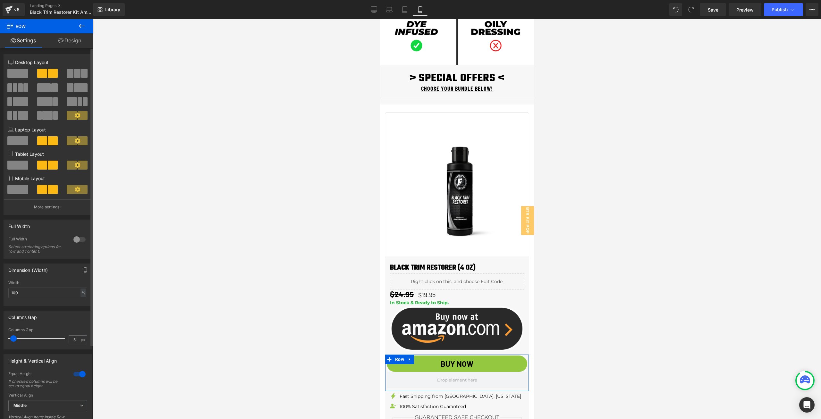
scroll to position [889, 0]
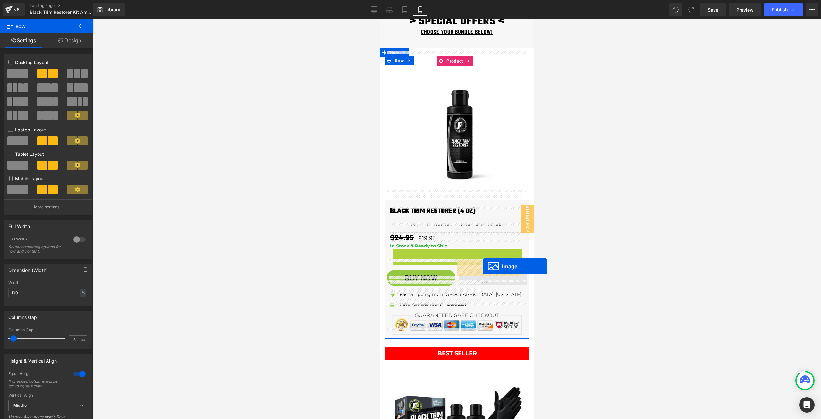
drag, startPoint x: 452, startPoint y: 261, endPoint x: 483, endPoint y: 267, distance: 31.3
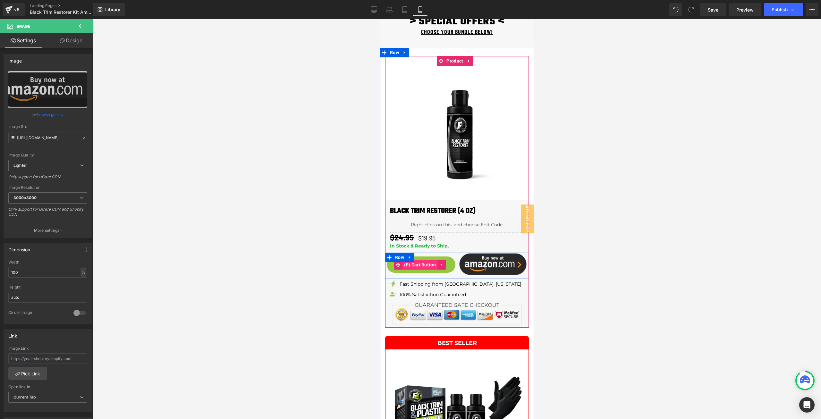
click at [424, 260] on span "(P) Cart Button" at bounding box center [419, 265] width 35 height 10
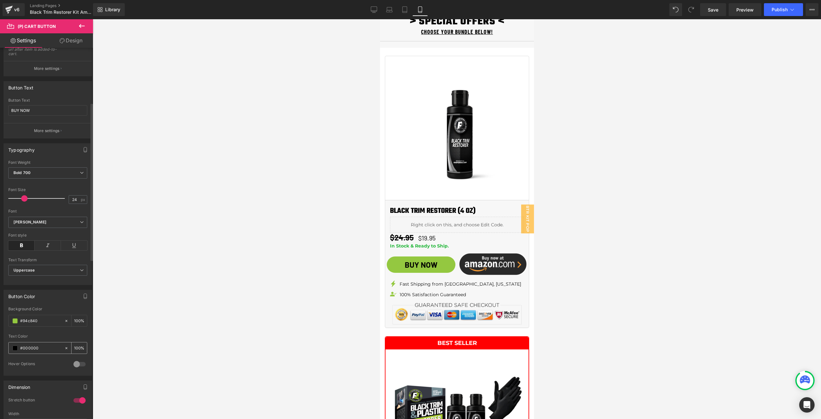
scroll to position [160, 0]
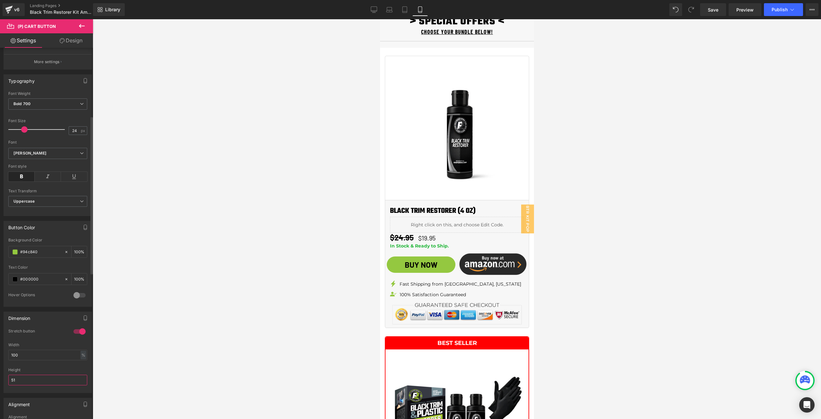
click at [28, 383] on input "51" at bounding box center [47, 380] width 79 height 11
click at [376, 9] on icon at bounding box center [374, 9] width 6 height 6
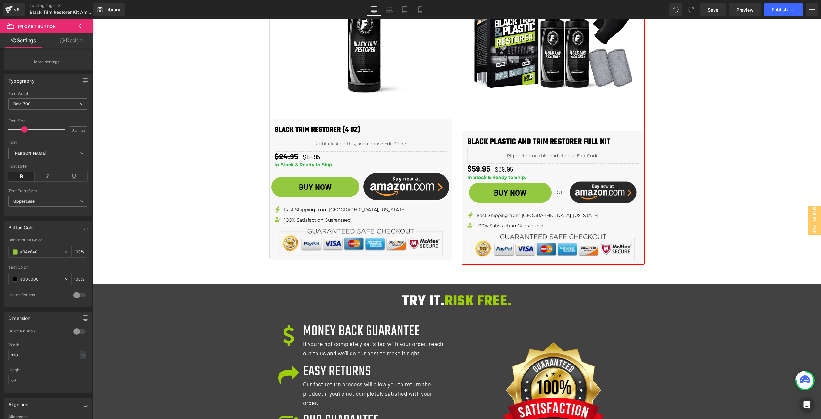
scroll to position [822, 0]
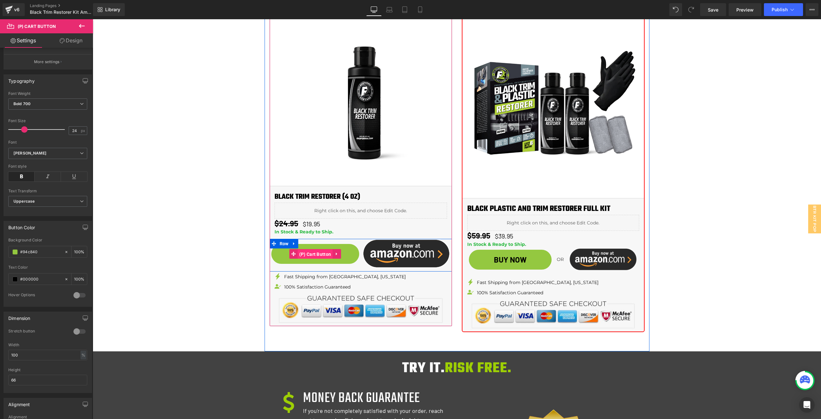
click at [318, 256] on span "(P) Cart Button" at bounding box center [315, 255] width 35 height 10
click at [37, 377] on input "66" at bounding box center [47, 380] width 79 height 11
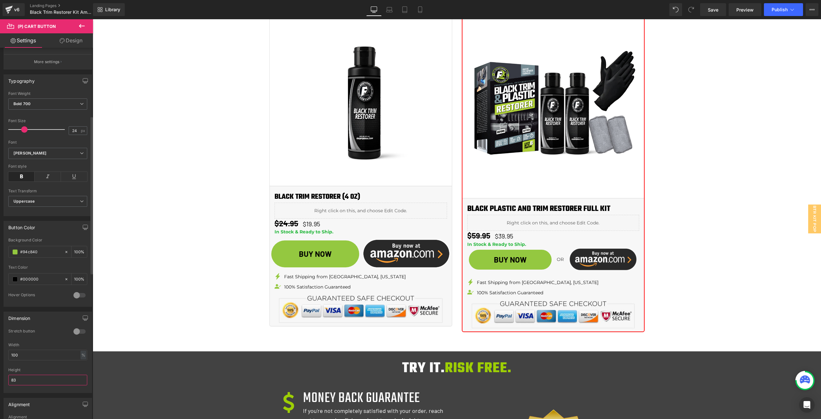
type input "84"
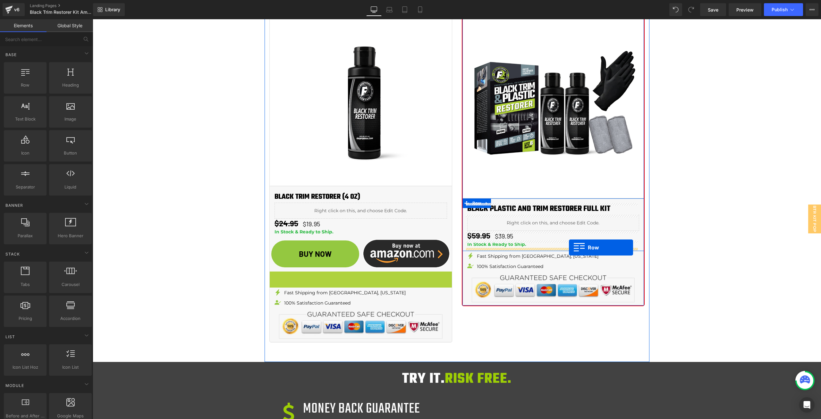
drag, startPoint x: 283, startPoint y: 274, endPoint x: 569, endPoint y: 248, distance: 287.1
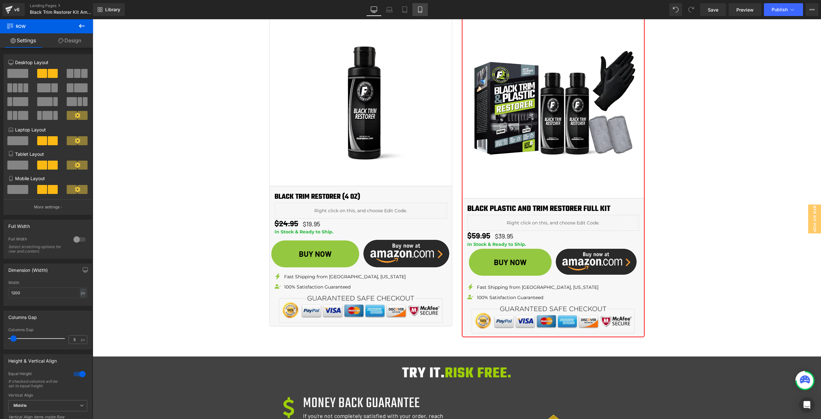
click at [416, 9] on link "Mobile" at bounding box center [420, 9] width 15 height 13
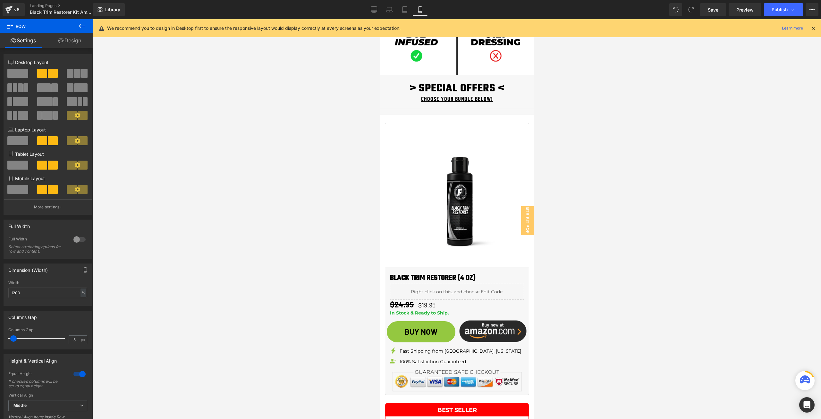
scroll to position [1180, 0]
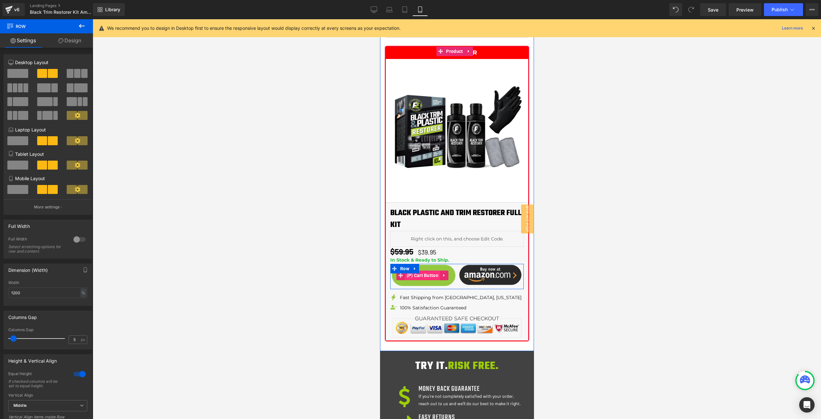
click at [422, 271] on span "(P) Cart Button" at bounding box center [422, 276] width 35 height 10
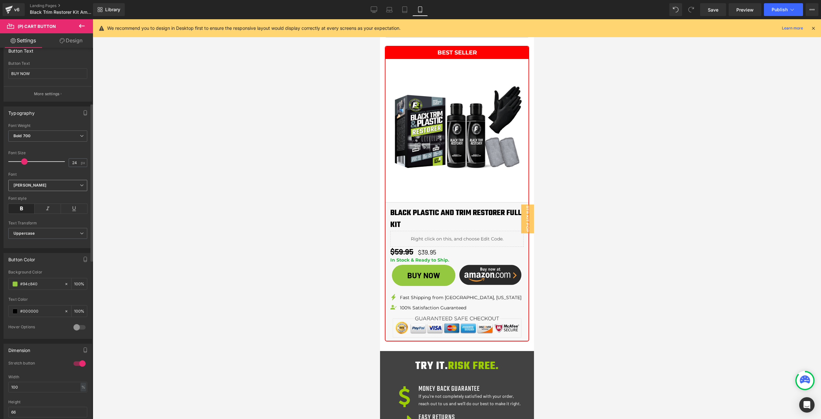
scroll to position [289, 0]
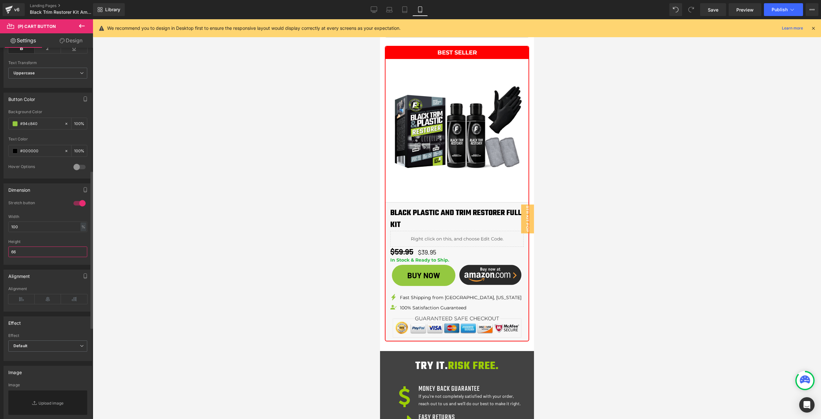
click at [25, 252] on input "66" at bounding box center [47, 252] width 79 height 11
type input "57"
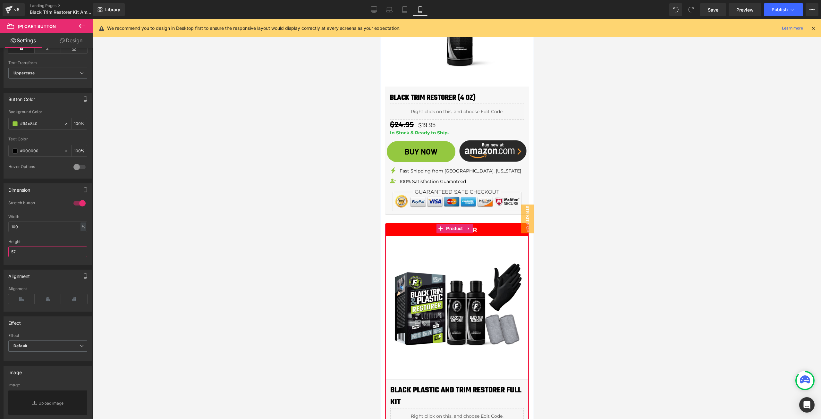
scroll to position [956, 0]
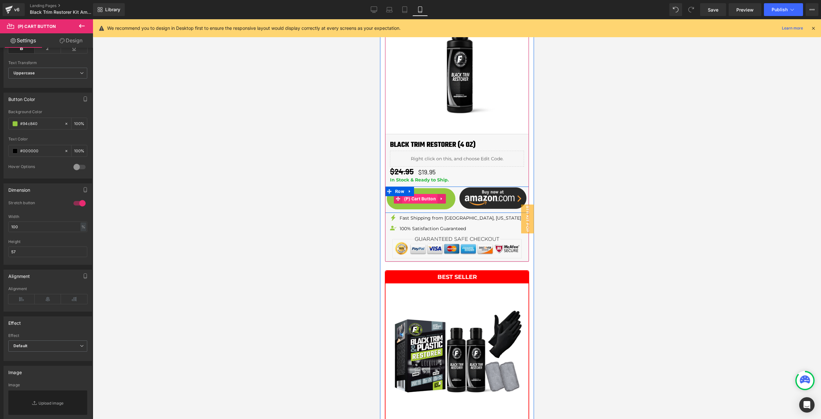
click at [427, 194] on span "(P) Cart Button" at bounding box center [419, 199] width 35 height 10
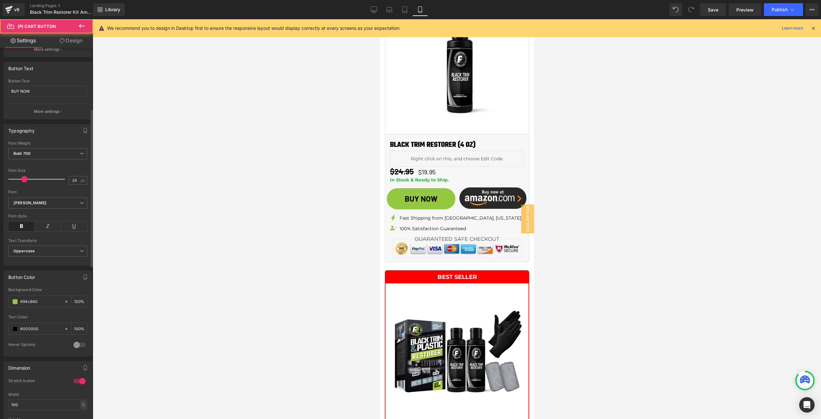
scroll to position [160, 0]
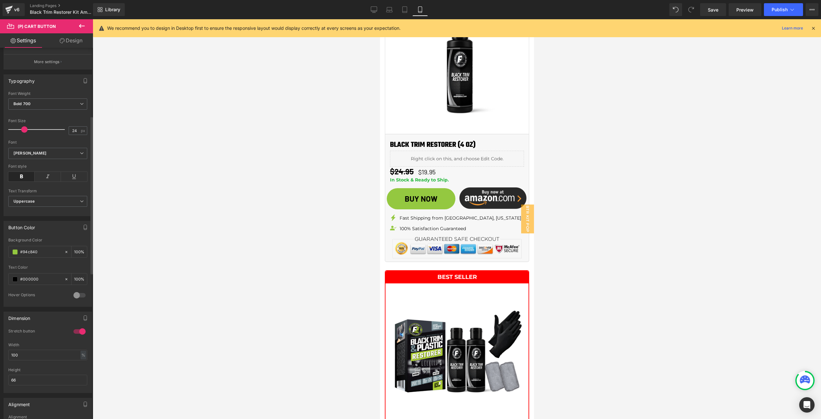
click at [27, 374] on div "Height 66" at bounding box center [47, 380] width 79 height 25
click at [27, 380] on input "66" at bounding box center [47, 380] width 79 height 11
type input "62"
click at [66, 42] on link "Design" at bounding box center [71, 40] width 47 height 14
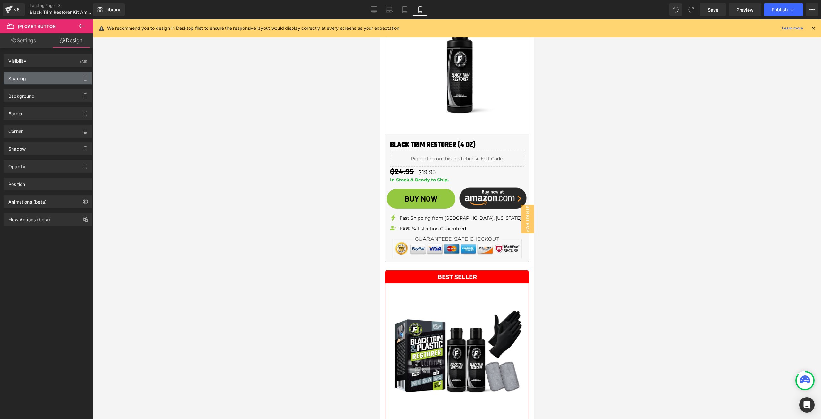
click at [41, 84] on div "Spacing" at bounding box center [48, 78] width 88 height 12
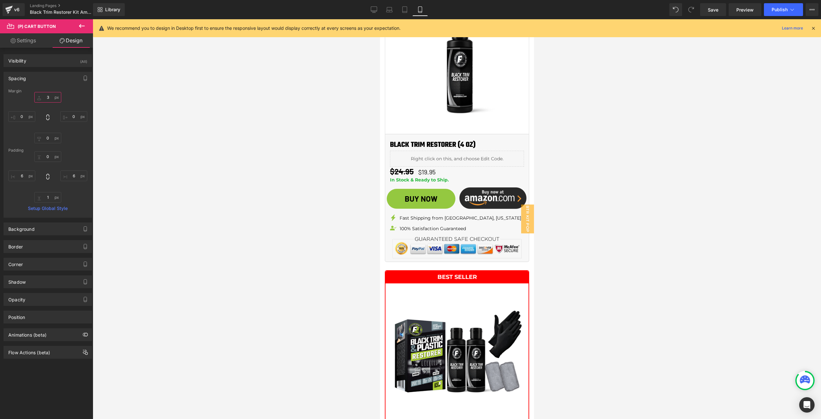
click at [50, 99] on input "3" at bounding box center [47, 97] width 27 height 11
type input "0"
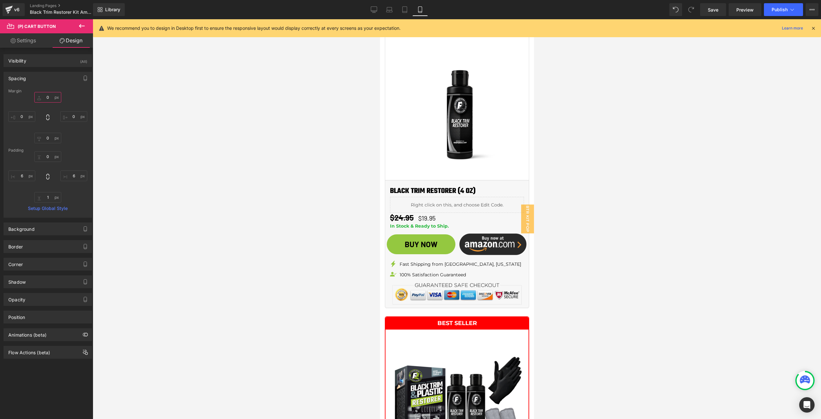
scroll to position [859, 0]
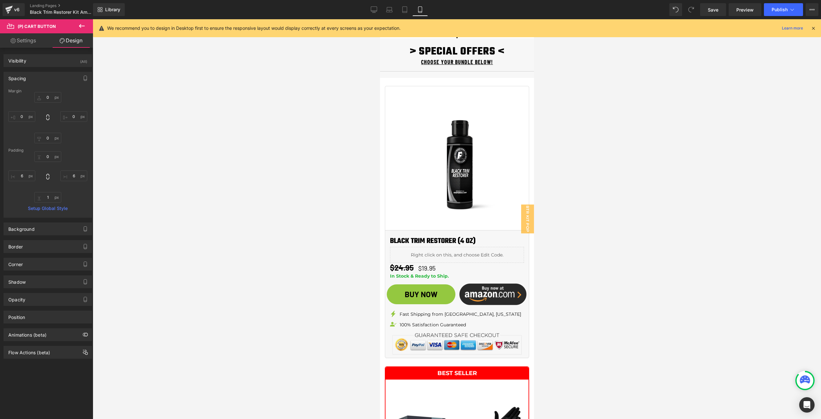
click at [81, 26] on icon at bounding box center [82, 26] width 6 height 4
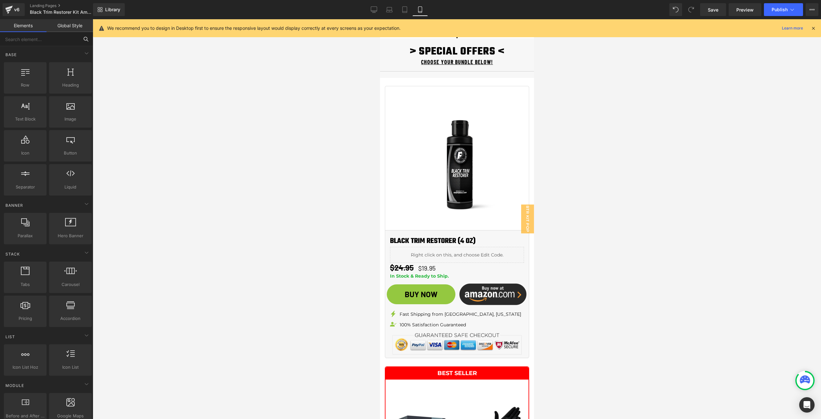
click at [42, 34] on input "text" at bounding box center [39, 39] width 79 height 14
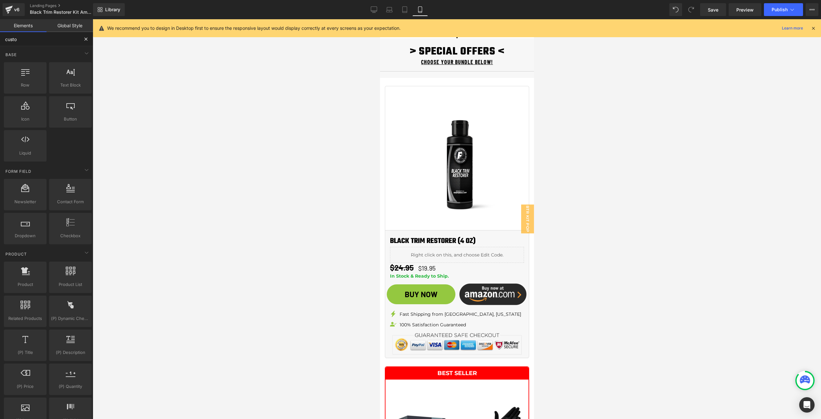
type input "custom"
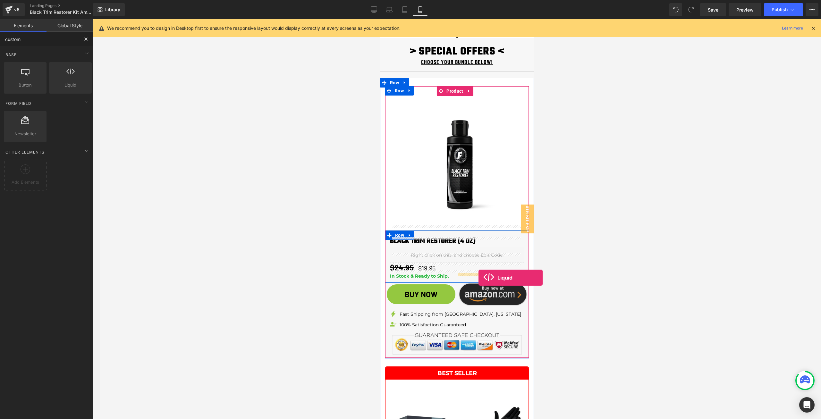
drag, startPoint x: 451, startPoint y: 100, endPoint x: 478, endPoint y: 278, distance: 179.5
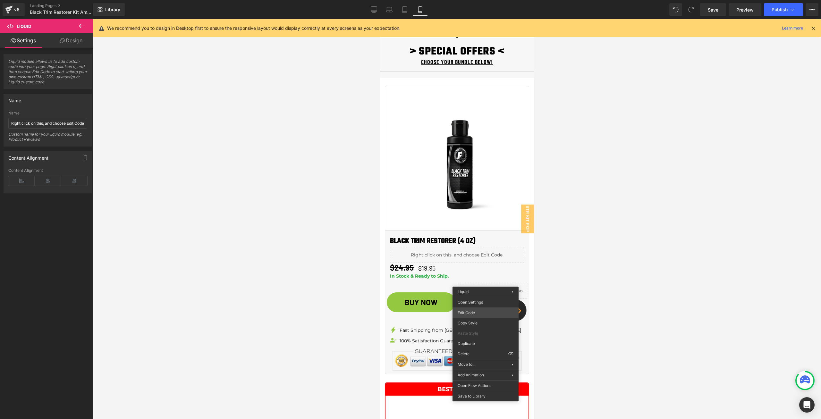
click at [481, 314] on body "Liquid You are previewing how the will restyle your page. You can not edit Elem…" at bounding box center [410, 209] width 821 height 419
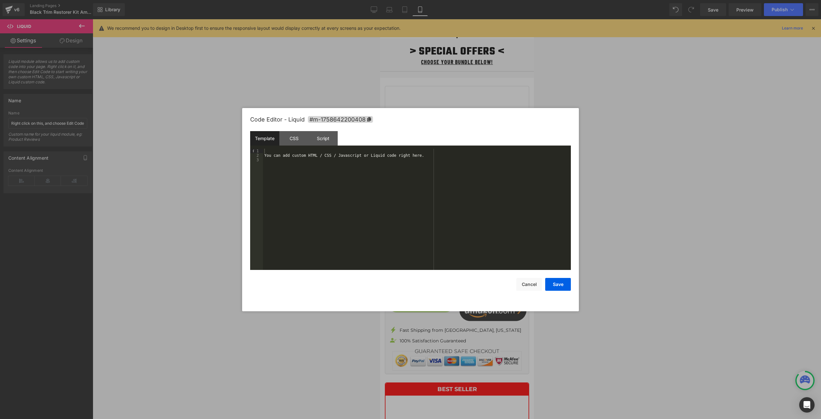
click at [309, 171] on div "You can add custom HTML / CSS / Javascript or Liquid code right here." at bounding box center [417, 214] width 308 height 130
click at [377, 180] on div "[URL][DOMAIN_NAME]" at bounding box center [417, 214] width 308 height 130
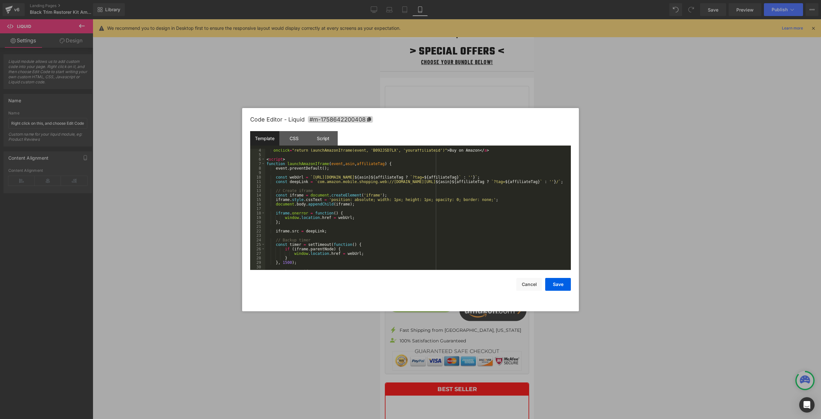
scroll to position [0, 0]
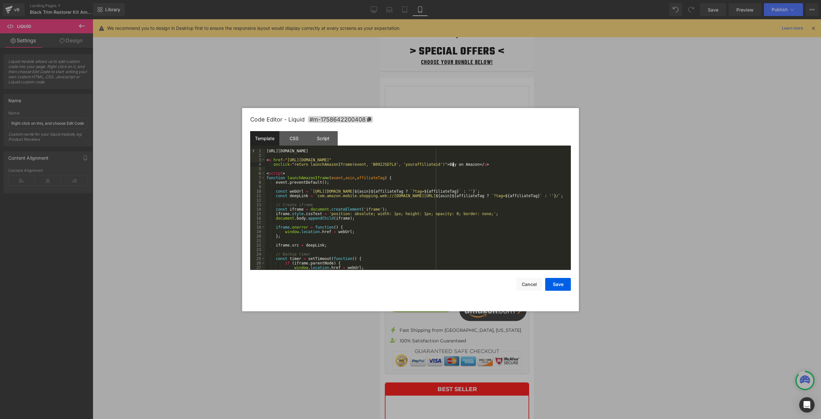
click at [452, 166] on div "[URL][DOMAIN_NAME] < a href = "[URL][DOMAIN_NAME]" onclick = "return launchAmaz…" at bounding box center [416, 214] width 303 height 130
click at [461, 165] on div "[URL][DOMAIN_NAME] < a href = "[URL][DOMAIN_NAME]" onclick = "return launchAmaz…" at bounding box center [416, 214] width 303 height 130
drag, startPoint x: 455, startPoint y: 153, endPoint x: 238, endPoint y: 148, distance: 216.6
click at [238, 148] on body "Liquid You are previewing how the will restyle your page. You can not edit Elem…" at bounding box center [410, 209] width 821 height 419
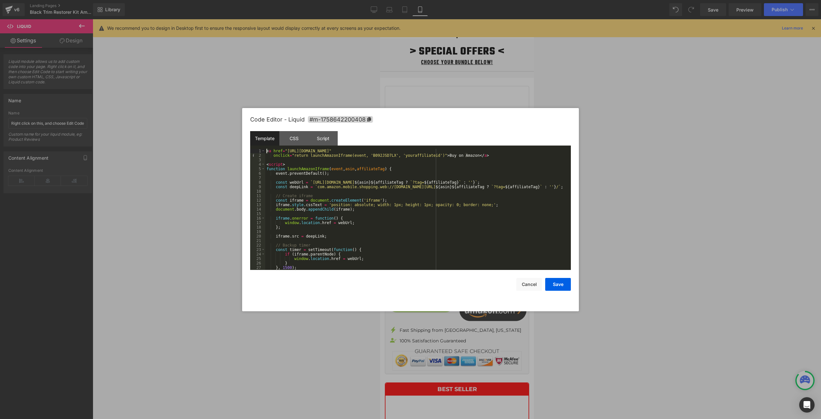
click at [459, 155] on div "< a href = "[URL][DOMAIN_NAME]" onclick = "return launchAmazonIframe(event, 'B0…" at bounding box center [416, 214] width 303 height 130
click at [462, 155] on div "< a href = "[URL][DOMAIN_NAME]" onclick = "return launchAmazonIframe(event, 'B0…" at bounding box center [416, 214] width 303 height 130
paste textarea
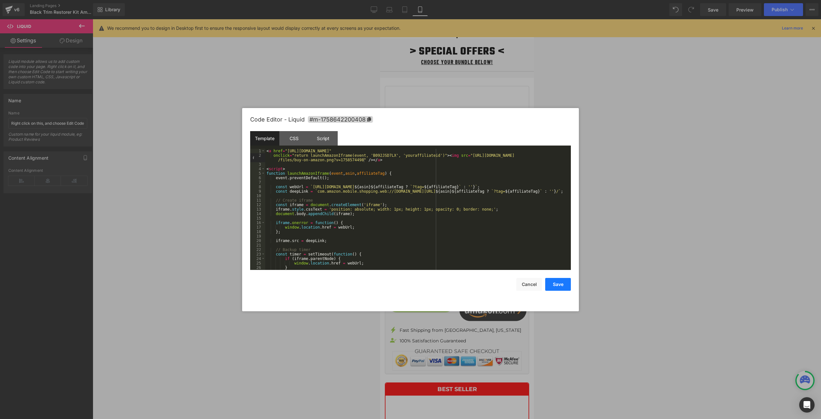
click at [551, 278] on button "Save" at bounding box center [558, 284] width 26 height 13
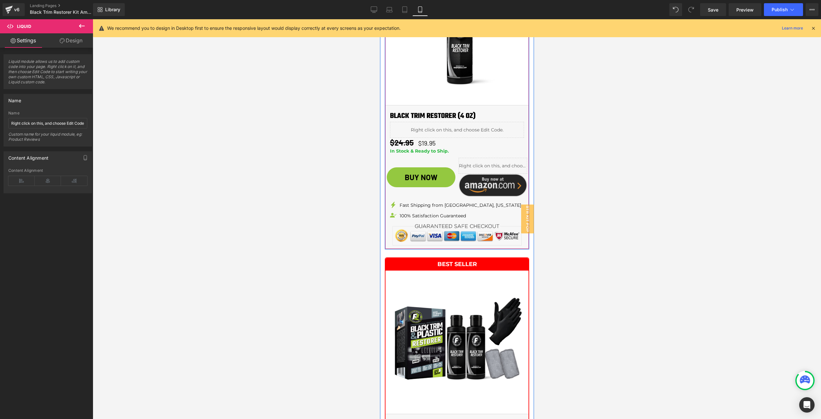
scroll to position [988, 0]
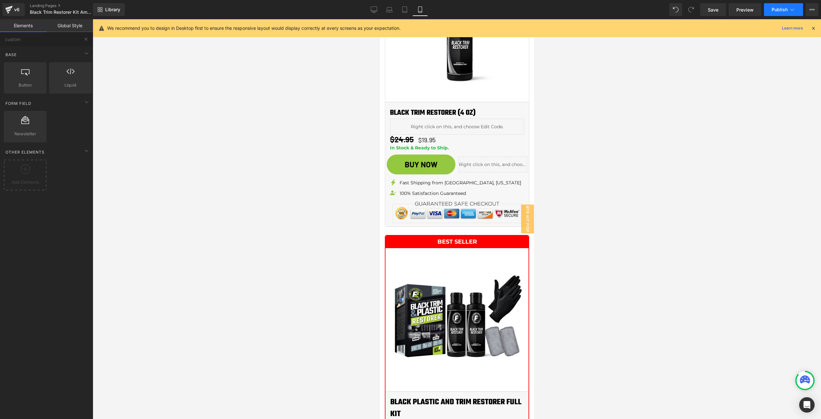
click at [781, 10] on span "Publish" at bounding box center [780, 9] width 16 height 5
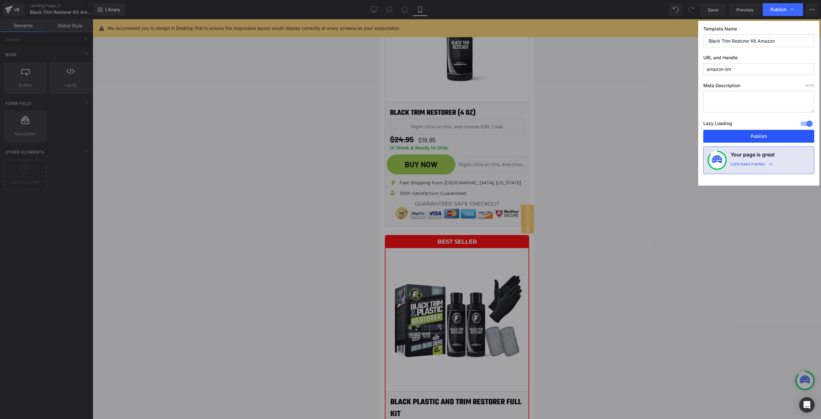
click at [760, 139] on button "Publish" at bounding box center [759, 136] width 111 height 13
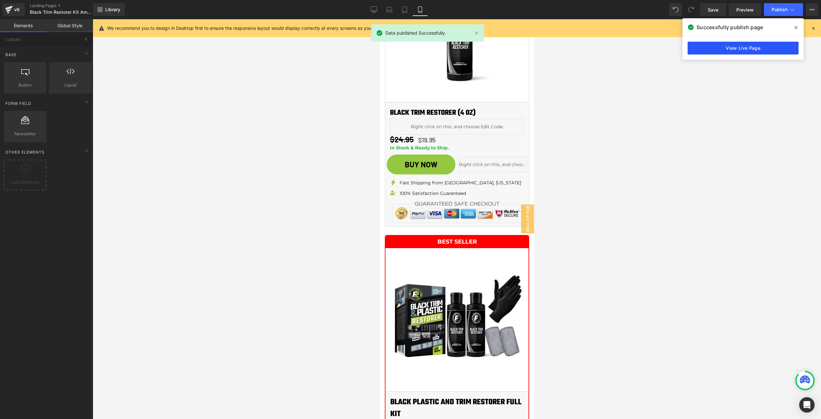
click at [715, 51] on link "View Live Page" at bounding box center [743, 48] width 111 height 13
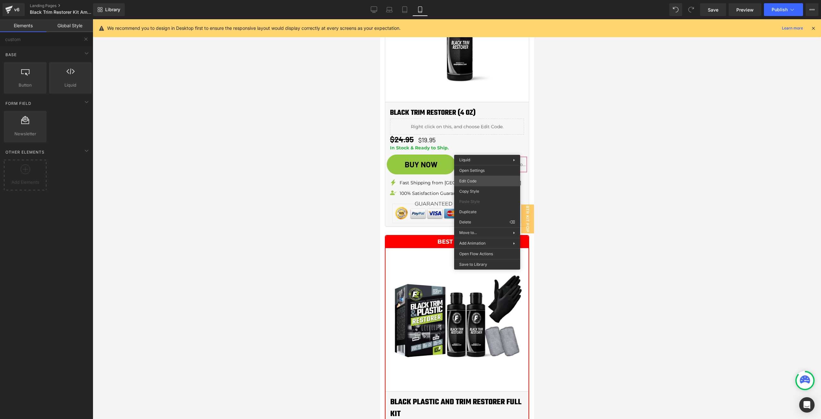
click at [484, 0] on div "Liquid You are previewing how the will restyle your page. You can not edit Elem…" at bounding box center [410, 0] width 821 height 0
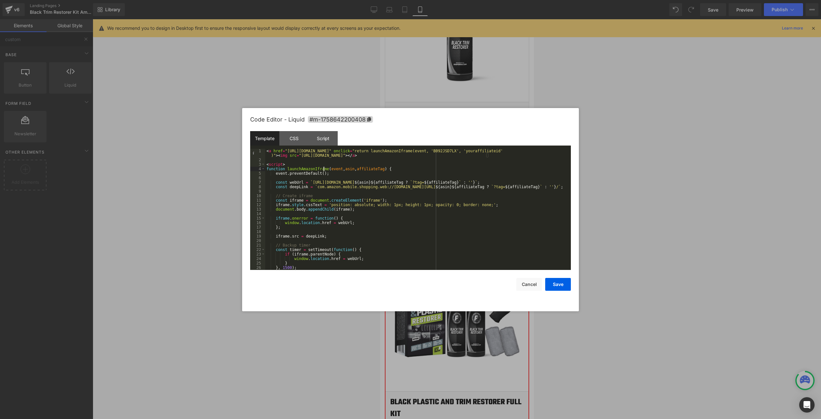
click at [323, 171] on div "< a href = "[URL][DOMAIN_NAME]" onclick = "return launchAmazonIframe(event, 'B0…" at bounding box center [416, 216] width 303 height 135
click at [411, 170] on div "< a href = "[URL][DOMAIN_NAME]" onclick = "return launchAmazonIframe(event, 'B0…" at bounding box center [416, 216] width 303 height 135
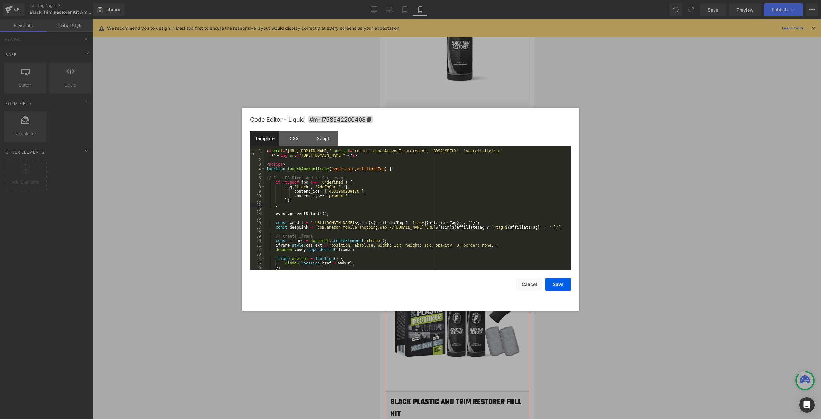
click at [267, 180] on div "< a href = "[URL][DOMAIN_NAME]" onclick = "return launchAmazonIframe(event, 'B0…" at bounding box center [416, 216] width 303 height 135
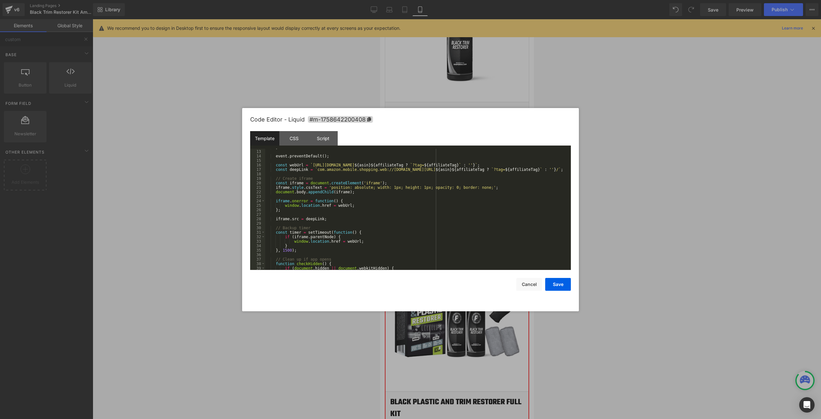
scroll to position [58, 0]
click at [363, 166] on div "} event . preventDefault ( ) ; const webUrl = ` [URL][DOMAIN_NAME] ${ asin } ${…" at bounding box center [416, 210] width 303 height 130
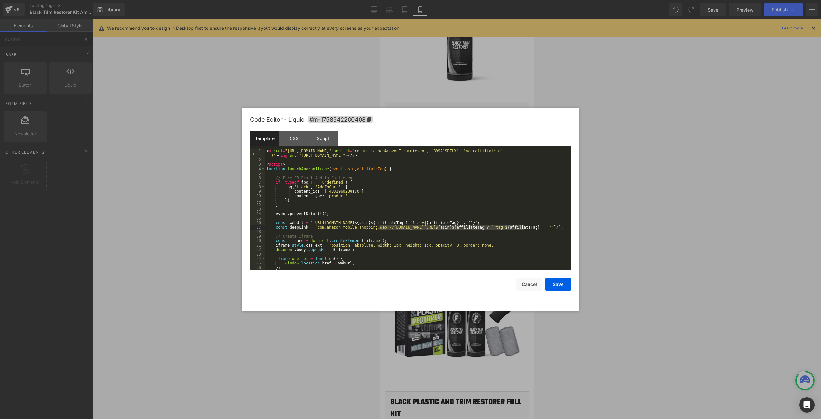
drag, startPoint x: 526, startPoint y: 228, endPoint x: 380, endPoint y: 227, distance: 146.0
click at [380, 227] on div "< a href = "[URL][DOMAIN_NAME]" onclick = "return launchAmazonIframe(event, 'B0…" at bounding box center [416, 216] width 303 height 135
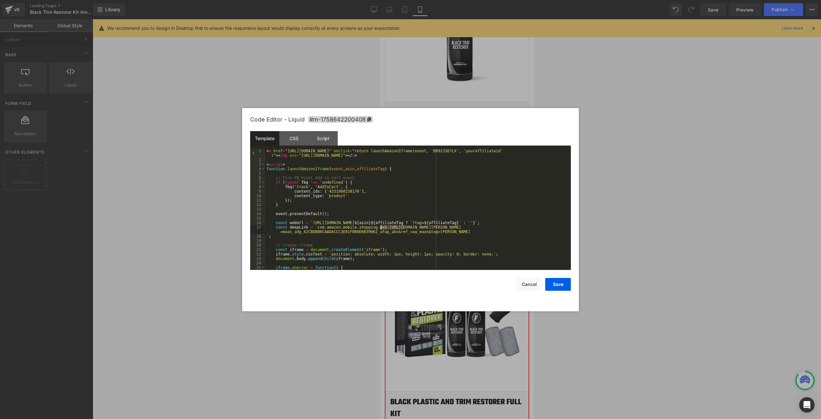
drag, startPoint x: 404, startPoint y: 227, endPoint x: 380, endPoint y: 226, distance: 24.4
click at [380, 226] on div "< a href = "[URL][DOMAIN_NAME]" onclick = "return launchAmazonIframe(event, 'B0…" at bounding box center [416, 216] width 303 height 135
drag, startPoint x: 309, startPoint y: 223, endPoint x: 474, endPoint y: 222, distance: 164.9
click at [474, 222] on div "< a href = "[URL][DOMAIN_NAME]" onclick = "return launchAmazonIframe(event, 'B0…" at bounding box center [416, 216] width 303 height 135
click at [556, 283] on button "Save" at bounding box center [558, 284] width 26 height 13
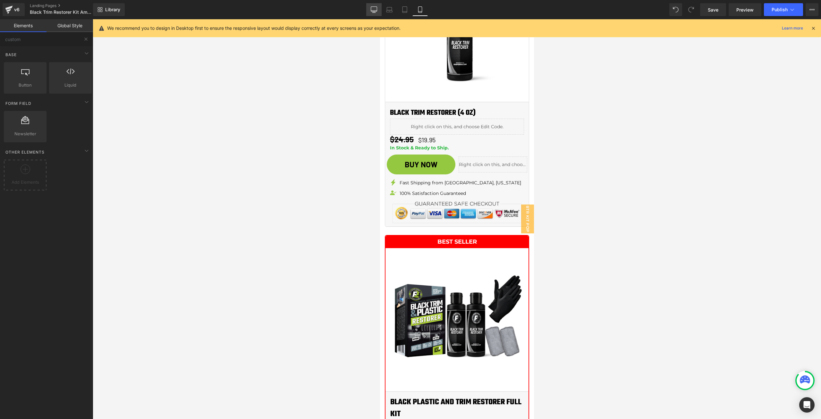
click at [375, 5] on link "Desktop" at bounding box center [373, 9] width 15 height 13
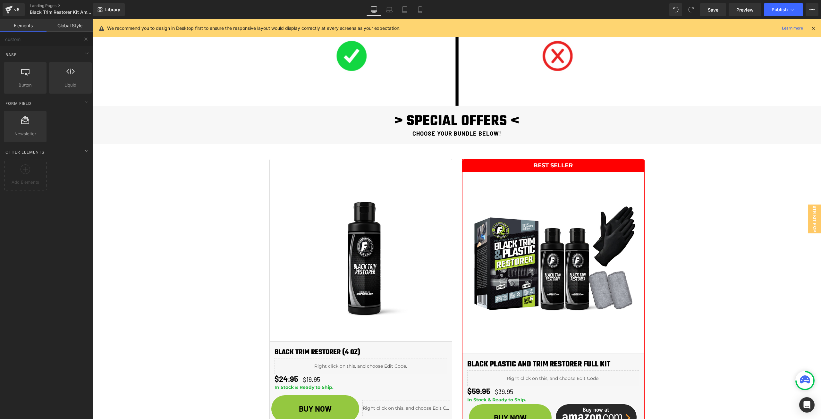
scroll to position [647, 0]
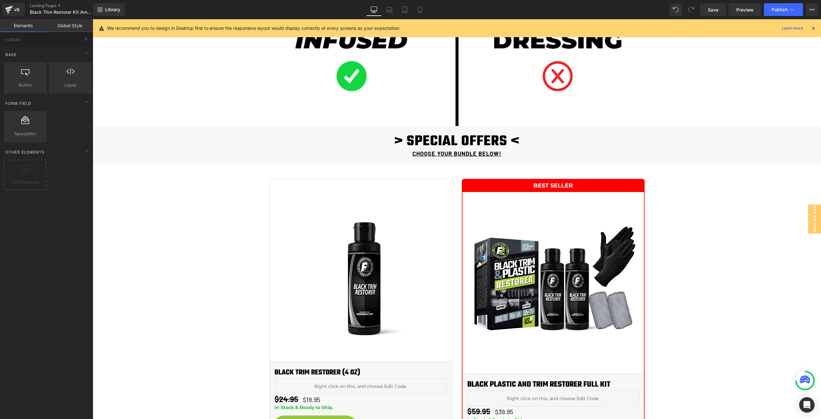
click at [815, 28] on icon at bounding box center [814, 28] width 6 height 6
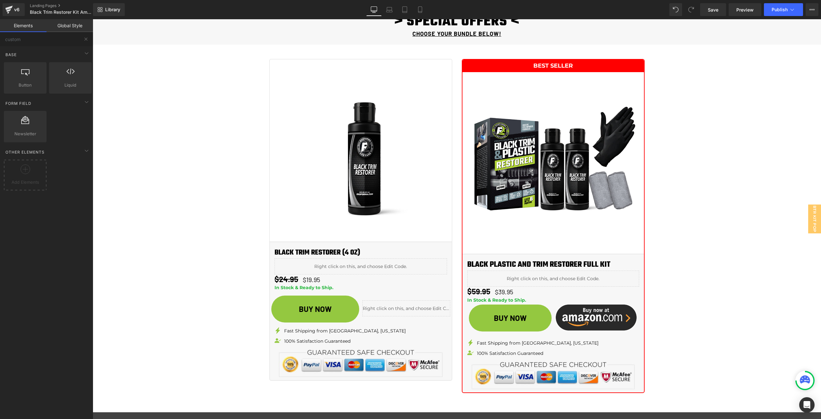
scroll to position [839, 0]
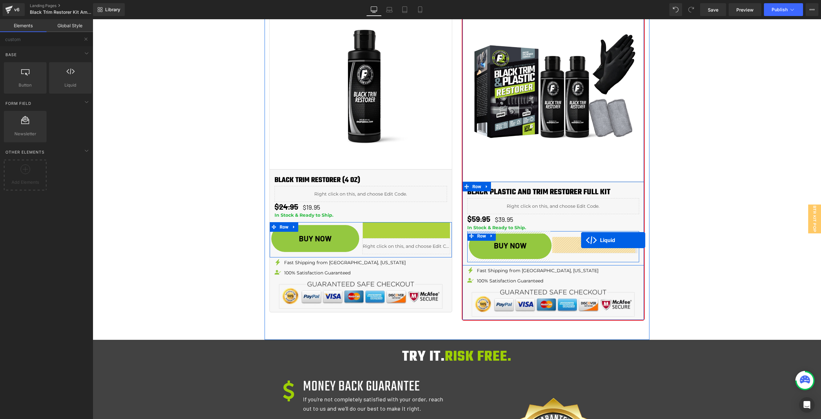
drag, startPoint x: 396, startPoint y: 228, endPoint x: 581, endPoint y: 240, distance: 185.6
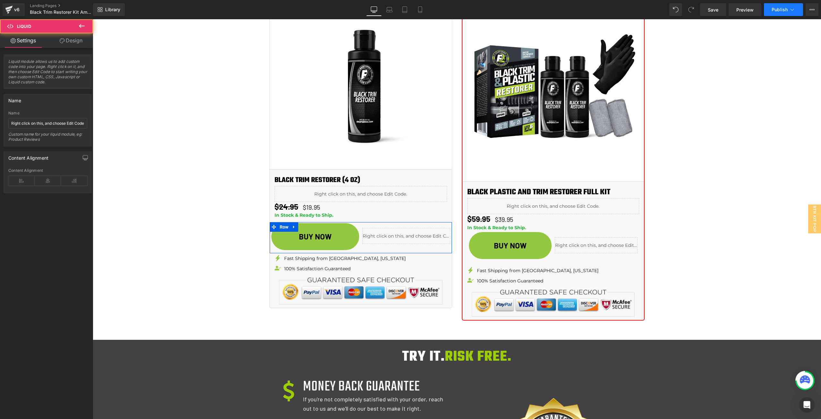
click at [771, 11] on button "Publish" at bounding box center [783, 9] width 39 height 13
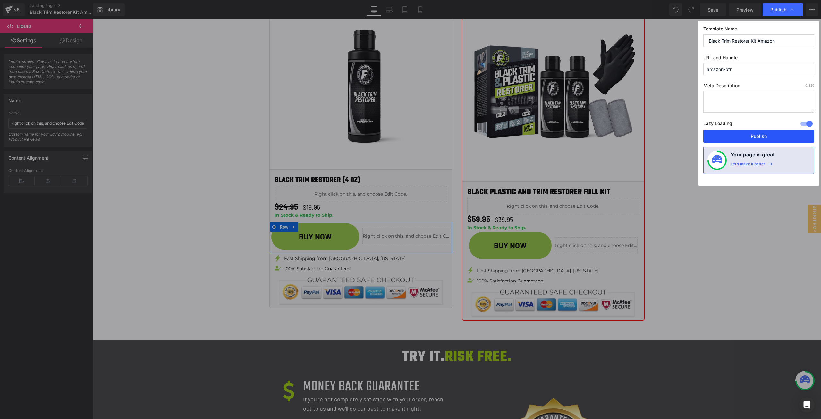
click at [748, 132] on button "Publish" at bounding box center [759, 136] width 111 height 13
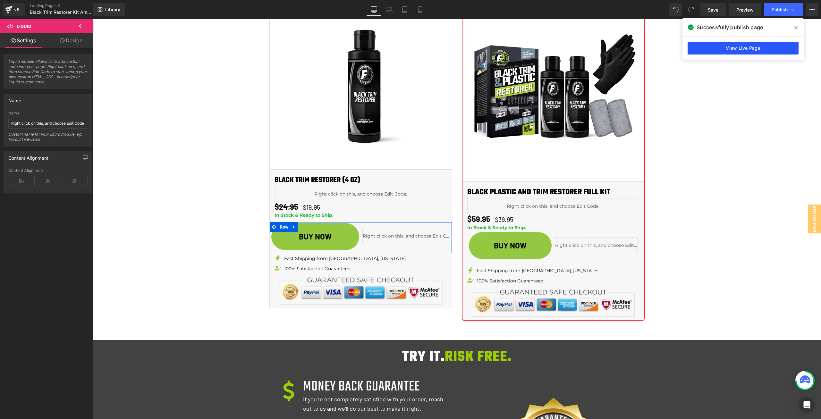
drag, startPoint x: 743, startPoint y: 56, endPoint x: 743, endPoint y: 52, distance: 3.5
click at [743, 55] on div "View Live Page" at bounding box center [743, 48] width 121 height 23
click at [743, 51] on link "View Live Page" at bounding box center [743, 48] width 111 height 13
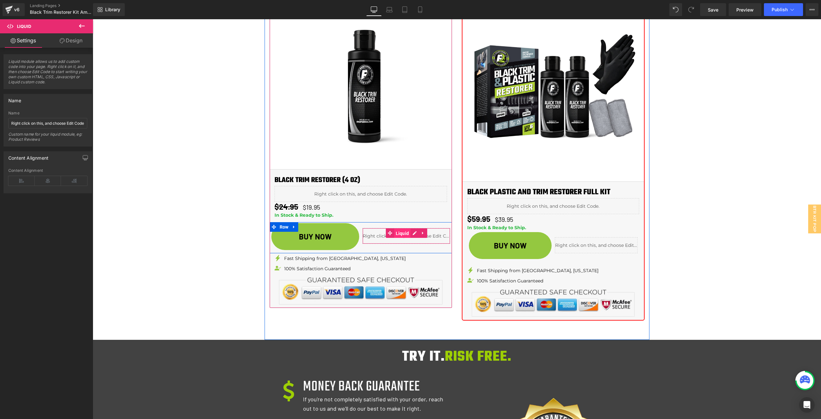
click at [394, 236] on span "Liquid" at bounding box center [402, 234] width 17 height 10
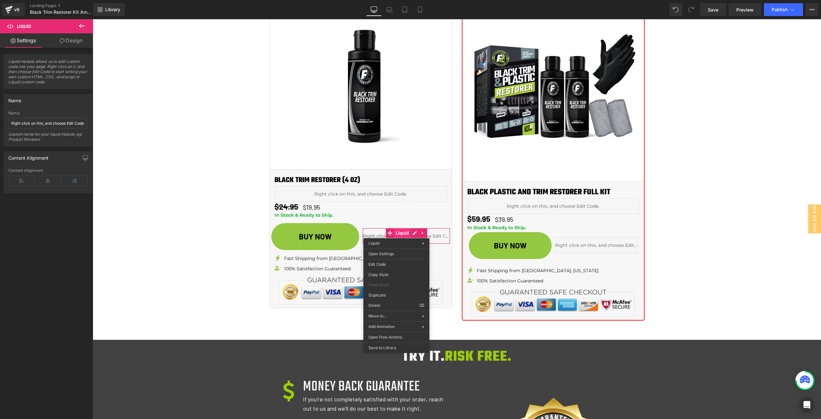
click at [405, 233] on div "Liquid" at bounding box center [407, 236] width 88 height 16
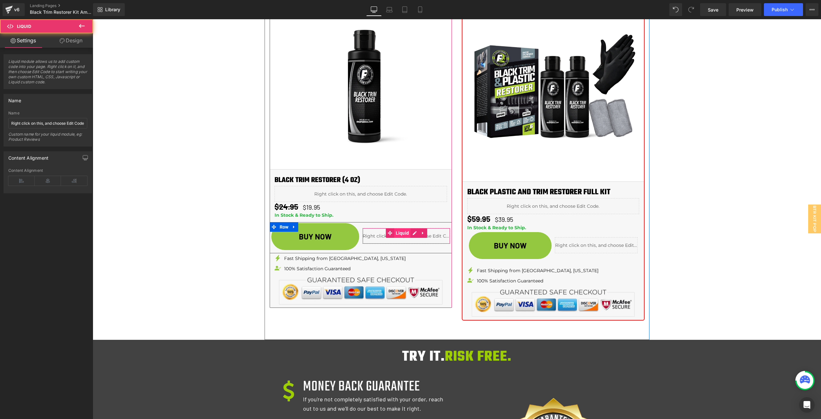
click at [405, 233] on span "Liquid" at bounding box center [402, 233] width 17 height 10
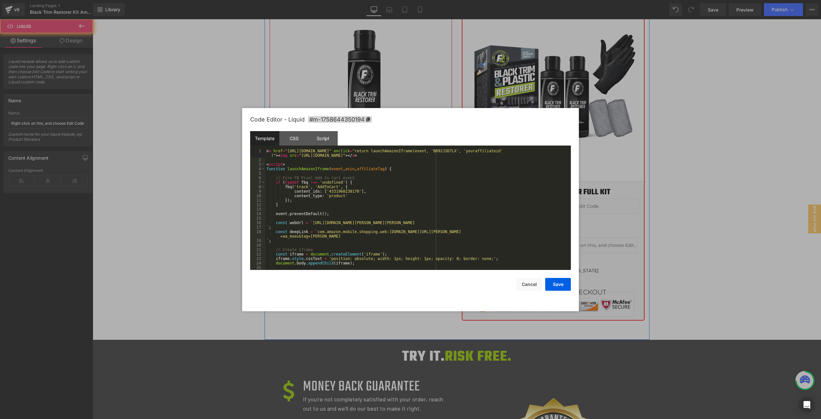
click at [413, 233] on div "Liquid" at bounding box center [407, 236] width 88 height 16
click at [356, 170] on div "< a href = "[URL][DOMAIN_NAME]" onclick = "return launchAmazonIframe(event, 'B0…" at bounding box center [416, 216] width 303 height 135
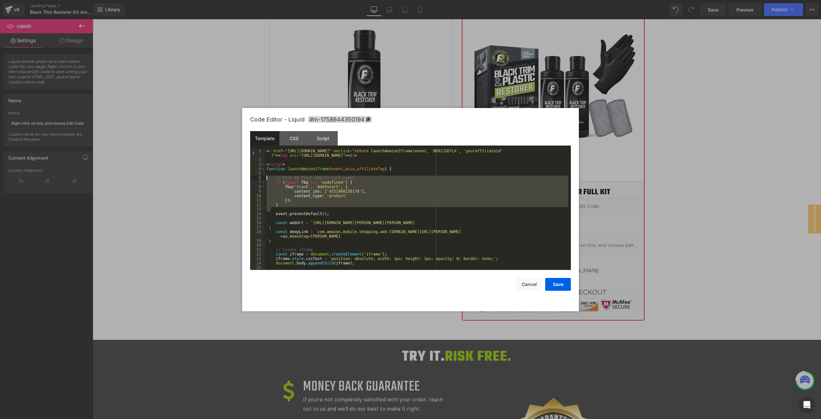
drag, startPoint x: 298, startPoint y: 208, endPoint x: 227, endPoint y: 176, distance: 77.3
click at [227, 176] on body "Liquid You are previewing how the will restyle your page. You can not edit Elem…" at bounding box center [410, 209] width 821 height 419
click at [381, 197] on div "< a href = "[URL][DOMAIN_NAME]" onclick = "return launchAmazonIframe(event, 'B0…" at bounding box center [416, 209] width 303 height 121
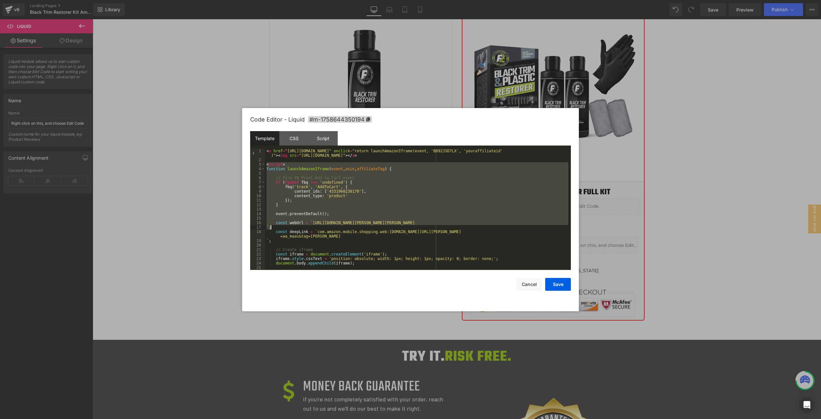
scroll to position [117, 0]
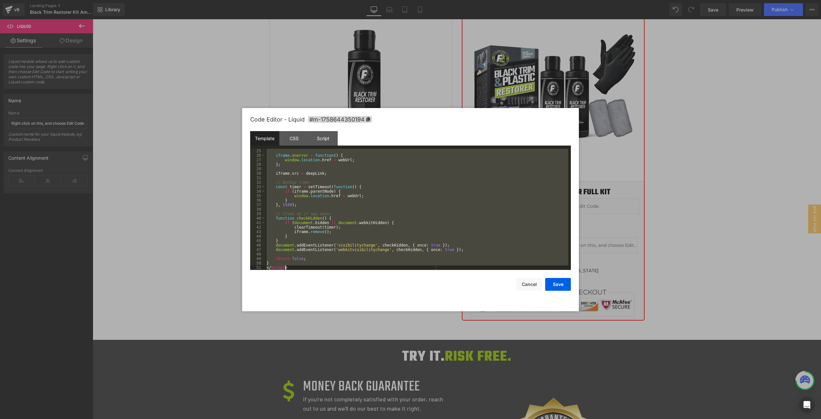
drag, startPoint x: 267, startPoint y: 164, endPoint x: 544, endPoint y: 373, distance: 347.2
click at [544, 373] on body "Liquid You are previewing how the will restyle your page. You can not edit Elem…" at bounding box center [410, 209] width 821 height 419
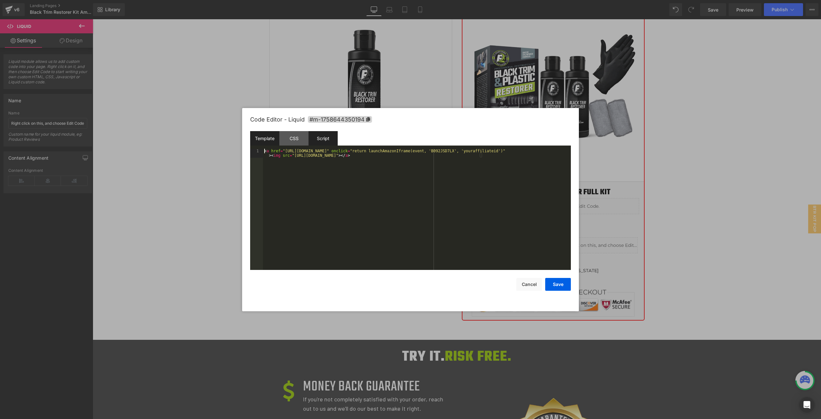
click at [330, 133] on div "Script" at bounding box center [323, 138] width 29 height 14
click at [270, 136] on div "Template" at bounding box center [264, 138] width 29 height 14
click at [302, 159] on div "< a href = "[URL][DOMAIN_NAME]" onclick = "return launchAmazonIframe(event, 'B0…" at bounding box center [417, 218] width 308 height 139
click at [344, 209] on div at bounding box center [417, 214] width 308 height 130
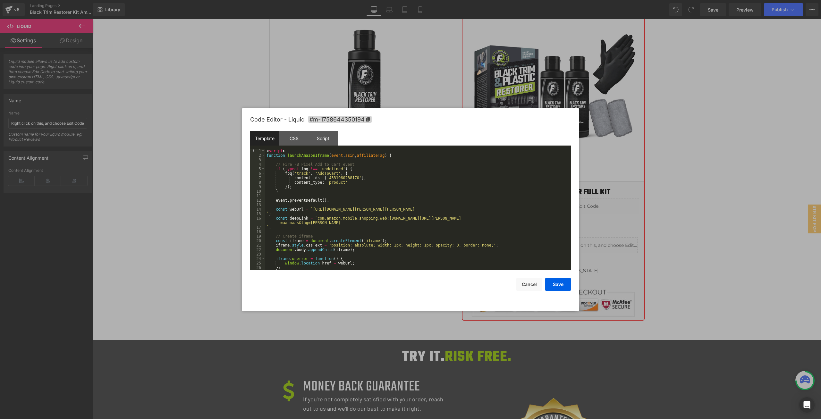
scroll to position [117, 0]
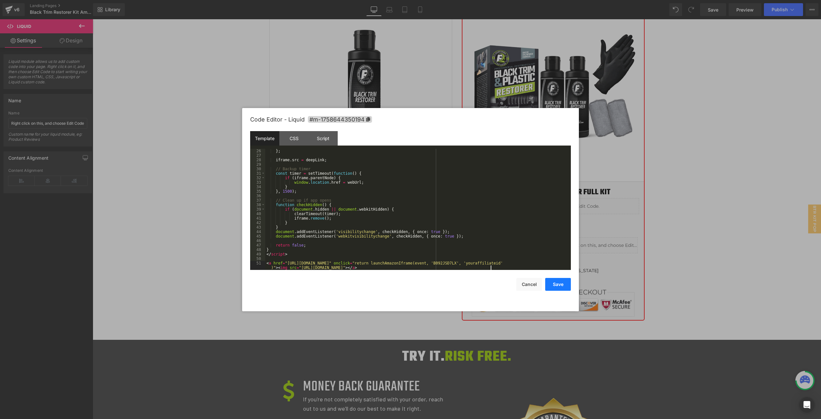
click at [561, 288] on button "Save" at bounding box center [558, 284] width 26 height 13
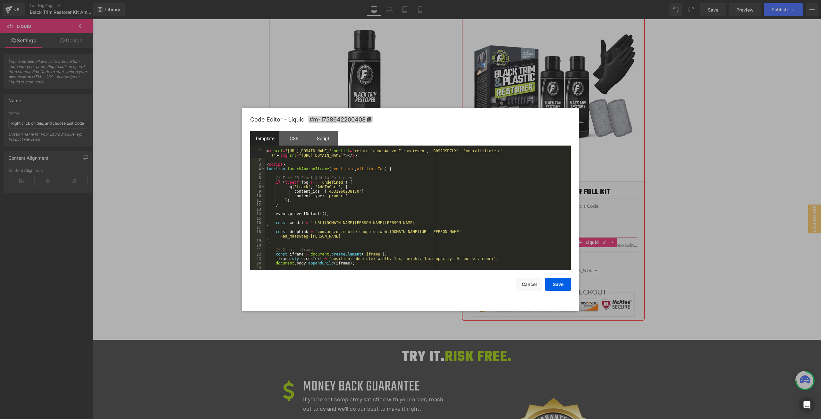
click at [582, 279] on body "Liquid You are previewing how the will restyle your page. You can not edit Elem…" at bounding box center [410, 209] width 821 height 419
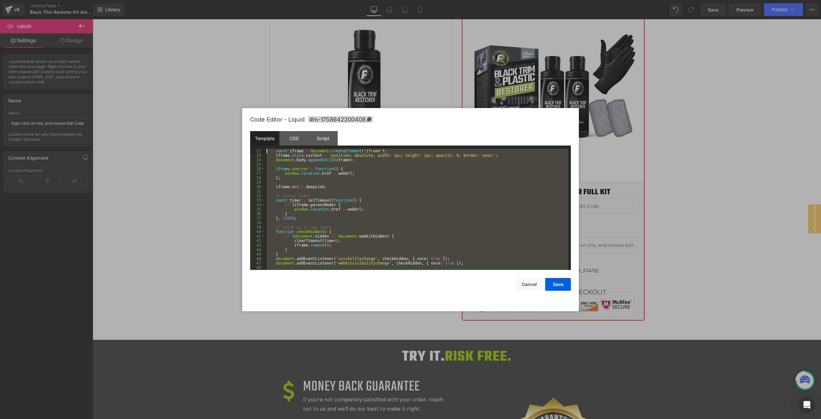
scroll to position [0, 0]
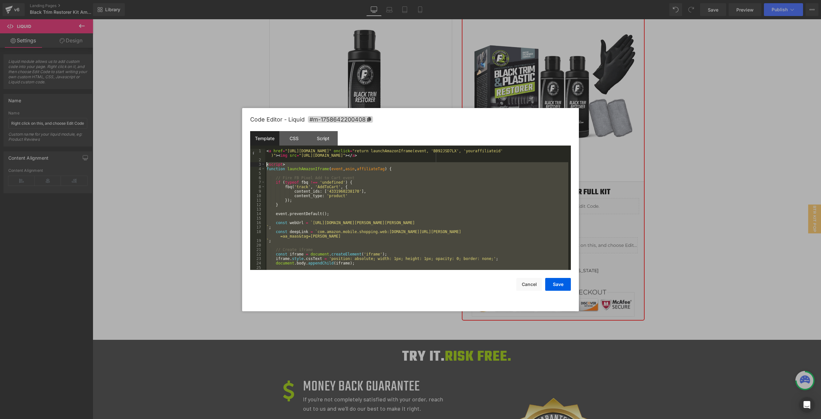
drag, startPoint x: 300, startPoint y: 269, endPoint x: 221, endPoint y: 162, distance: 132.8
click at [221, 162] on body "Liquid You are previewing how the will restyle your page. You can not edit Elem…" at bounding box center [410, 209] width 821 height 419
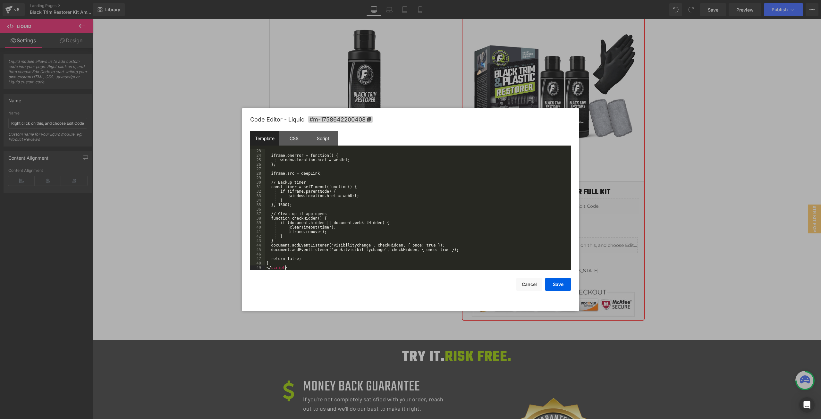
scroll to position [103, 0]
click at [558, 285] on button "Save" at bounding box center [558, 284] width 26 height 13
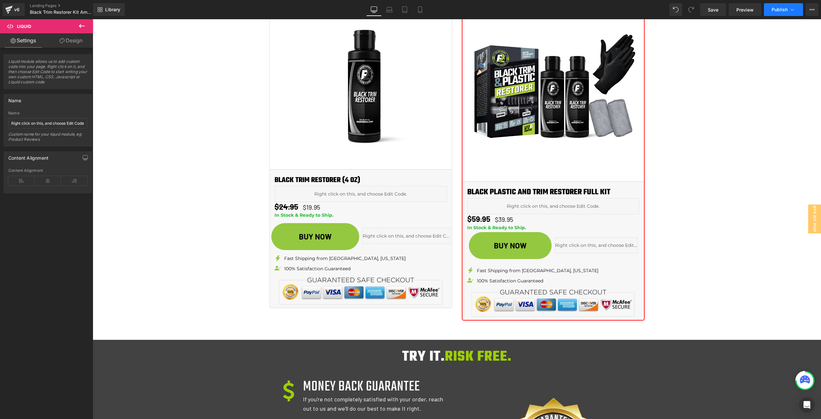
click at [775, 12] on span "Publish" at bounding box center [780, 9] width 16 height 5
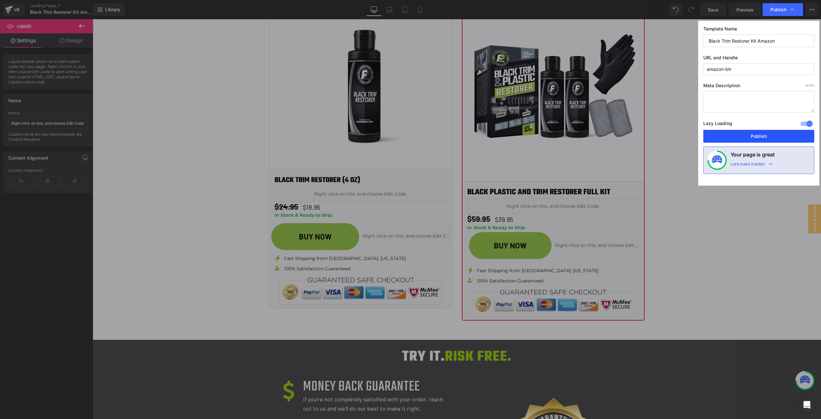
drag, startPoint x: 753, startPoint y: 139, endPoint x: 661, endPoint y: 119, distance: 93.6
click at [753, 139] on button "Publish" at bounding box center [759, 136] width 111 height 13
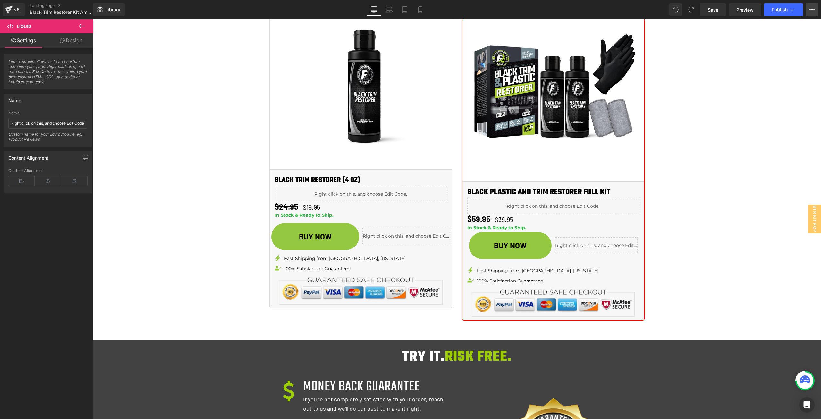
click at [811, 11] on icon at bounding box center [812, 9] width 5 height 5
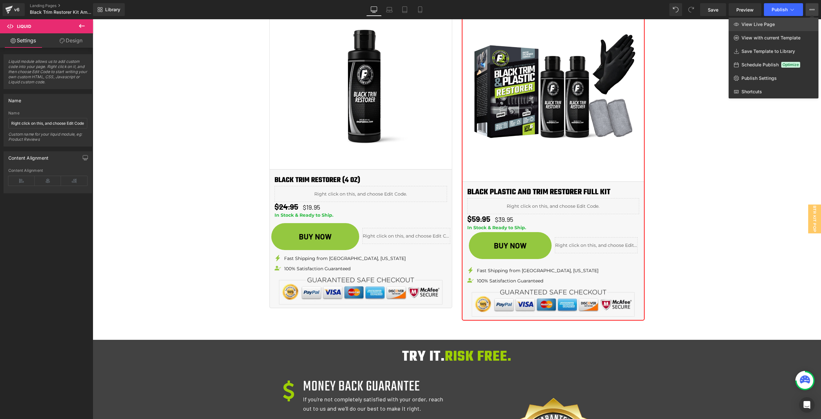
click at [779, 22] on link "View Live Page" at bounding box center [774, 24] width 90 height 13
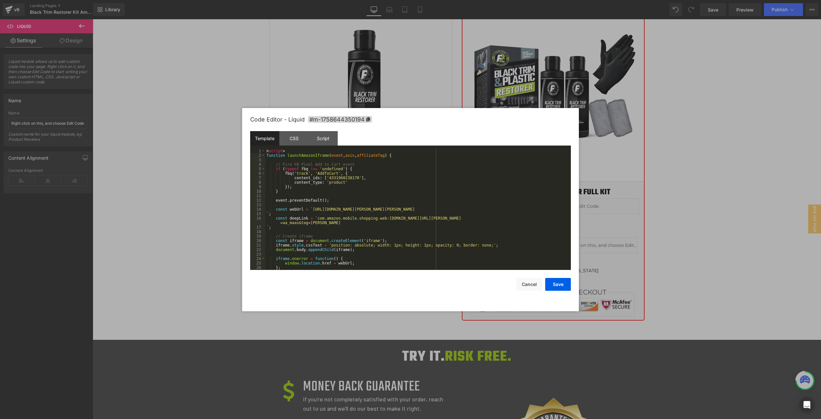
click at [396, 0] on div "Liquid You are previewing how the will restyle your page. You can not edit Elem…" at bounding box center [410, 0] width 821 height 0
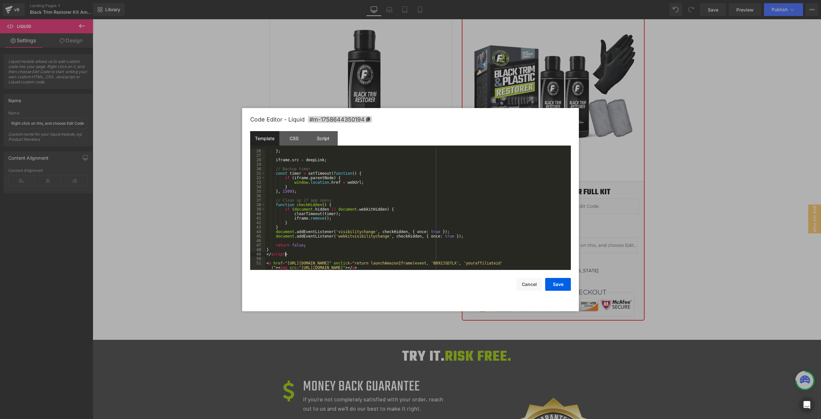
scroll to position [0, 0]
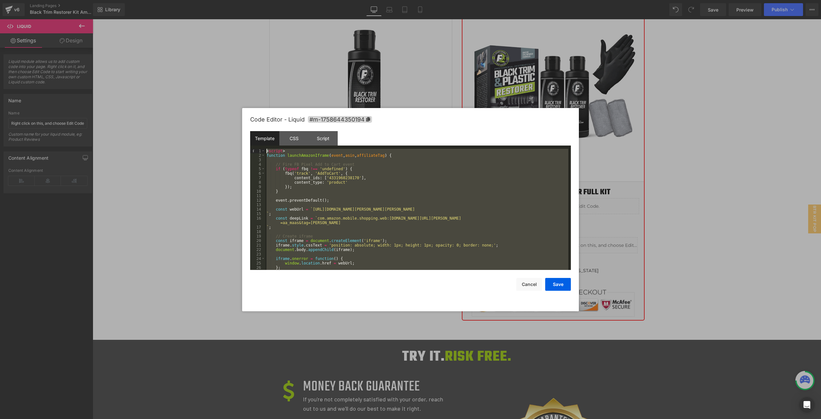
drag, startPoint x: 285, startPoint y: 248, endPoint x: 231, endPoint y: 87, distance: 170.0
click at [231, 87] on body "Liquid You are previewing how the will restyle your page. You can not edit Elem…" at bounding box center [410, 209] width 821 height 419
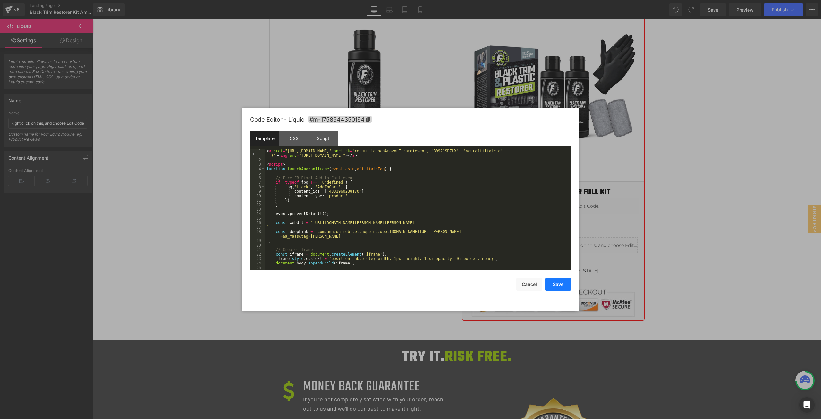
click at [559, 290] on button "Save" at bounding box center [558, 284] width 26 height 13
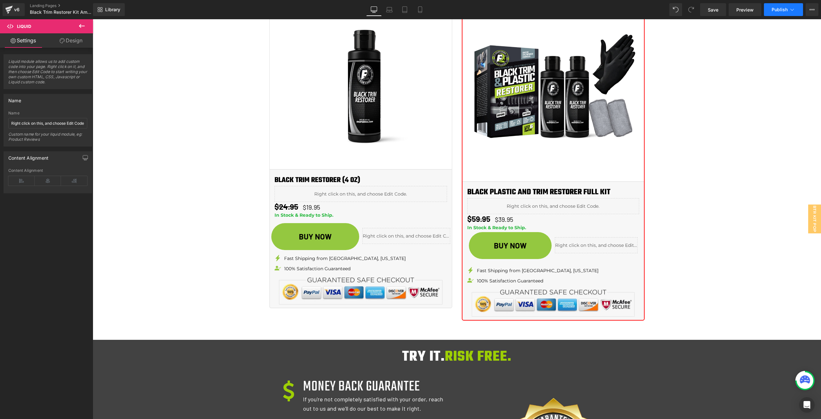
click at [779, 9] on span "Publish" at bounding box center [780, 9] width 16 height 5
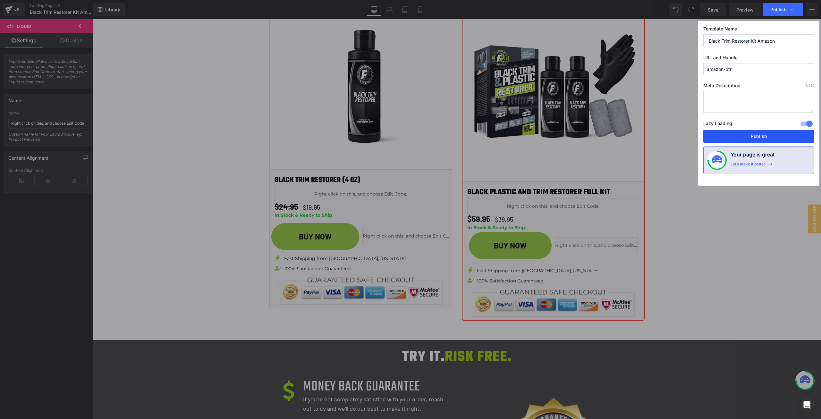
click at [771, 133] on button "Publish" at bounding box center [759, 136] width 111 height 13
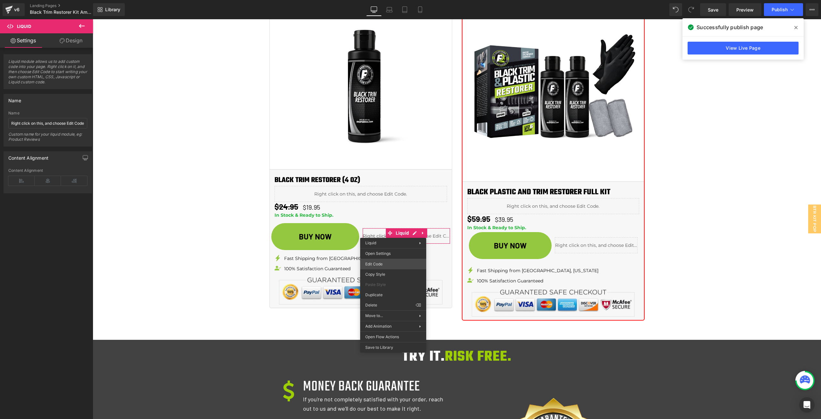
click at [394, 0] on div "Liquid You are previewing how the will restyle your page. You can not edit Elem…" at bounding box center [410, 0] width 821 height 0
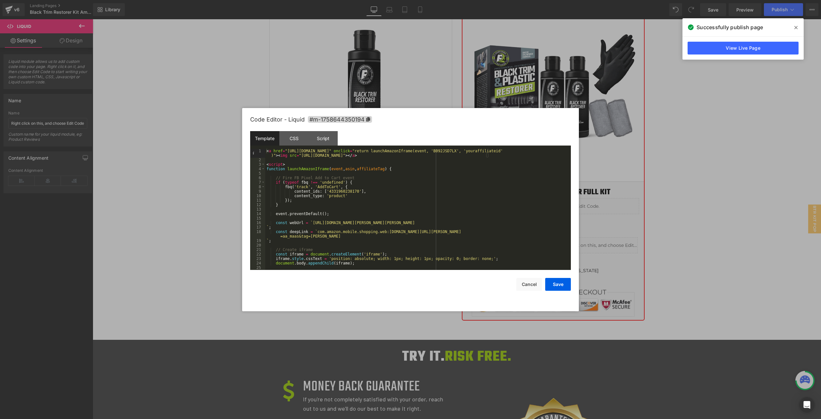
click at [412, 203] on div "< a href = "[URL][DOMAIN_NAME]" onclick = "return launchAmazonIframe(event, 'B0…" at bounding box center [416, 216] width 303 height 135
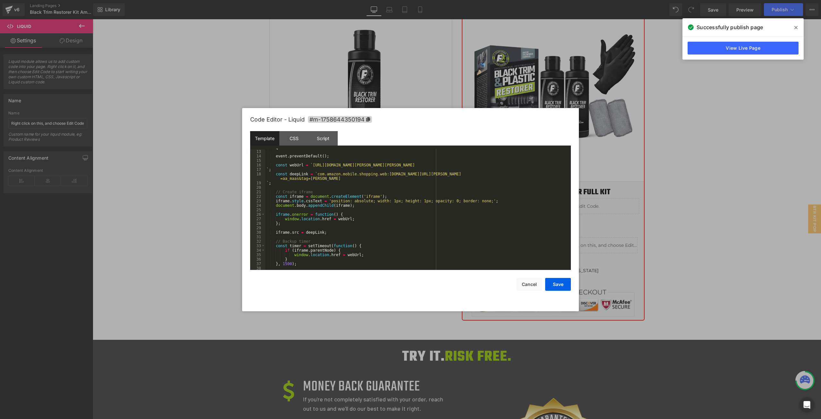
scroll to position [117, 0]
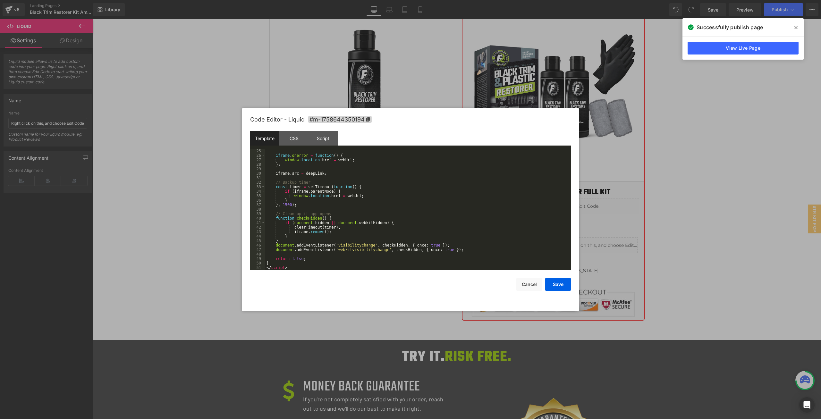
click at [307, 263] on div "iframe . onerror = function ( ) { window . location . href = webUrl ; } ; ifram…" at bounding box center [416, 214] width 303 height 130
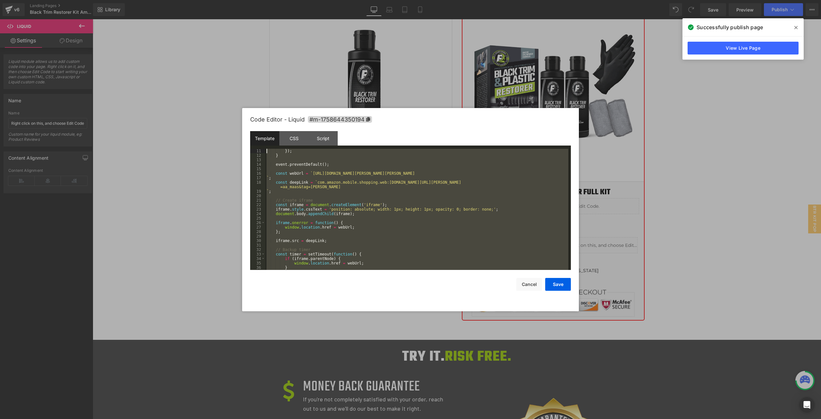
scroll to position [0, 0]
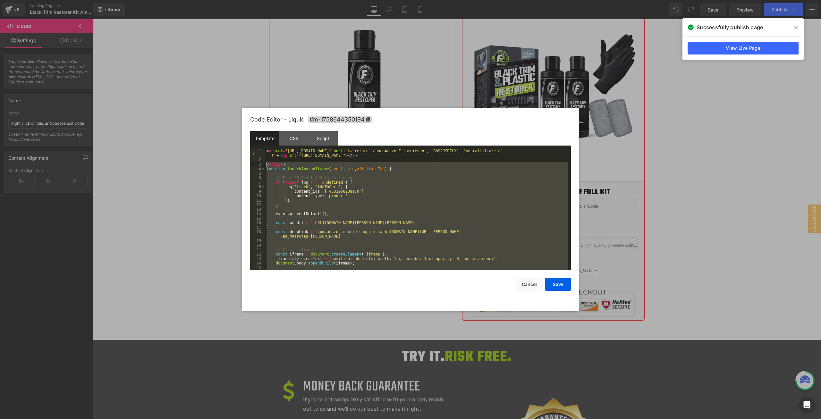
drag, startPoint x: 330, startPoint y: 266, endPoint x: 241, endPoint y: 166, distance: 134.5
click at [241, 166] on body "Liquid You are previewing how the will restyle your page. You can not edit Elem…" at bounding box center [410, 209] width 821 height 419
click at [327, 182] on div "< a href = "[URL][DOMAIN_NAME]" onclick = "return launchAmazonIframe(event, 'B0…" at bounding box center [416, 209] width 303 height 121
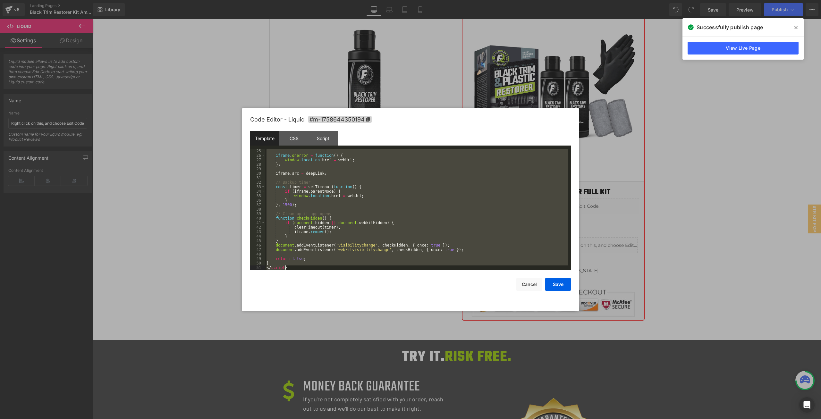
scroll to position [117, 0]
drag, startPoint x: 267, startPoint y: 169, endPoint x: 365, endPoint y: 262, distance: 135.7
click at [365, 262] on div "iframe . onerror = function ( ) { window . location . href = webUrl ; } ; ifram…" at bounding box center [416, 214] width 303 height 130
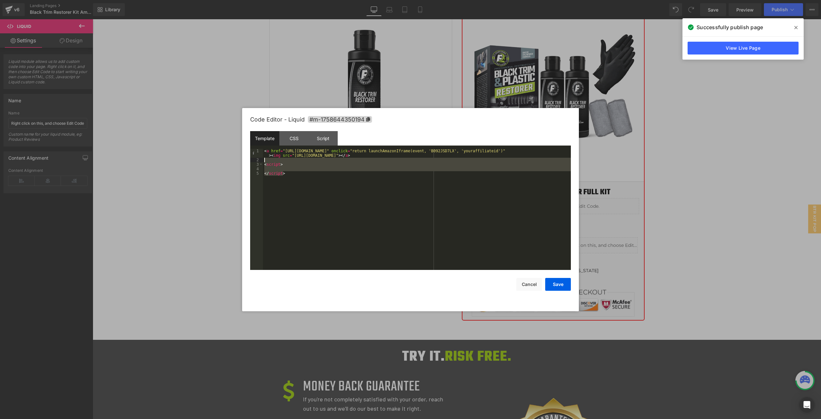
drag, startPoint x: 314, startPoint y: 197, endPoint x: 265, endPoint y: 159, distance: 62.6
click at [265, 159] on div "< a href = "[URL][DOMAIN_NAME]" onclick = "return launchAmazonIframe(event, 'B0…" at bounding box center [417, 216] width 308 height 135
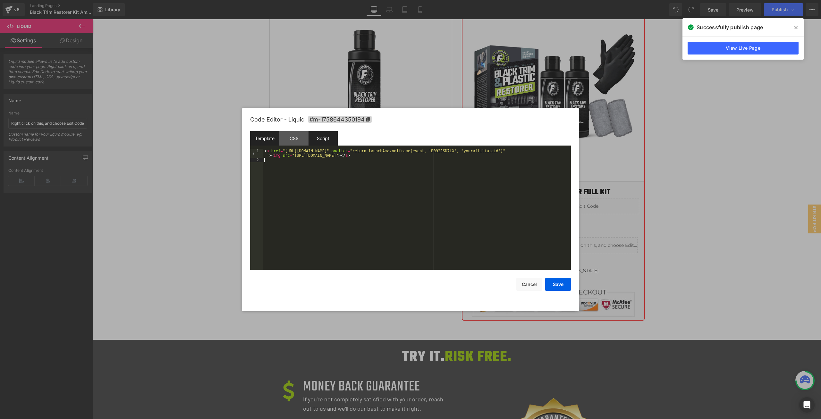
click at [323, 140] on div "Script" at bounding box center [323, 138] width 29 height 14
click at [364, 168] on div "( function ( jQuery ) { // var $module = jQuery('#m-1758644350194').children('.…" at bounding box center [417, 214] width 308 height 130
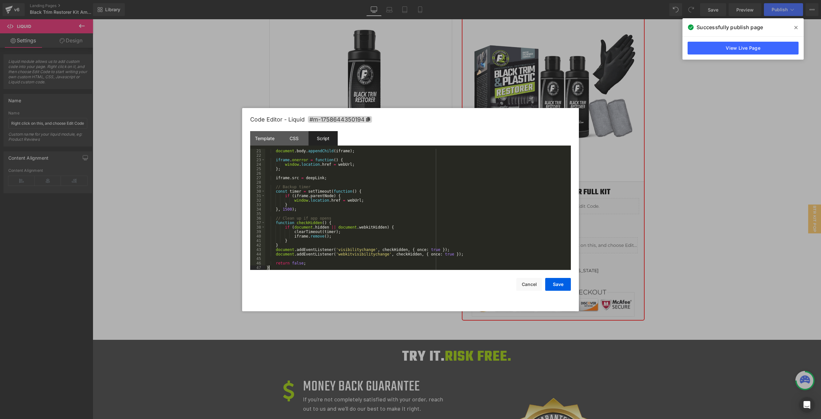
scroll to position [0, 0]
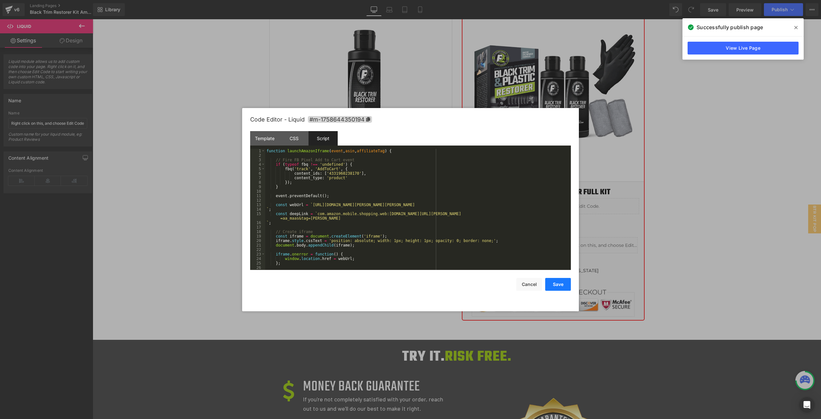
click at [562, 285] on button "Save" at bounding box center [558, 284] width 26 height 13
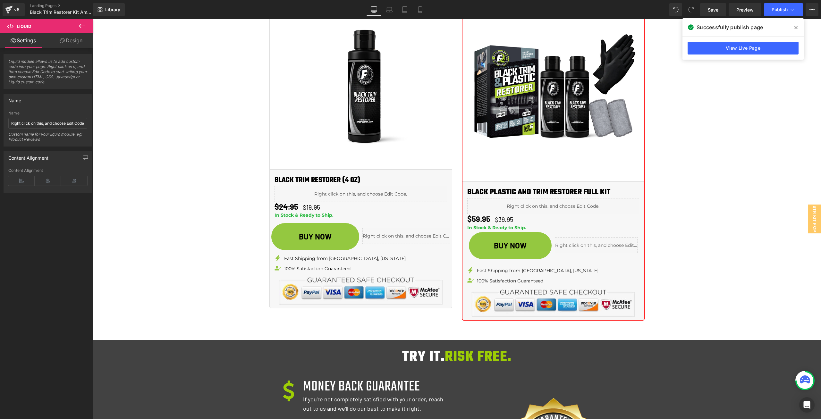
click at [795, 28] on icon at bounding box center [796, 27] width 3 height 3
click at [782, 9] on span "Publish" at bounding box center [780, 9] width 16 height 5
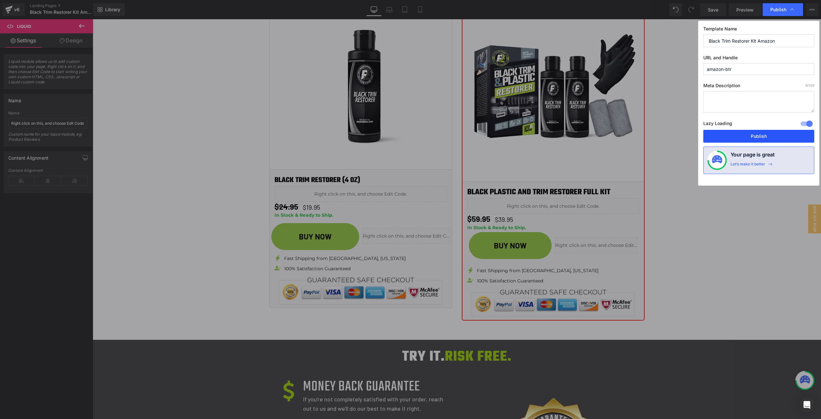
click at [765, 134] on button "Publish" at bounding box center [759, 136] width 111 height 13
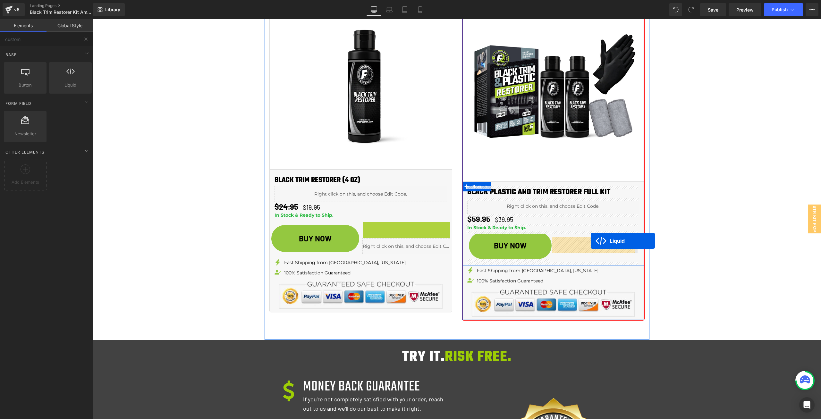
drag, startPoint x: 395, startPoint y: 227, endPoint x: 591, endPoint y: 241, distance: 196.8
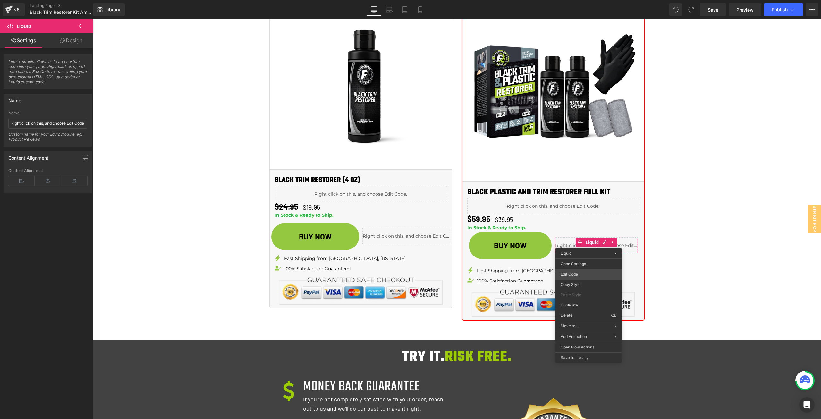
click at [585, 270] on body "Liquid You are previewing how the will restyle your page. You can not edit Elem…" at bounding box center [410, 209] width 821 height 419
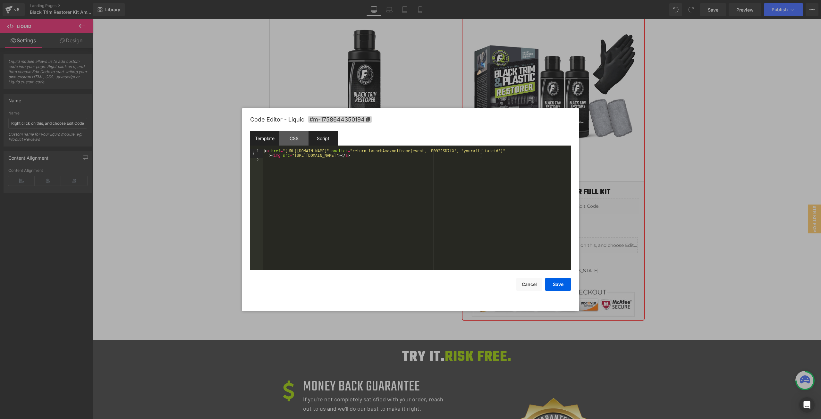
click at [311, 138] on div "Script" at bounding box center [323, 138] width 29 height 14
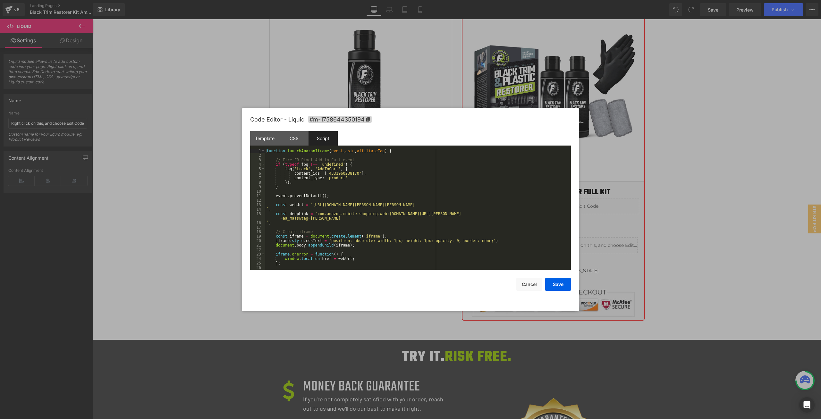
scroll to position [94, 0]
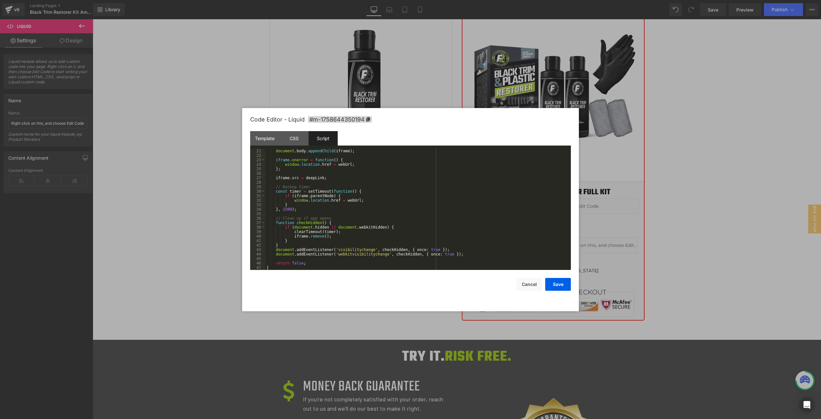
click at [287, 210] on div "document . body . appendChild ( iframe ) ; iframe . onerror = function ( ) { wi…" at bounding box center [416, 214] width 303 height 130
drag, startPoint x: 553, startPoint y: 287, endPoint x: 430, endPoint y: 250, distance: 129.1
click at [553, 287] on button "Save" at bounding box center [558, 284] width 26 height 13
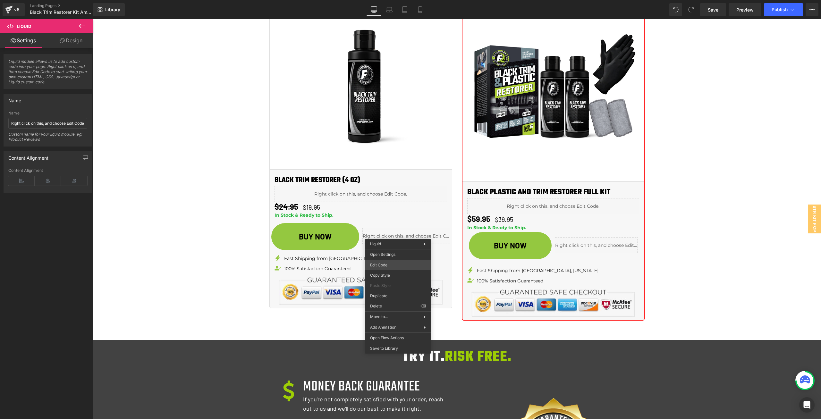
click at [400, 0] on div "Liquid You are previewing how the will restyle your page. You can not edit Elem…" at bounding box center [410, 0] width 821 height 0
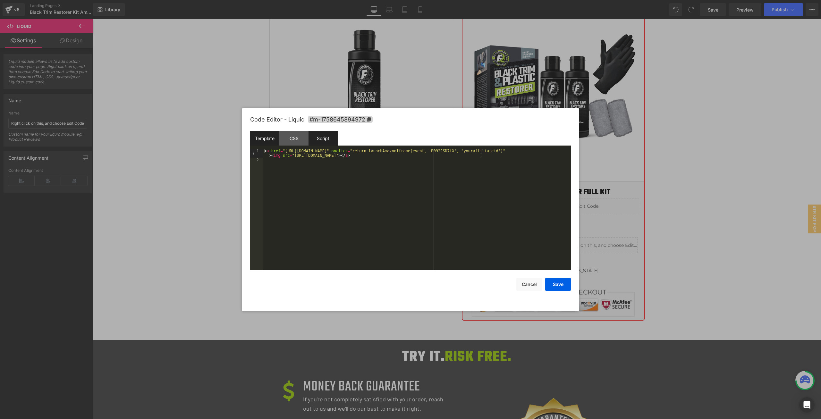
click at [328, 133] on div "Script" at bounding box center [323, 138] width 29 height 14
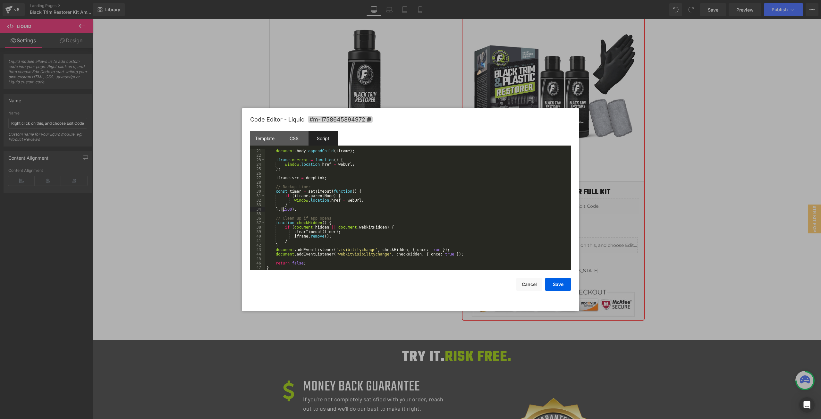
drag, startPoint x: 280, startPoint y: 210, endPoint x: 285, endPoint y: 210, distance: 4.5
click at [285, 210] on div "document . body . appendChild ( iframe ) ; iframe . onerror = function ( ) { wi…" at bounding box center [416, 214] width 303 height 130
click at [561, 286] on button "Save" at bounding box center [558, 284] width 26 height 13
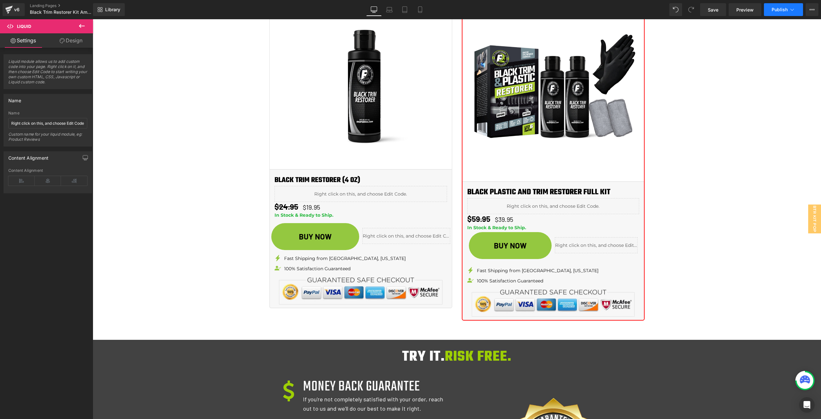
click at [775, 9] on span "Publish" at bounding box center [780, 9] width 16 height 5
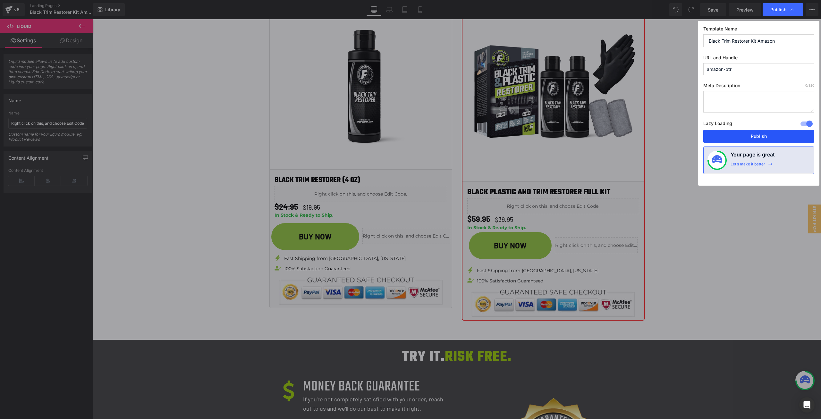
click at [762, 131] on button "Publish" at bounding box center [759, 136] width 111 height 13
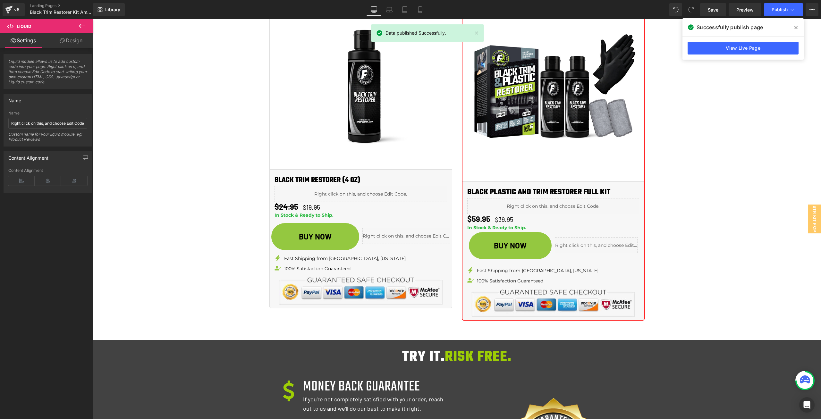
click at [738, 56] on div "View Live Page" at bounding box center [743, 48] width 121 height 23
click at [739, 48] on link "View Live Page" at bounding box center [743, 48] width 111 height 13
